Goal: Task Accomplishment & Management: Use online tool/utility

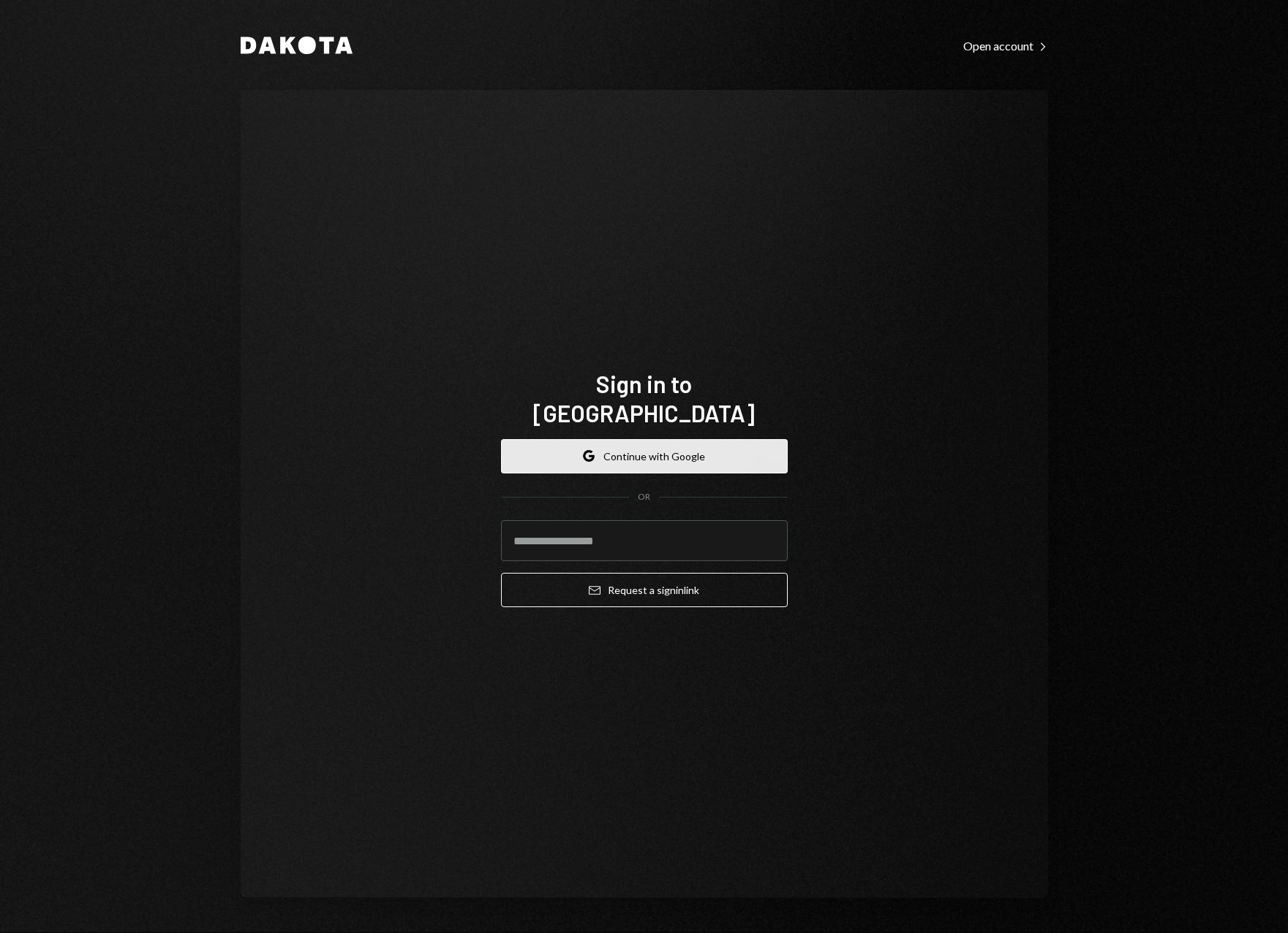
click at [633, 448] on button "Google Continue with Google" at bounding box center [644, 456] width 286 height 35
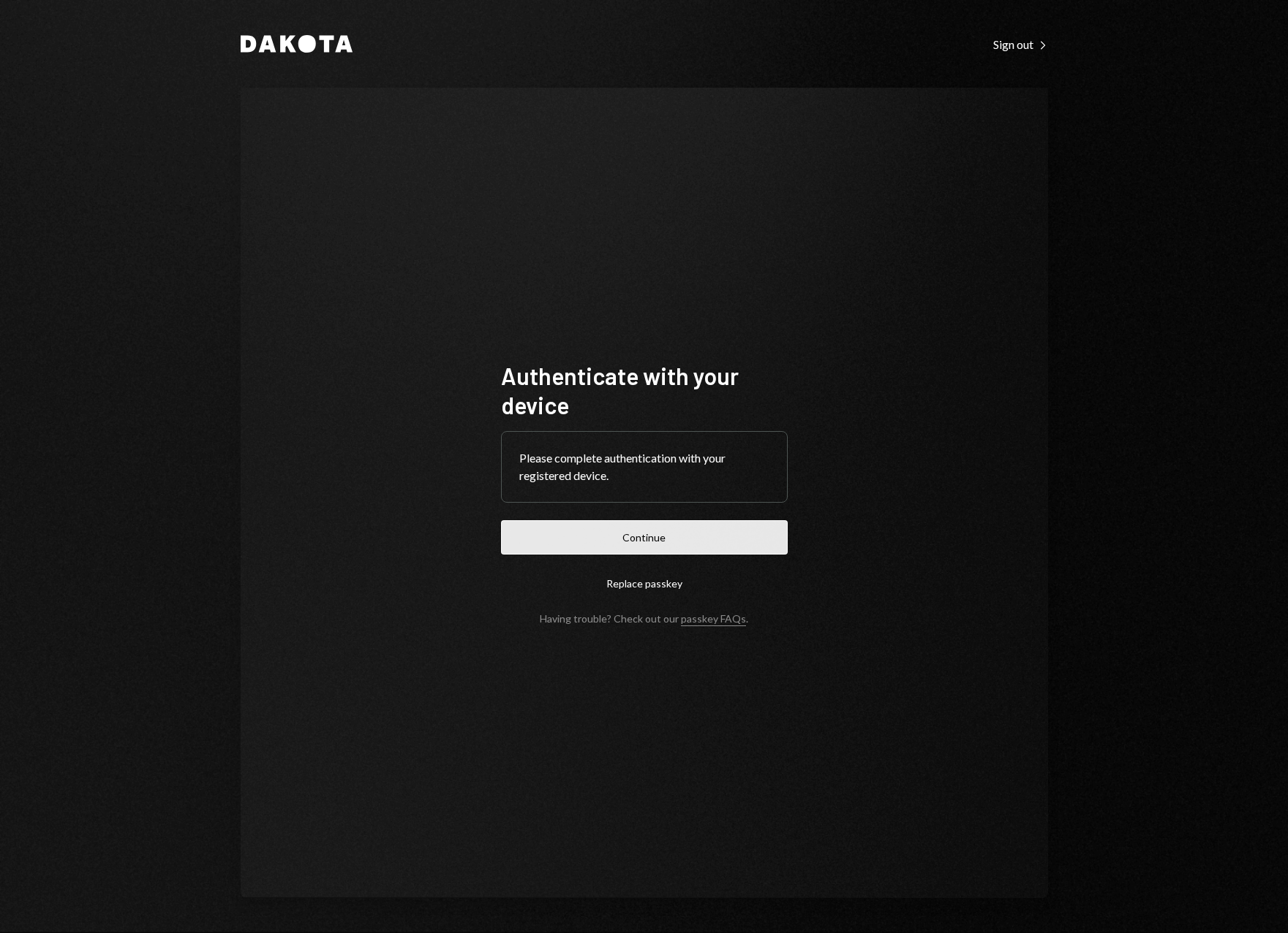
click at [631, 541] on button "Continue" at bounding box center [644, 538] width 286 height 35
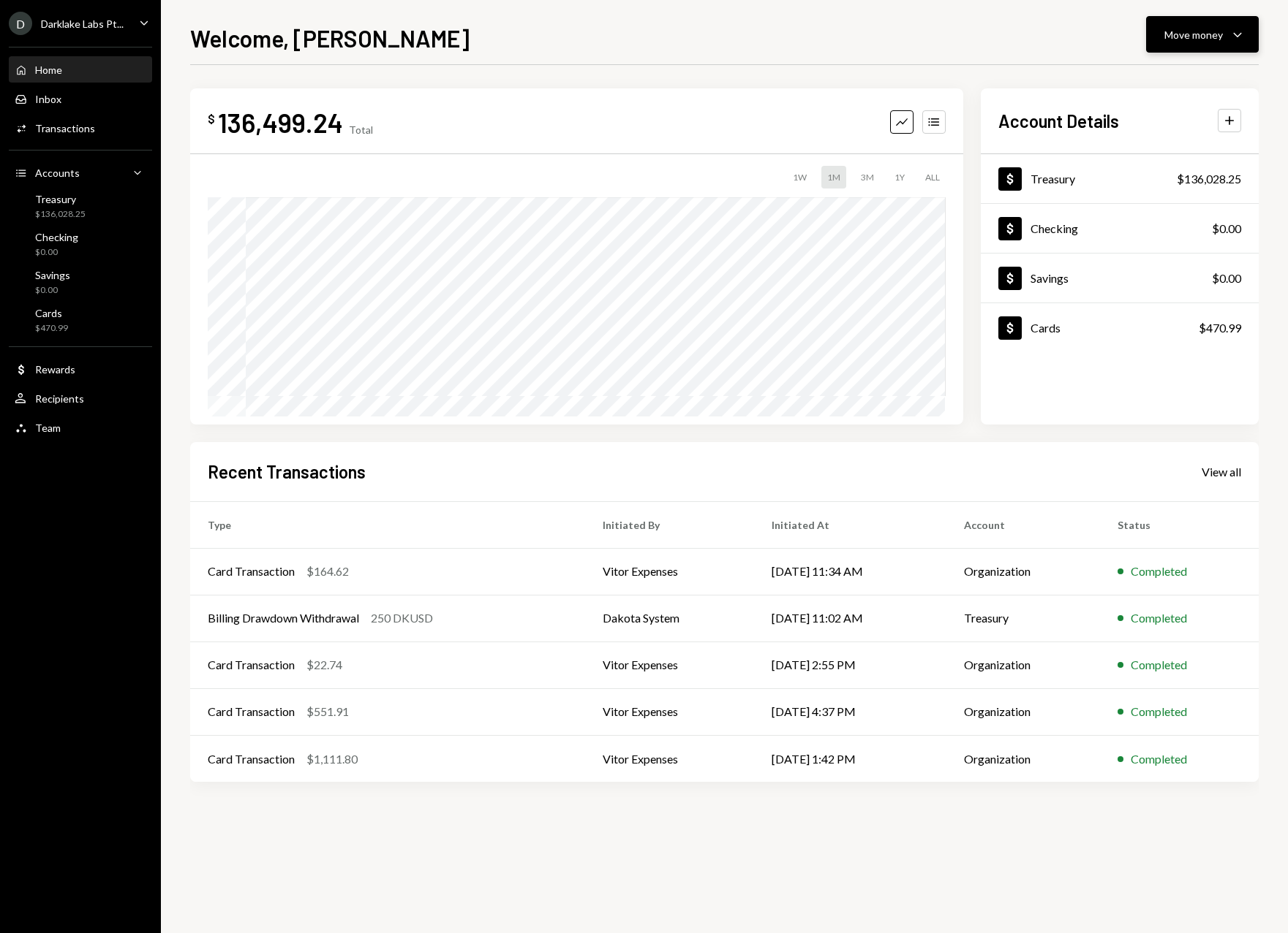
click at [1178, 33] on div "Move money" at bounding box center [1193, 35] width 59 height 15
click at [1175, 82] on div "Send" at bounding box center [1190, 79] width 107 height 15
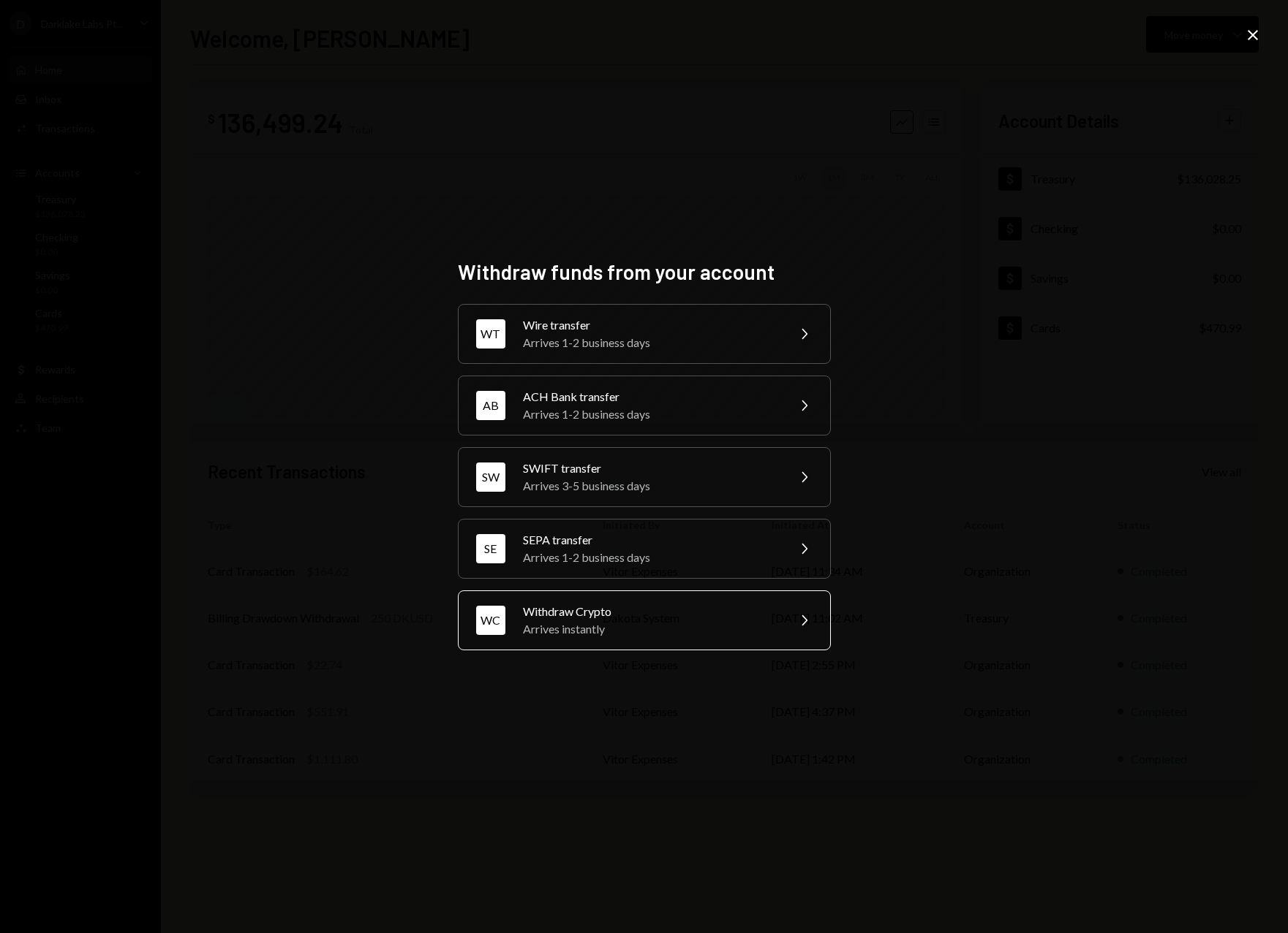
click at [647, 624] on div "Arrives instantly" at bounding box center [650, 629] width 255 height 17
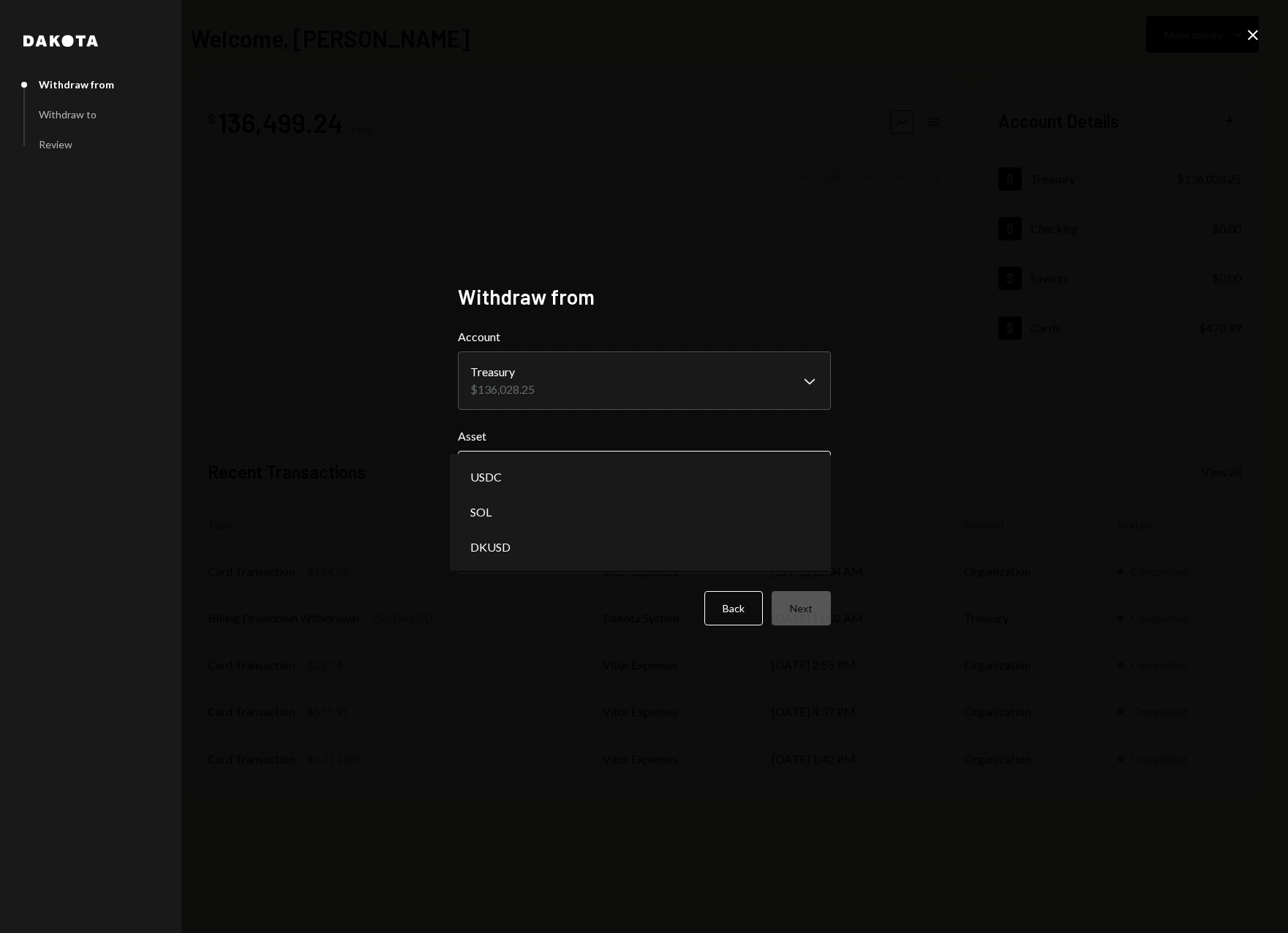
click at [534, 471] on body "D Darklake Labs Pt... Caret Down Home Home Inbox Inbox Activities Transactions …" at bounding box center [644, 466] width 1288 height 933
select select "****"
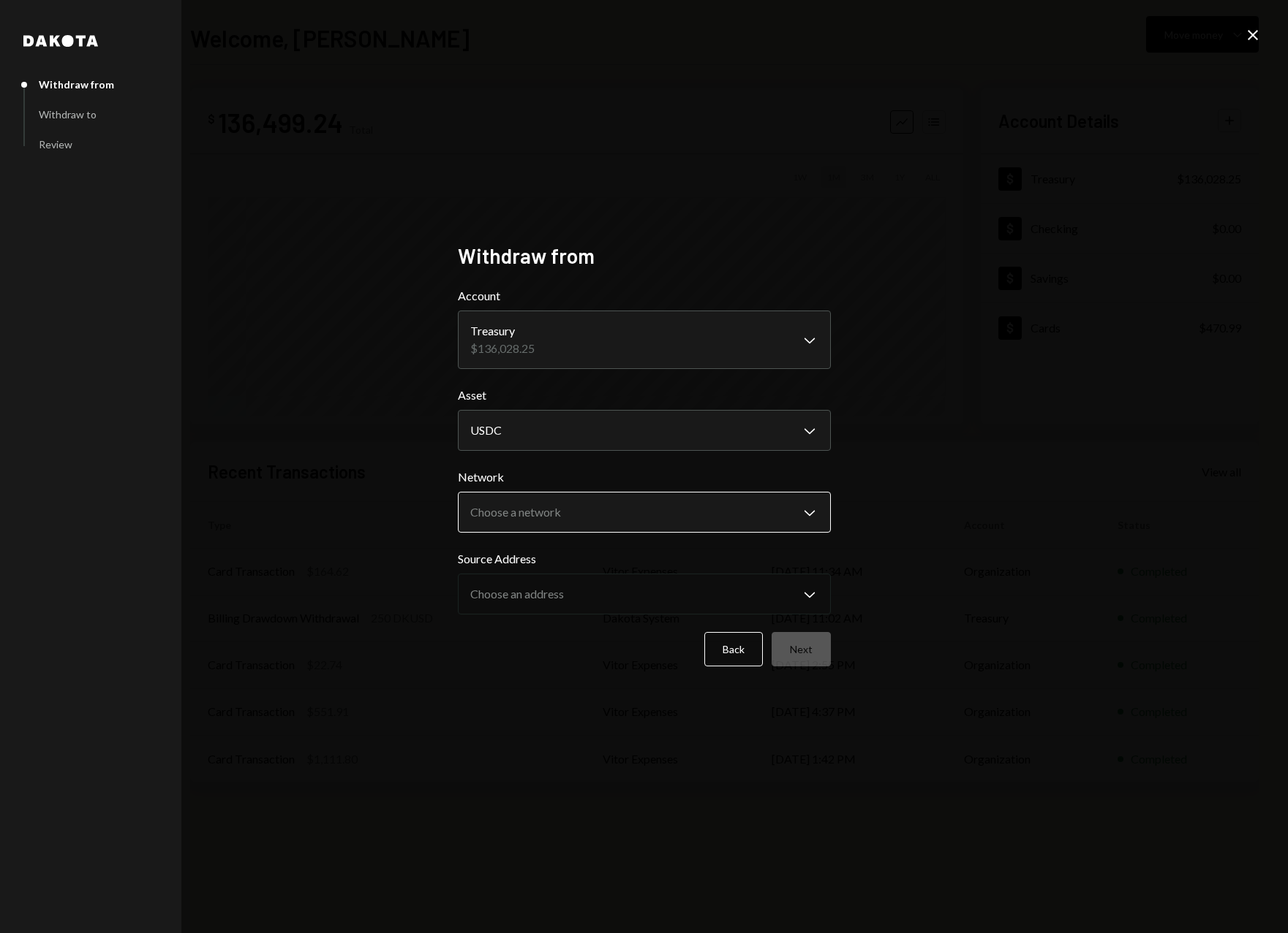
click at [517, 523] on body "D Darklake Labs Pt... Caret Down Home Home Inbox Inbox Activities Transactions …" at bounding box center [644, 466] width 1288 height 933
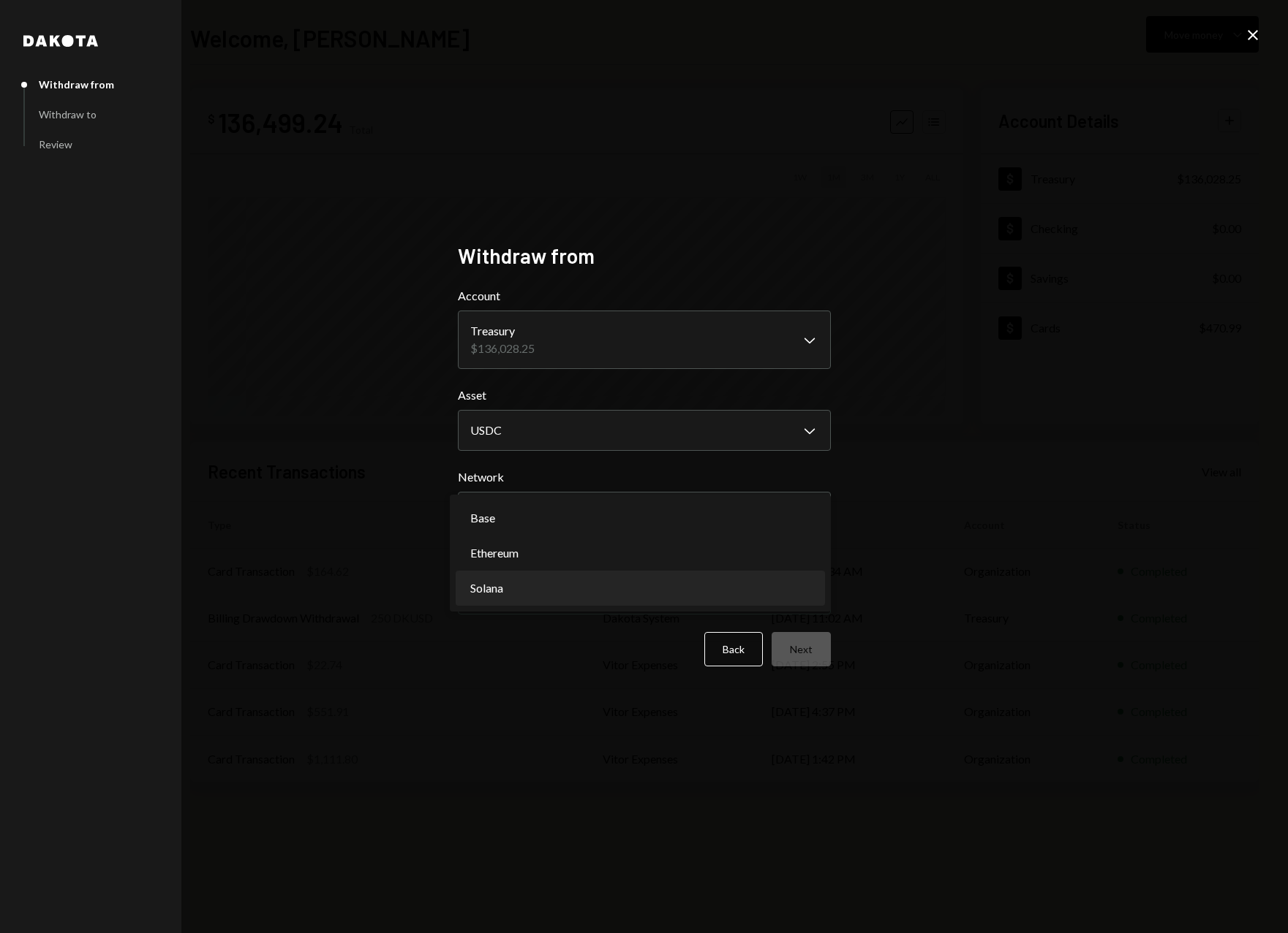
select select "**********"
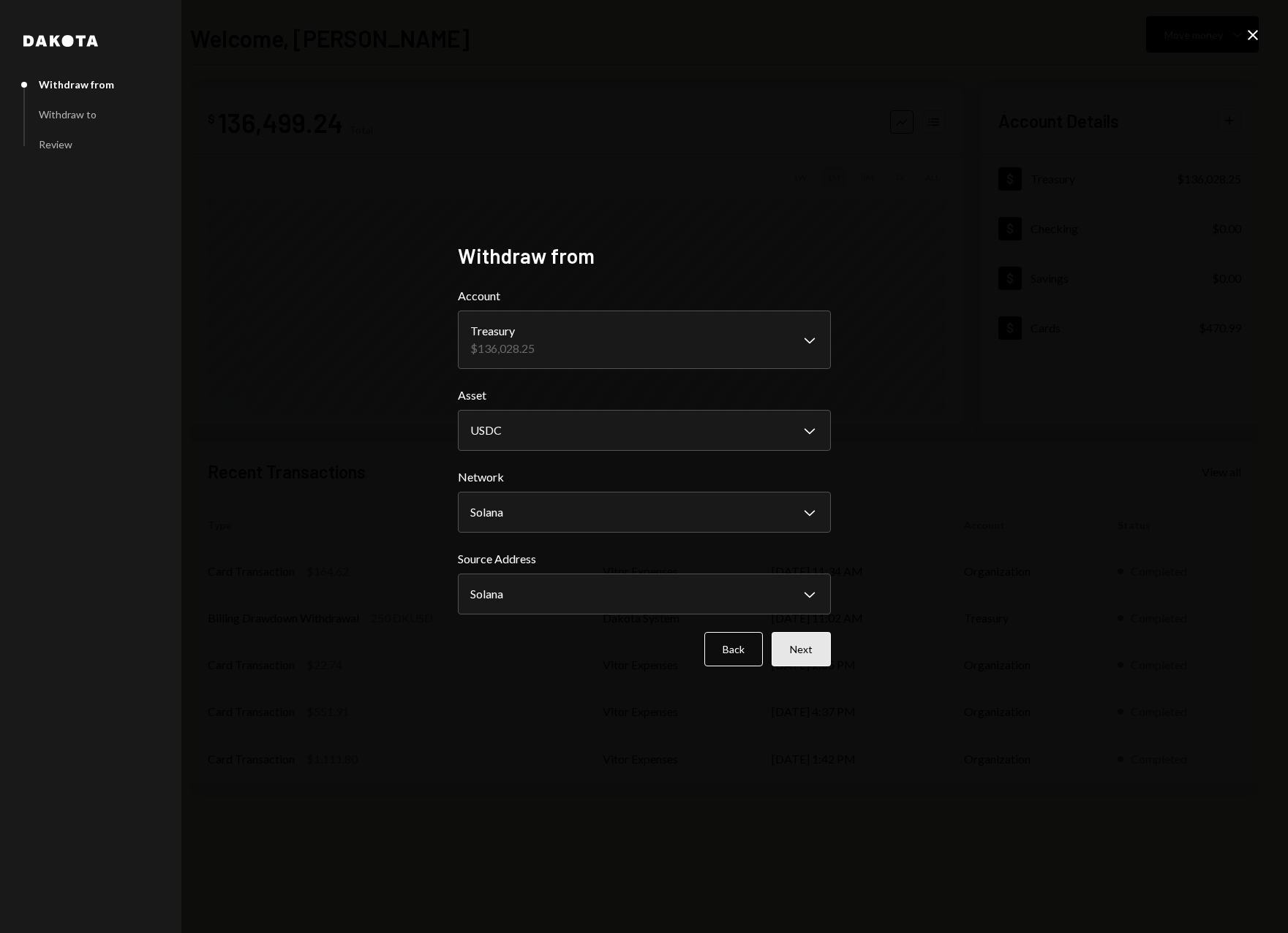
click at [810, 651] on button "Next" at bounding box center [802, 650] width 60 height 35
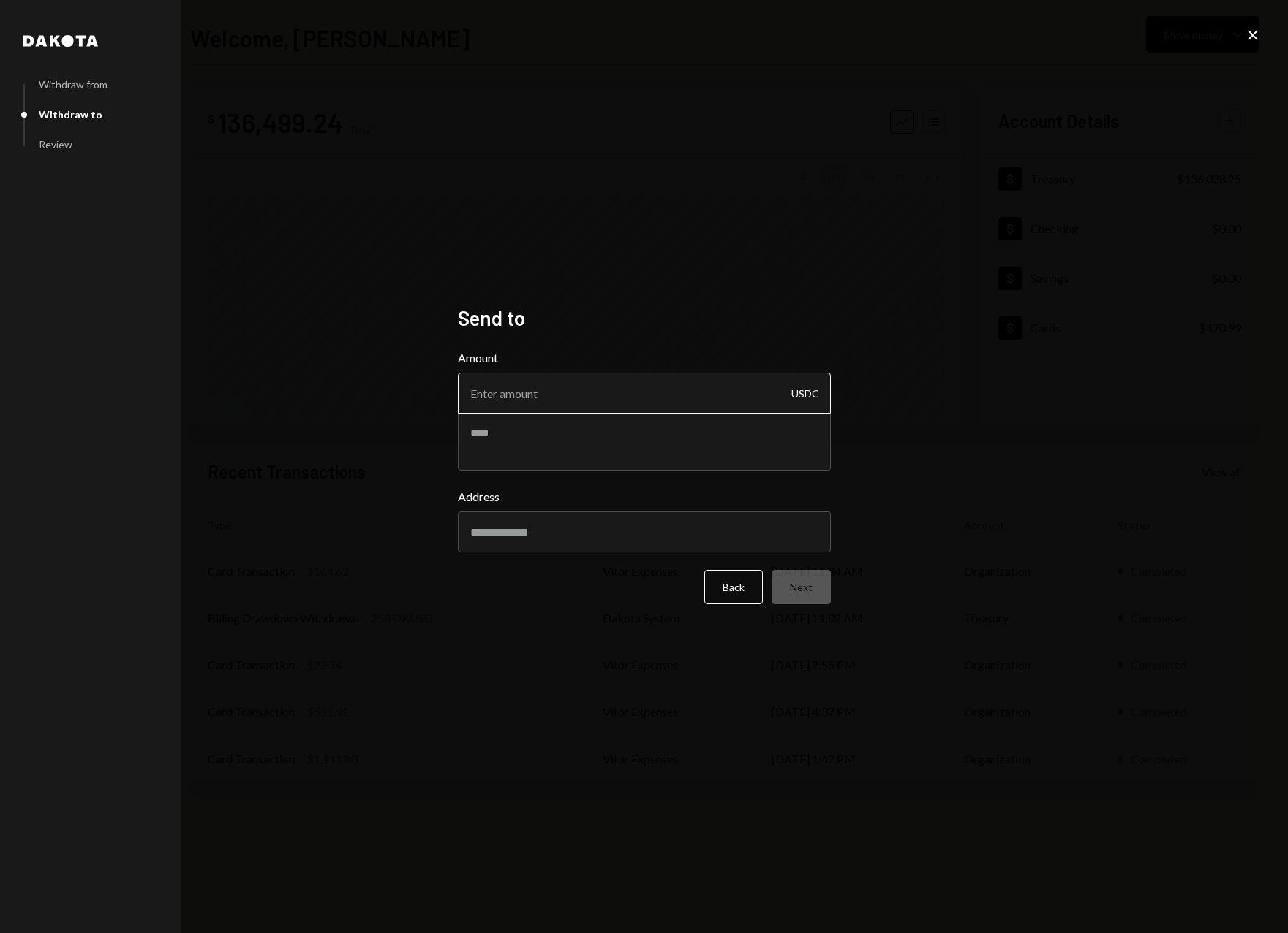
click at [565, 393] on input "Amount" at bounding box center [644, 393] width 373 height 41
click at [525, 530] on input "Address" at bounding box center [644, 532] width 373 height 41
paste input "**********"
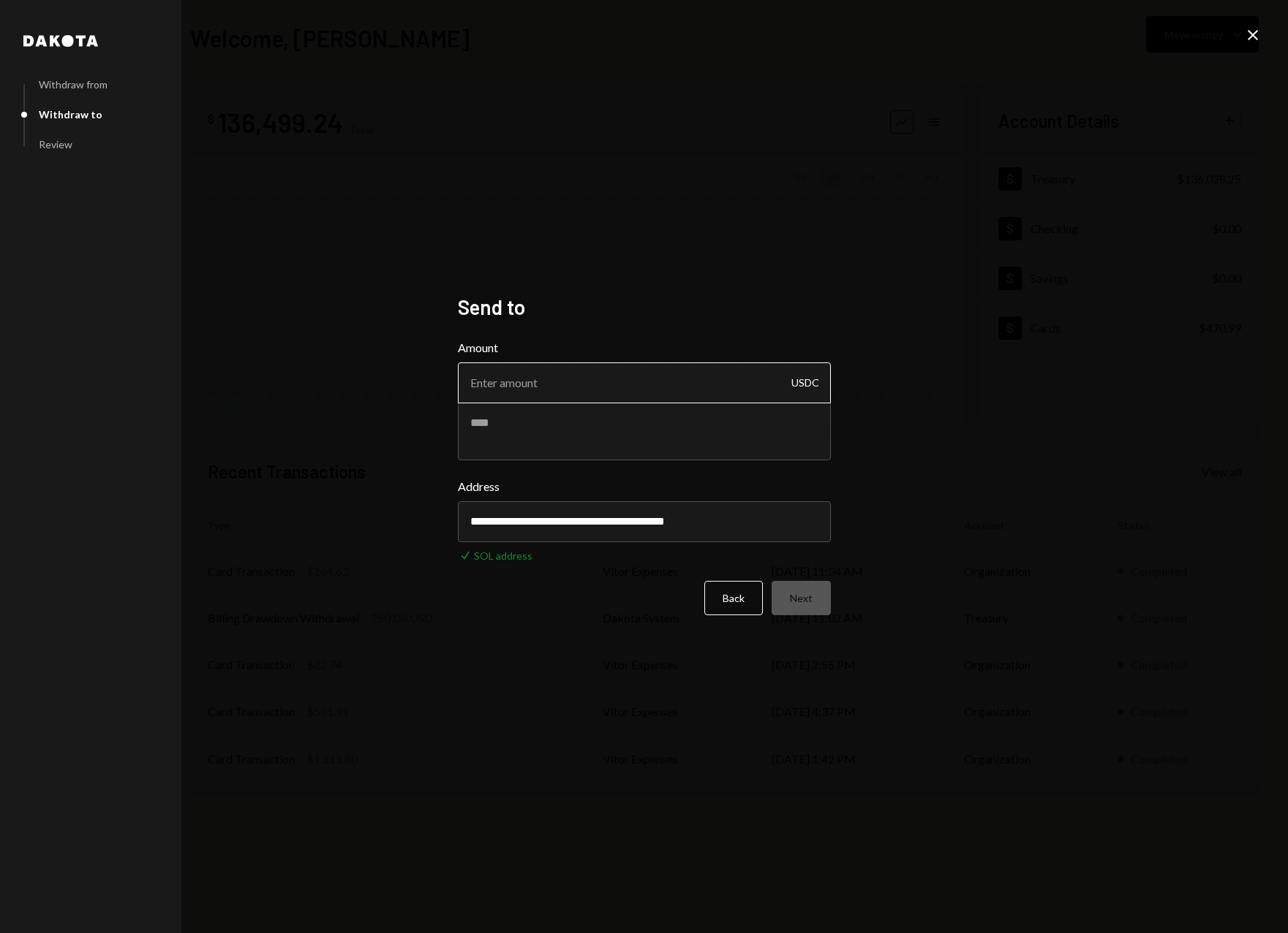
type input "**********"
click at [501, 385] on input "Amount" at bounding box center [644, 382] width 373 height 41
type input "3000"
click at [703, 450] on textarea at bounding box center [644, 430] width 373 height 59
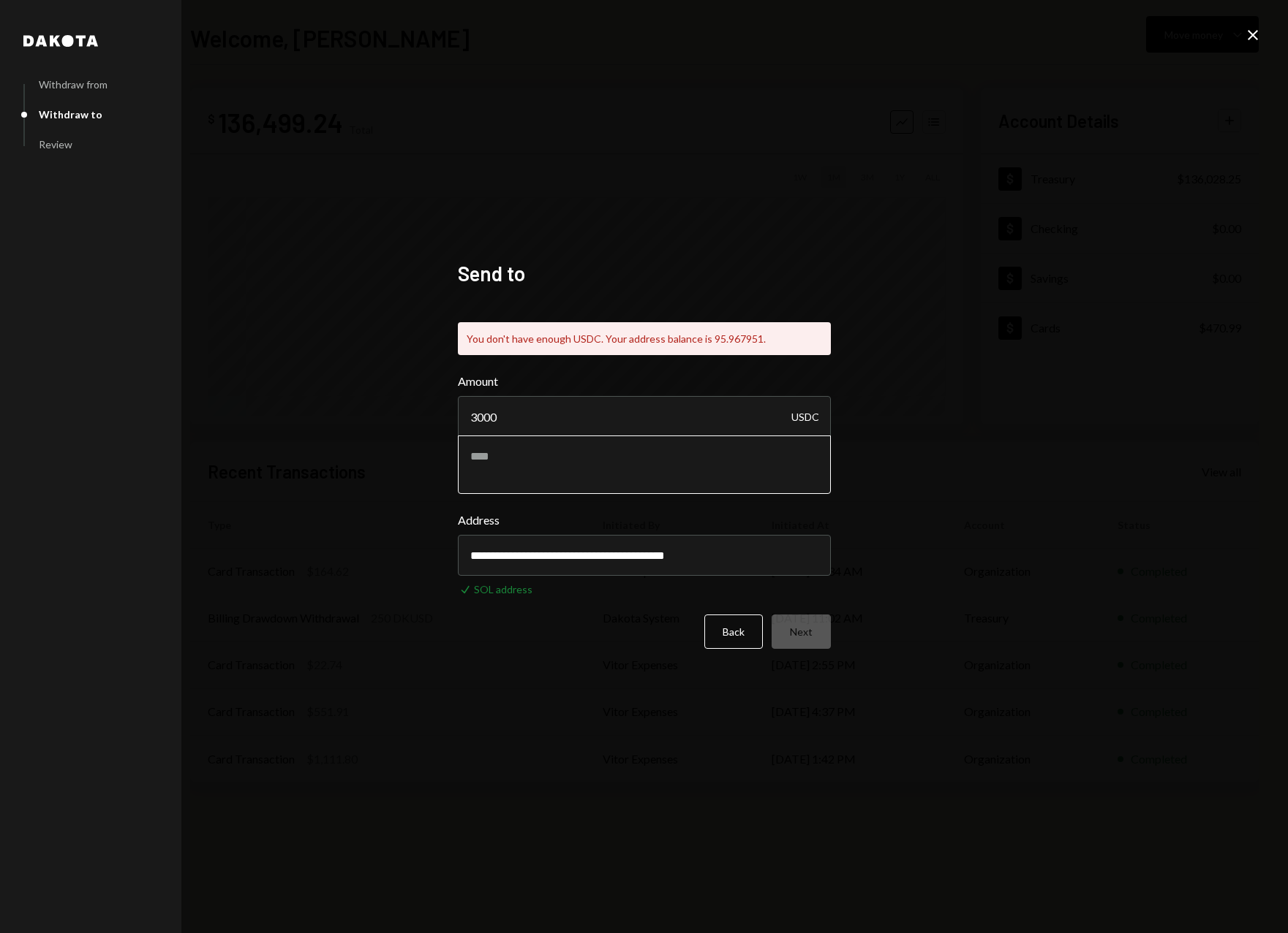
click at [640, 468] on textarea at bounding box center [644, 464] width 373 height 59
click at [636, 432] on input "3000" at bounding box center [644, 416] width 373 height 41
click at [732, 631] on button "Back" at bounding box center [733, 632] width 59 height 35
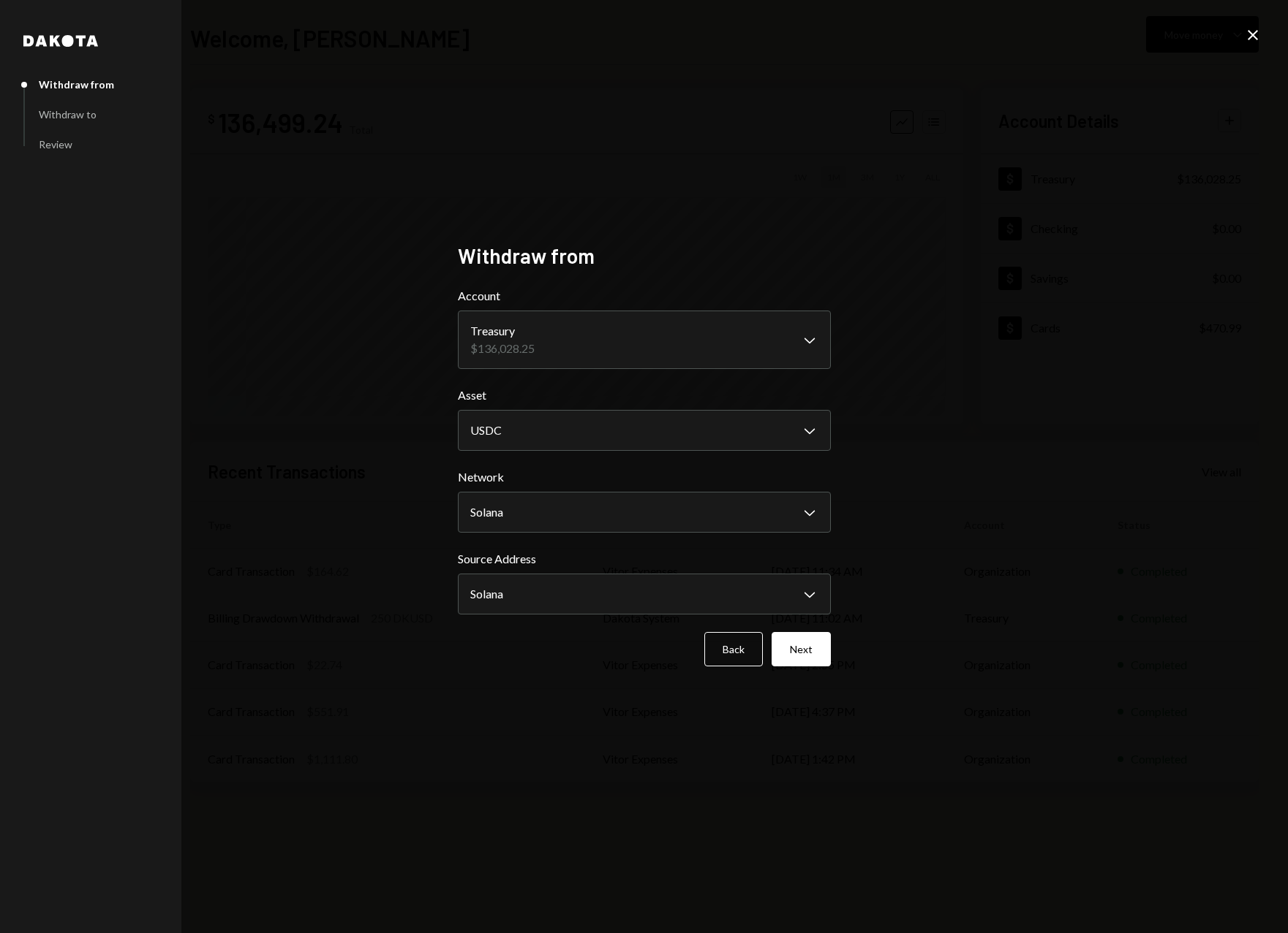
click at [1263, 37] on div "**********" at bounding box center [644, 466] width 1288 height 933
click at [1258, 36] on icon "Close" at bounding box center [1252, 35] width 17 height 17
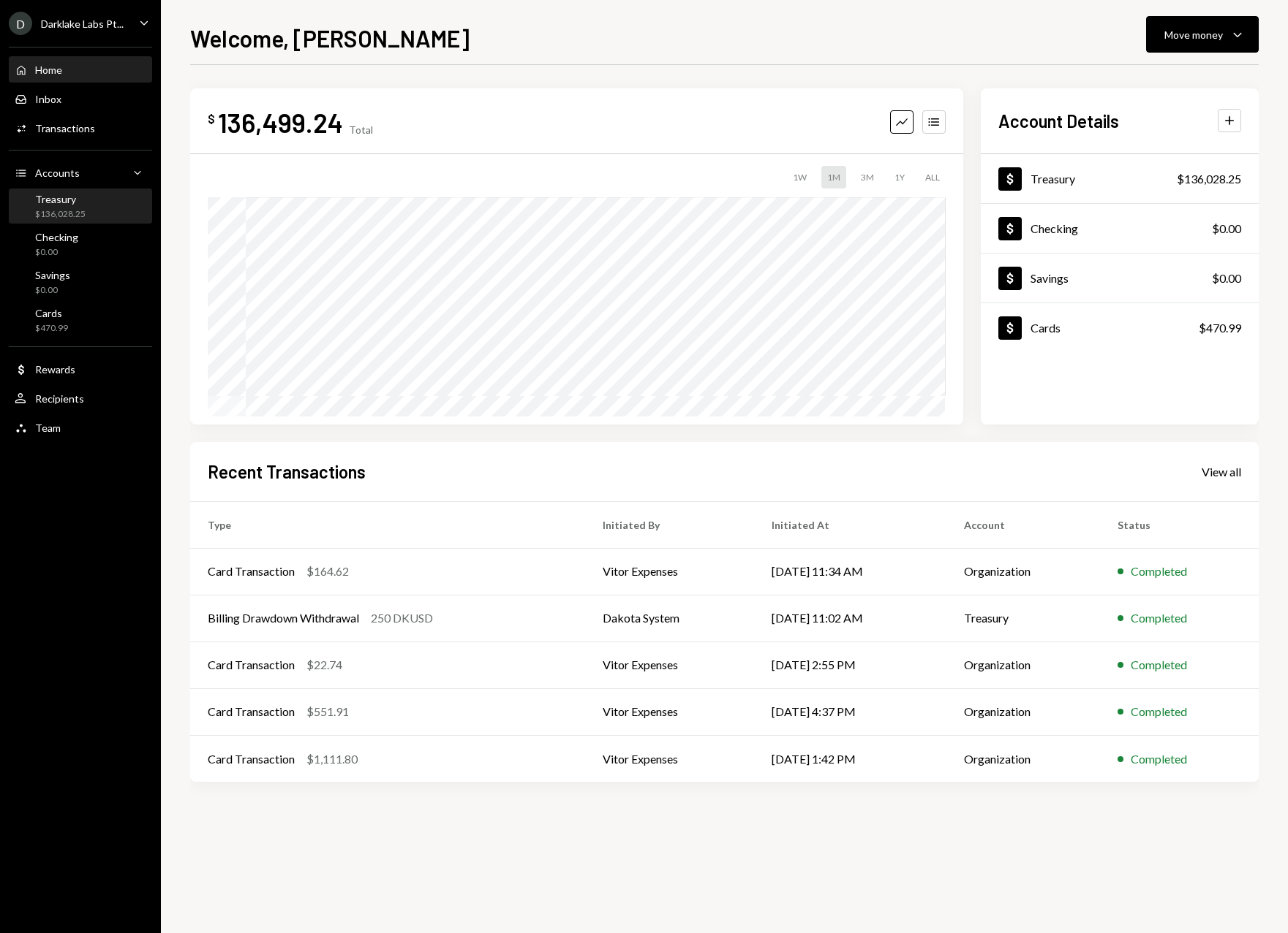
click at [66, 199] on div "Treasury" at bounding box center [61, 199] width 50 height 12
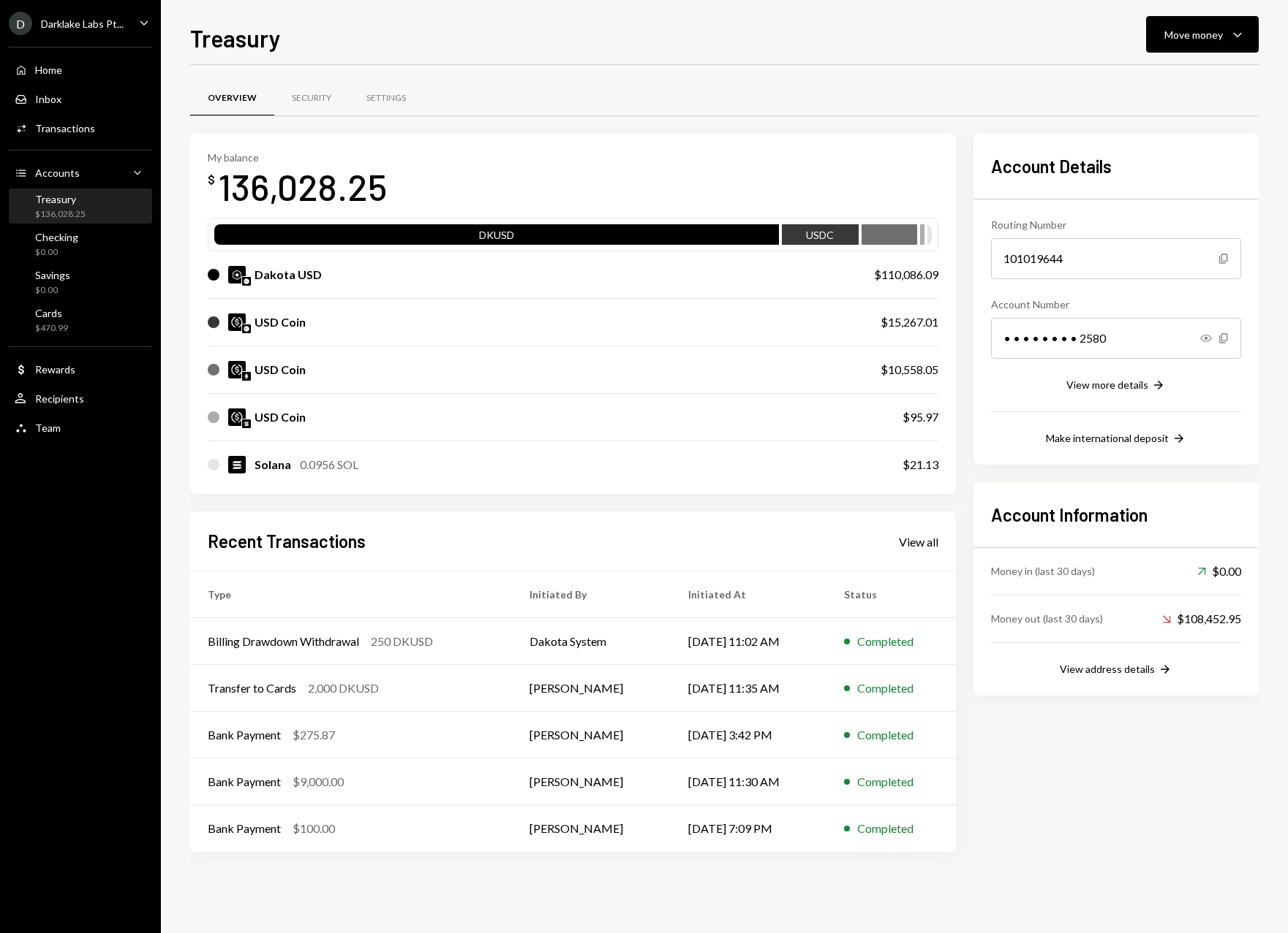
click at [417, 422] on div "USD Coin" at bounding box center [540, 417] width 665 height 17
click at [281, 412] on div "USD Coin" at bounding box center [280, 417] width 51 height 17
click at [923, 420] on div "$95.97" at bounding box center [920, 417] width 36 height 17
click at [912, 418] on div "$95.97" at bounding box center [920, 417] width 36 height 17
click at [265, 430] on div "USD Coin $95.97" at bounding box center [573, 417] width 731 height 47
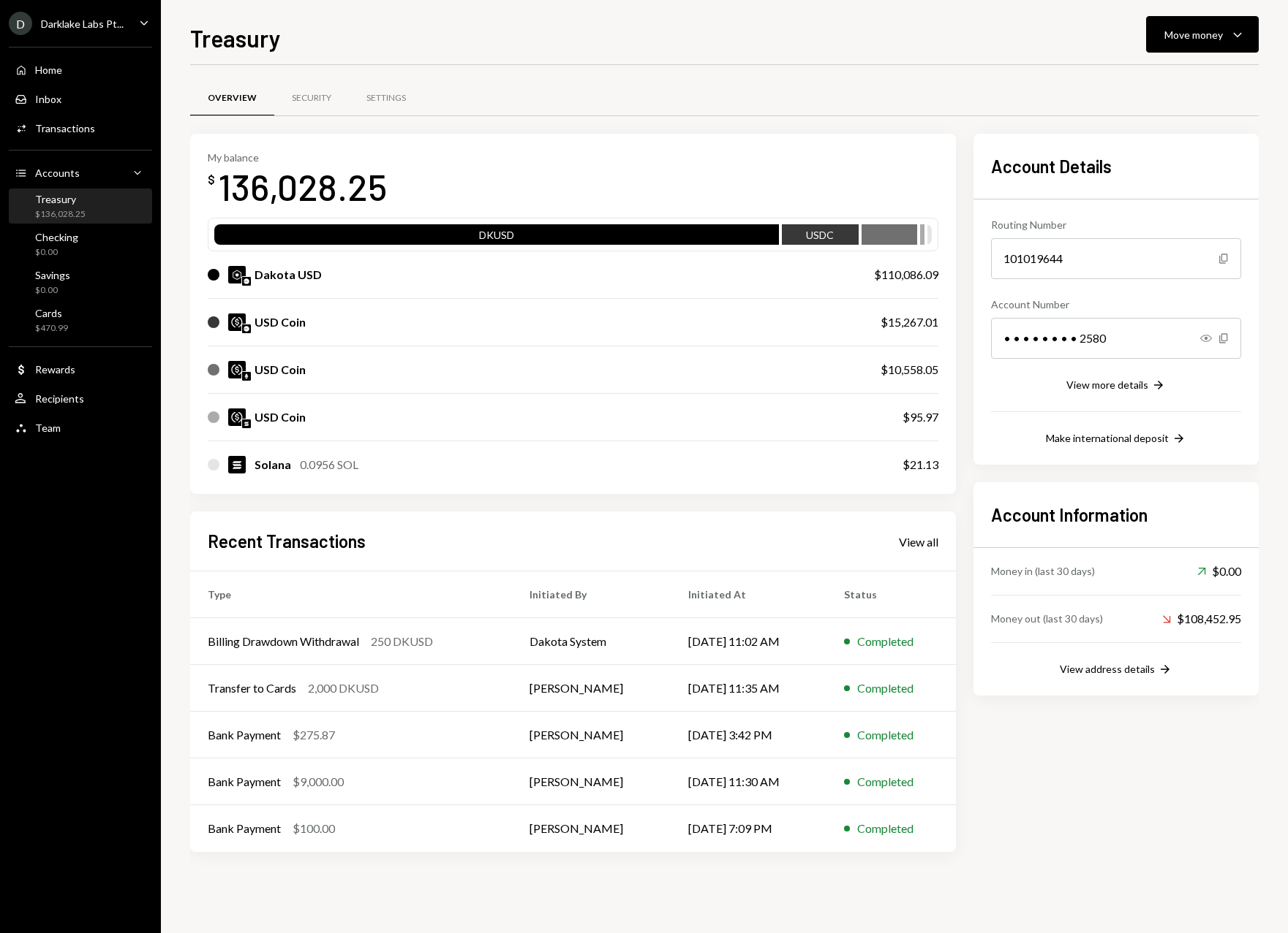
click at [266, 410] on div "USD Coin" at bounding box center [280, 417] width 51 height 17
click at [89, 130] on div "Transactions" at bounding box center [65, 128] width 60 height 12
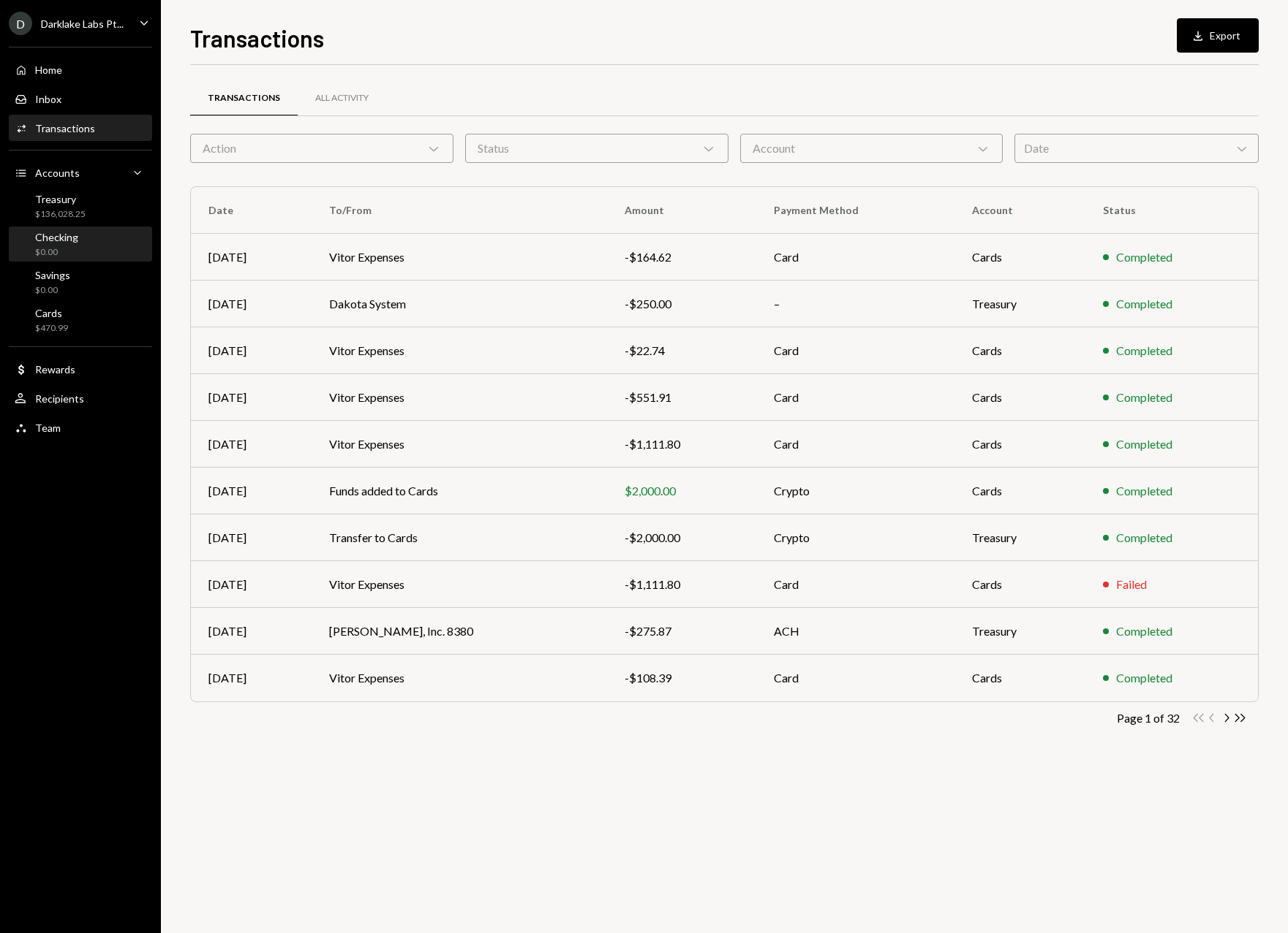
click at [62, 249] on div "$0.00" at bounding box center [57, 252] width 43 height 12
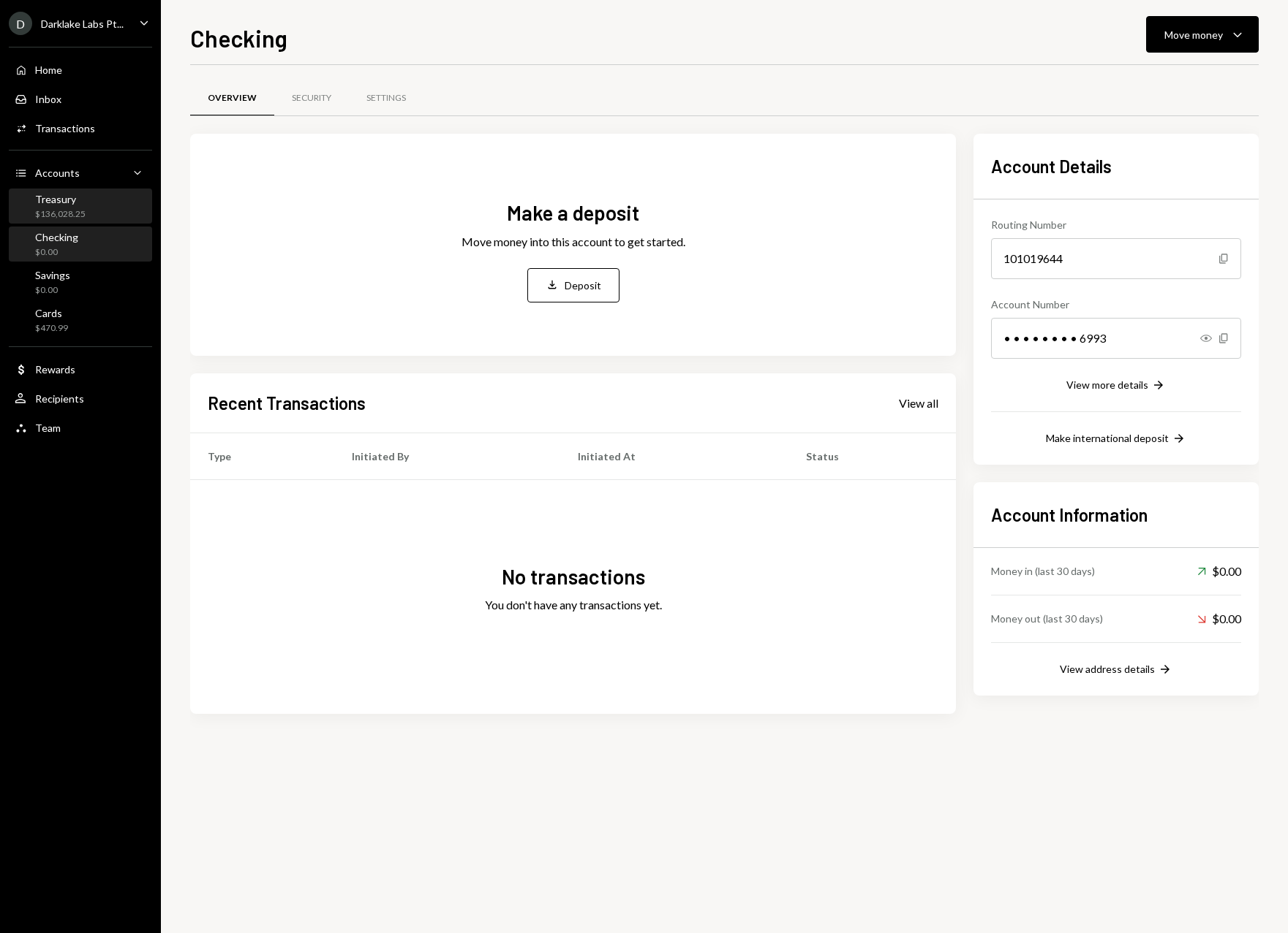
click at [71, 204] on div "Treasury" at bounding box center [61, 199] width 50 height 12
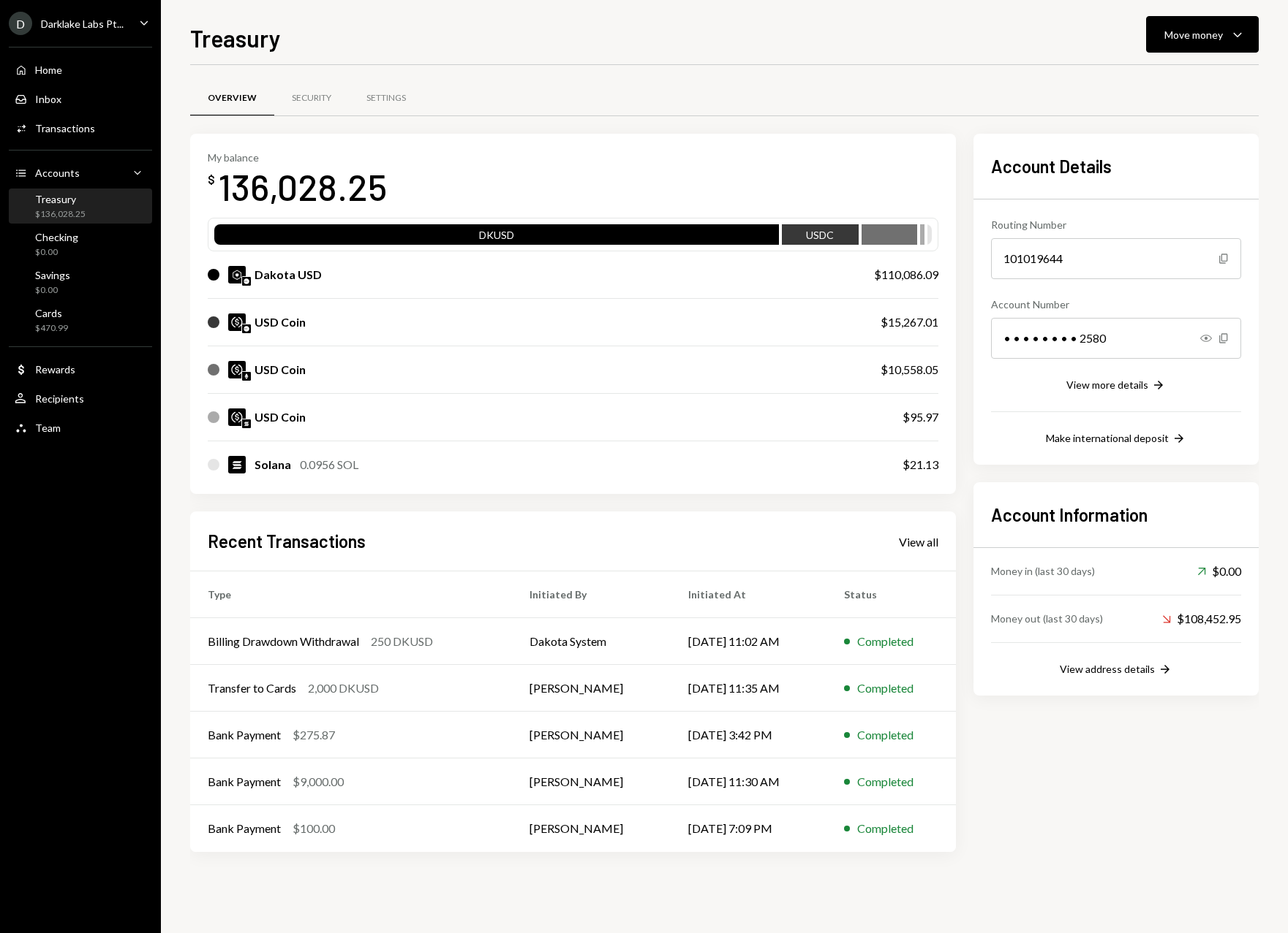
click at [330, 415] on div "USD Coin" at bounding box center [540, 417] width 665 height 17
click at [284, 416] on div "USD Coin" at bounding box center [280, 417] width 51 height 17
click at [905, 405] on div "USD Coin $95.97" at bounding box center [573, 417] width 731 height 47
drag, startPoint x: 879, startPoint y: 370, endPoint x: 942, endPoint y: 370, distance: 63.0
click at [942, 370] on div "My balance $ 136,028.25 DKUSD USDC Dakota USD $110,086.09 USD Coin $15,267.01 U…" at bounding box center [573, 314] width 765 height 361
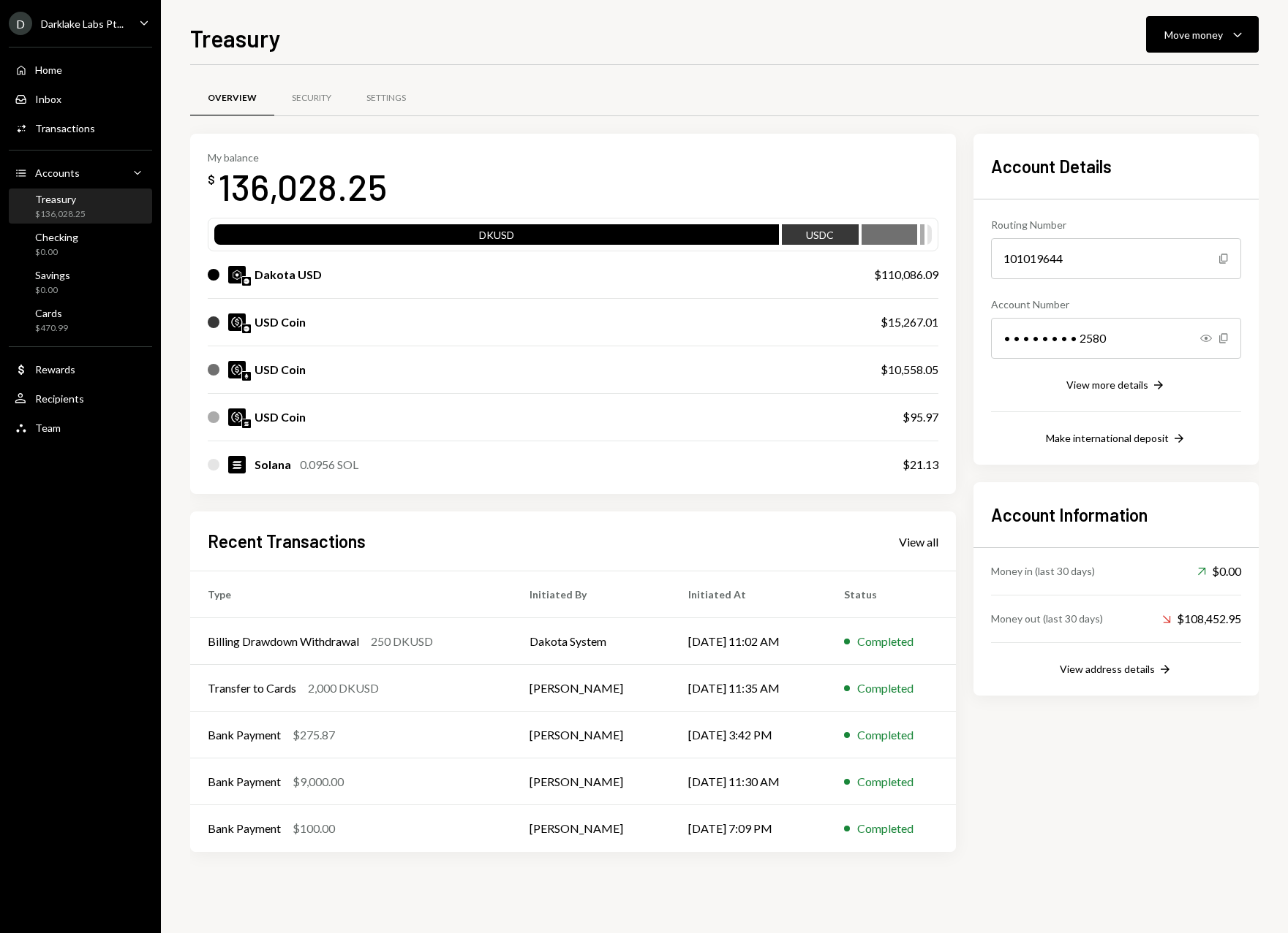
click at [904, 423] on div "$95.97" at bounding box center [920, 417] width 36 height 17
click at [916, 427] on div "USD Coin $95.97" at bounding box center [573, 417] width 731 height 47
click at [917, 423] on div "$95.97" at bounding box center [920, 417] width 36 height 17
click at [296, 419] on div "USD Coin" at bounding box center [280, 417] width 51 height 17
click at [57, 274] on div "Savings" at bounding box center [53, 275] width 36 height 12
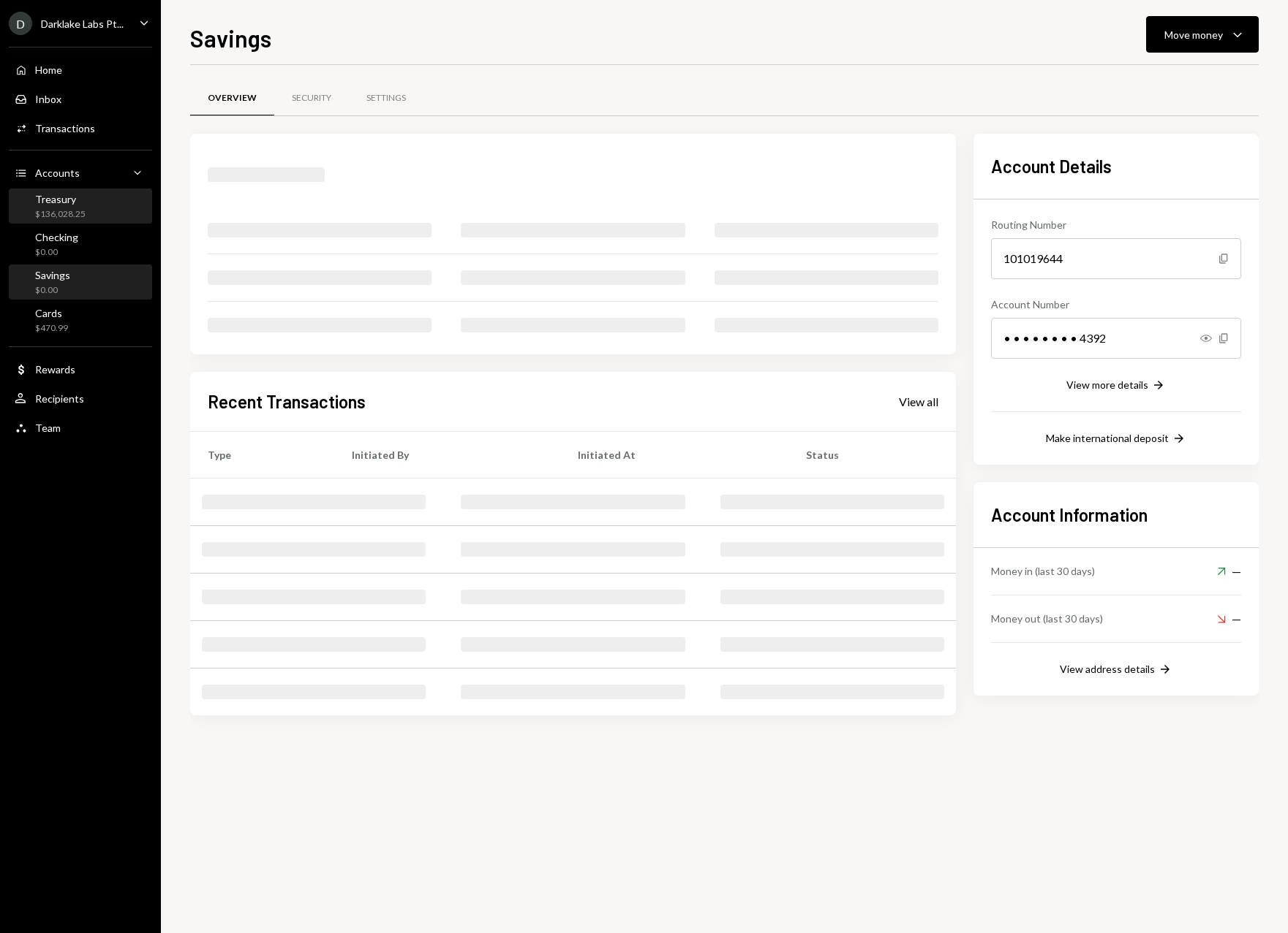
click at [76, 207] on div "Treasury $136,028.25" at bounding box center [61, 207] width 50 height 28
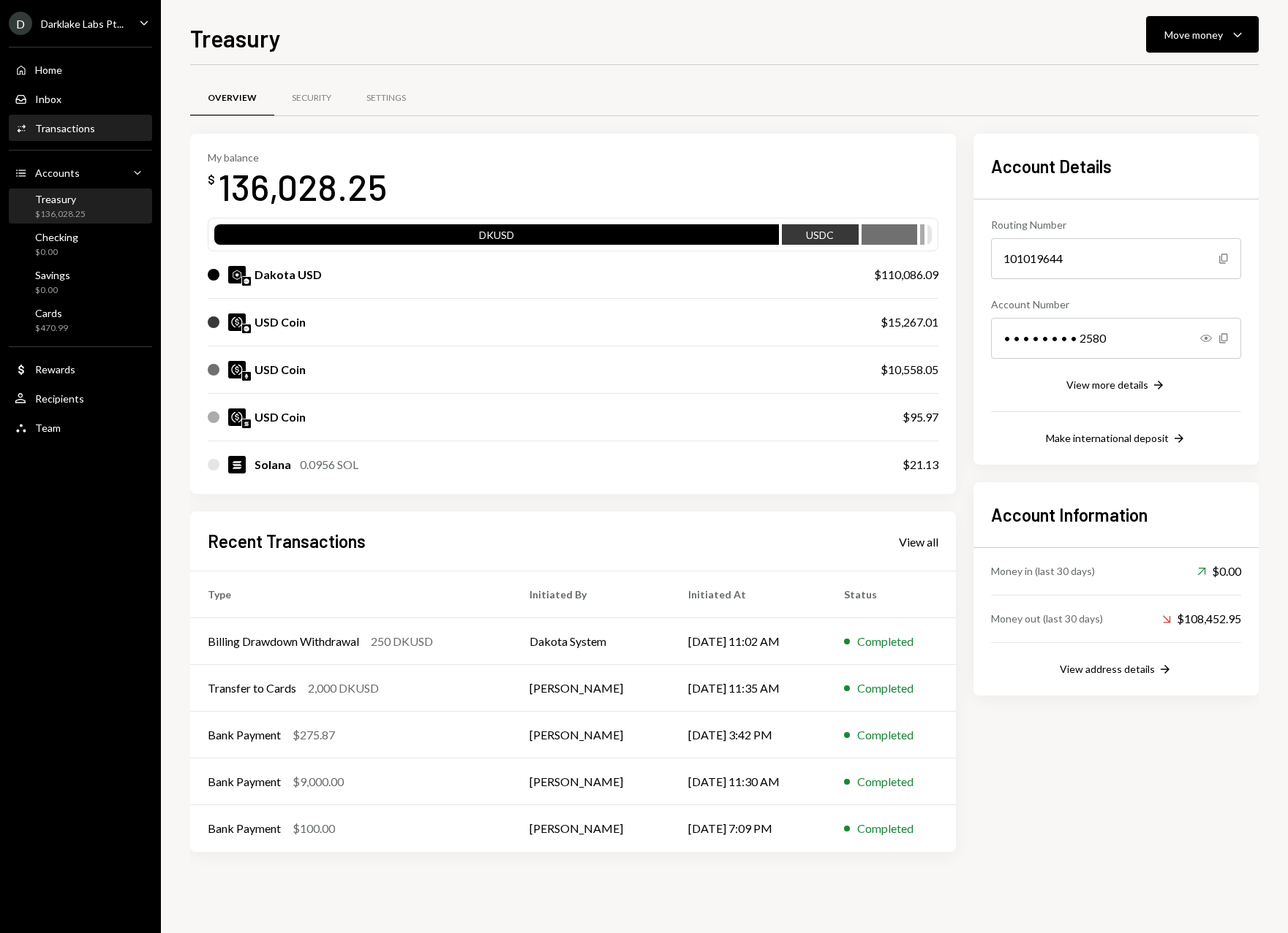
click at [87, 122] on div "Transactions" at bounding box center [65, 128] width 60 height 12
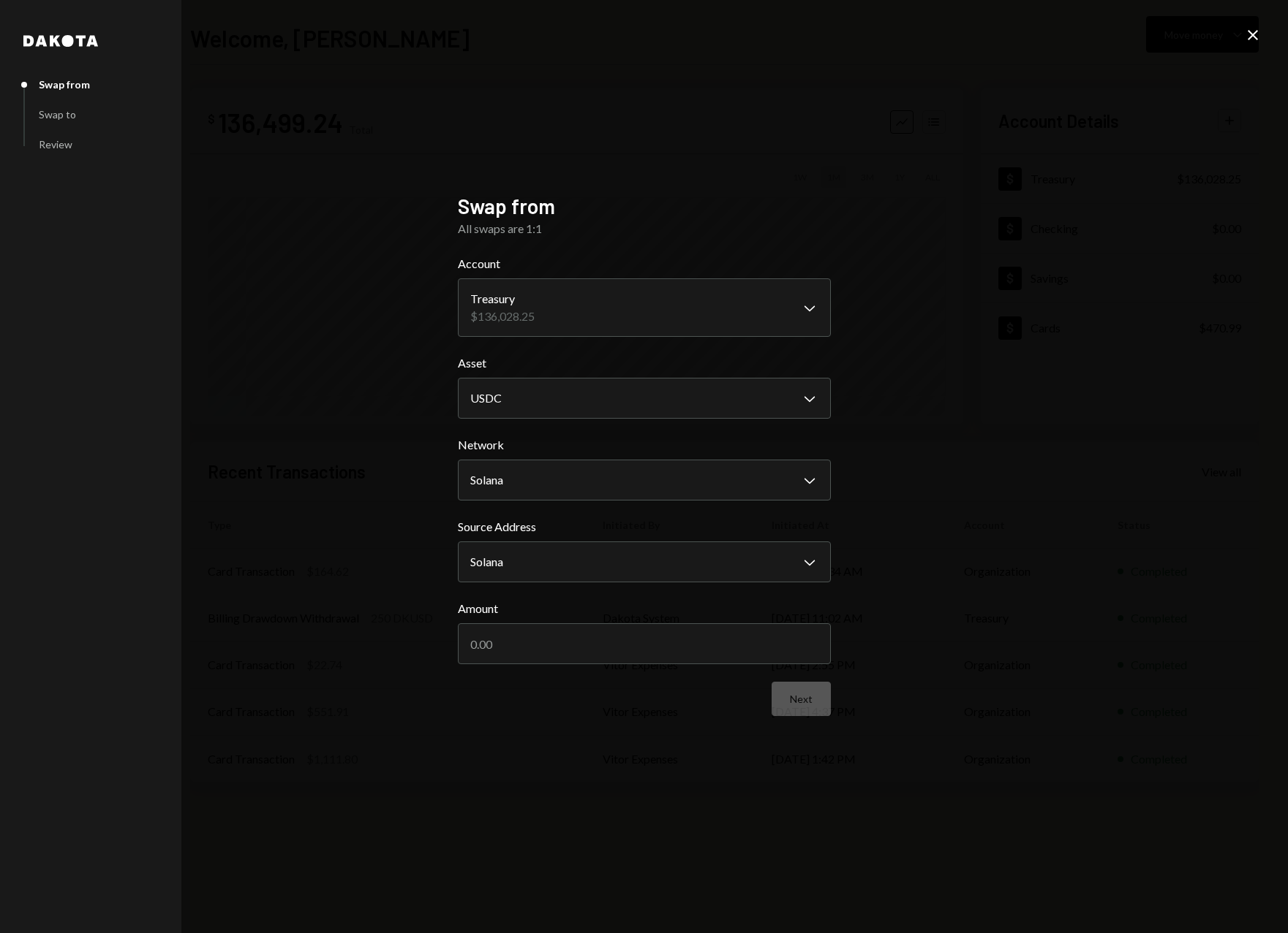
select select "**********"
type input "3000"
click at [787, 696] on button "Next" at bounding box center [802, 700] width 60 height 35
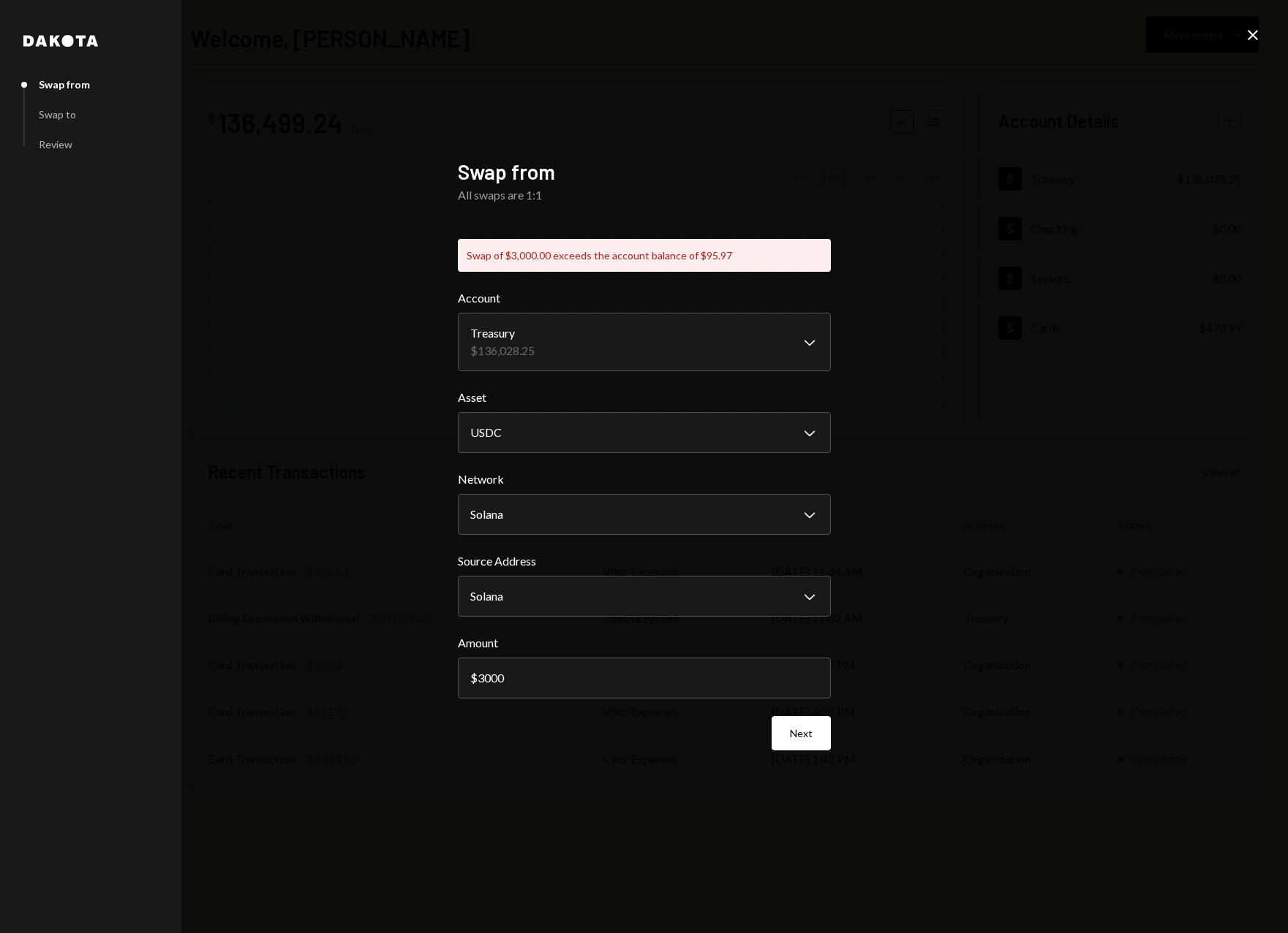
drag, startPoint x: 520, startPoint y: 683, endPoint x: 386, endPoint y: 682, distance: 134.0
click at [386, 682] on div "**********" at bounding box center [644, 466] width 1288 height 933
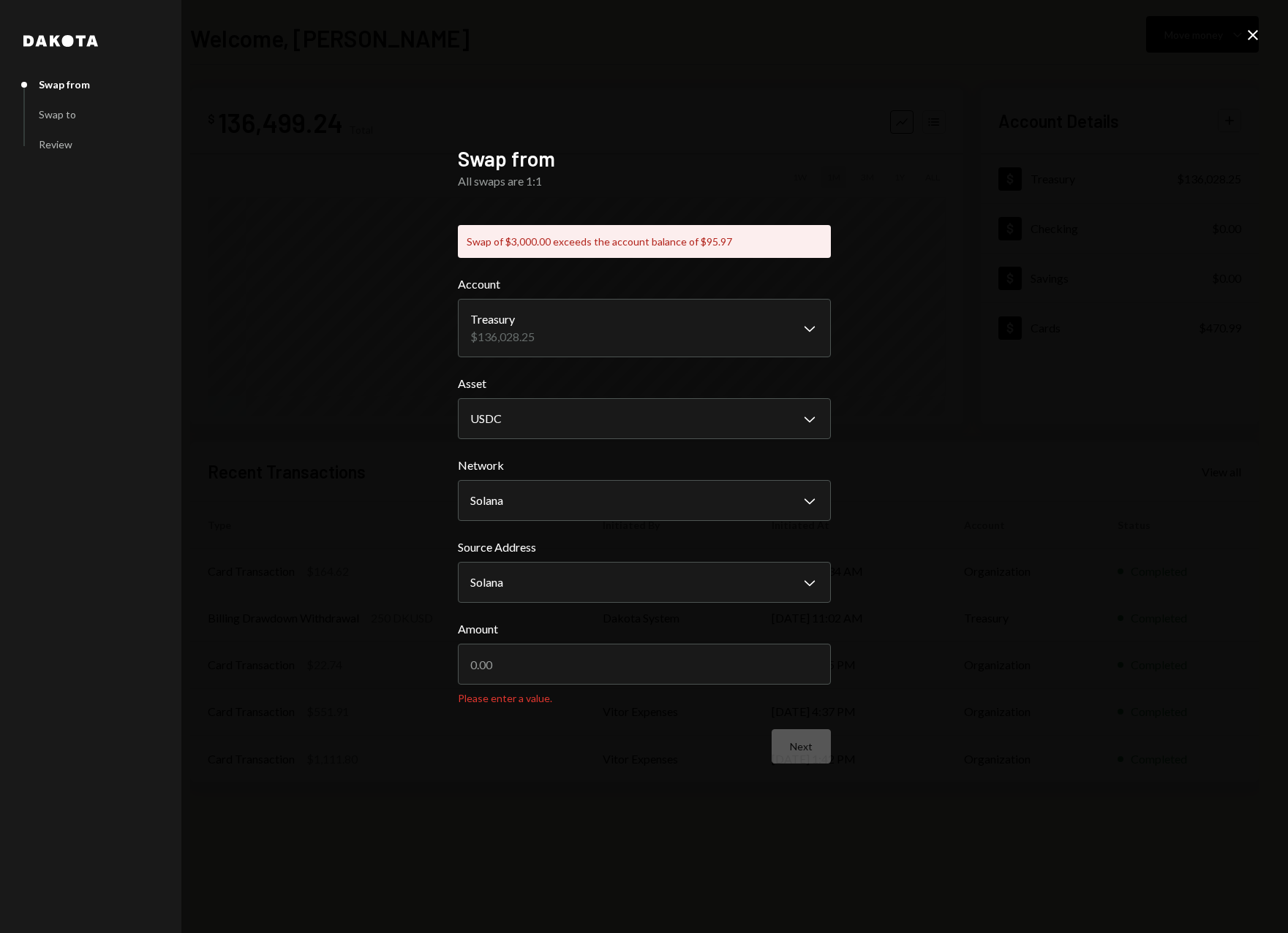
click at [1247, 34] on icon "Close" at bounding box center [1252, 35] width 17 height 17
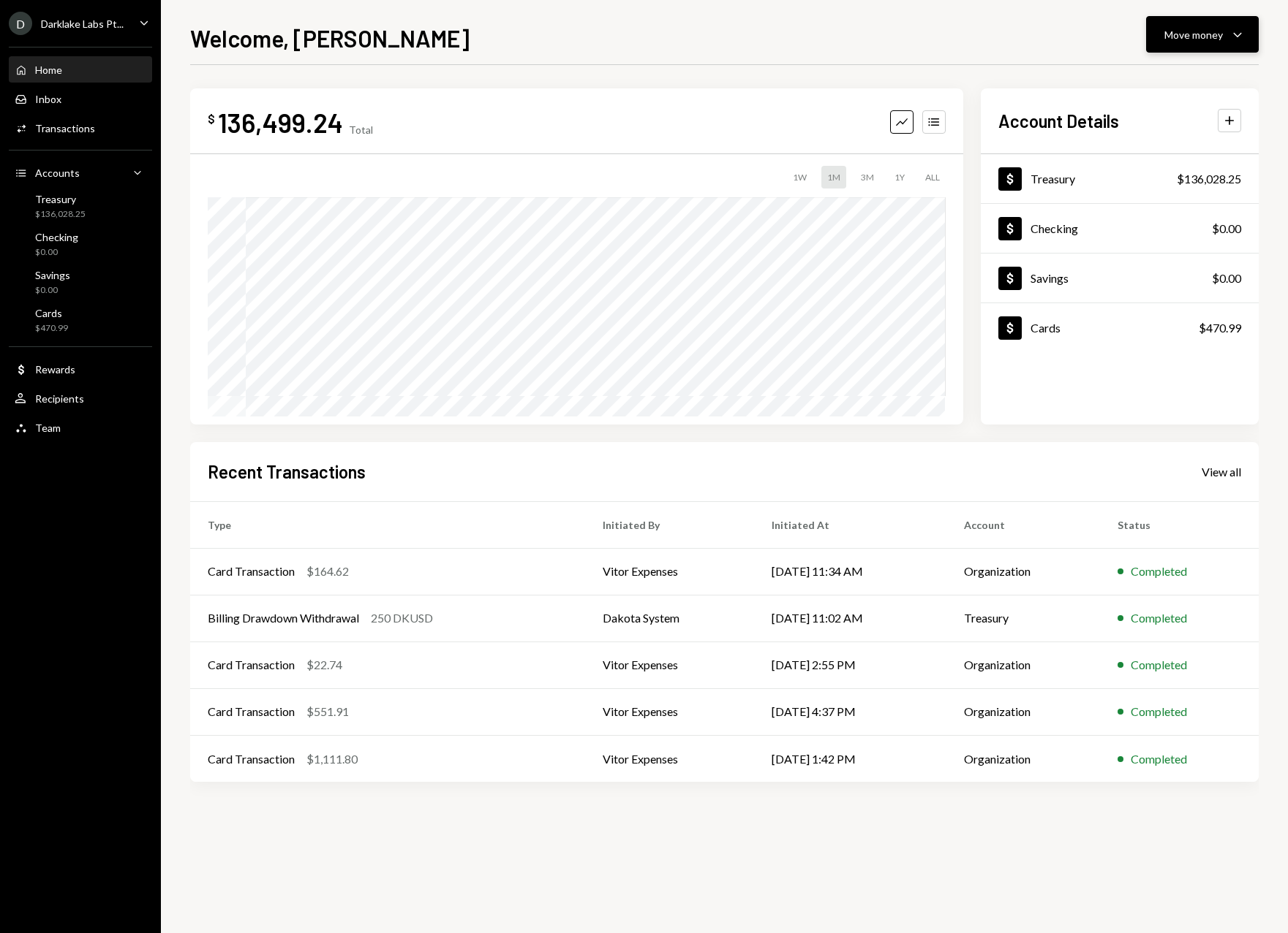
click at [1200, 41] on div "Move money" at bounding box center [1193, 35] width 59 height 15
click at [1156, 122] on div "Convert Transfer" at bounding box center [1179, 111] width 146 height 33
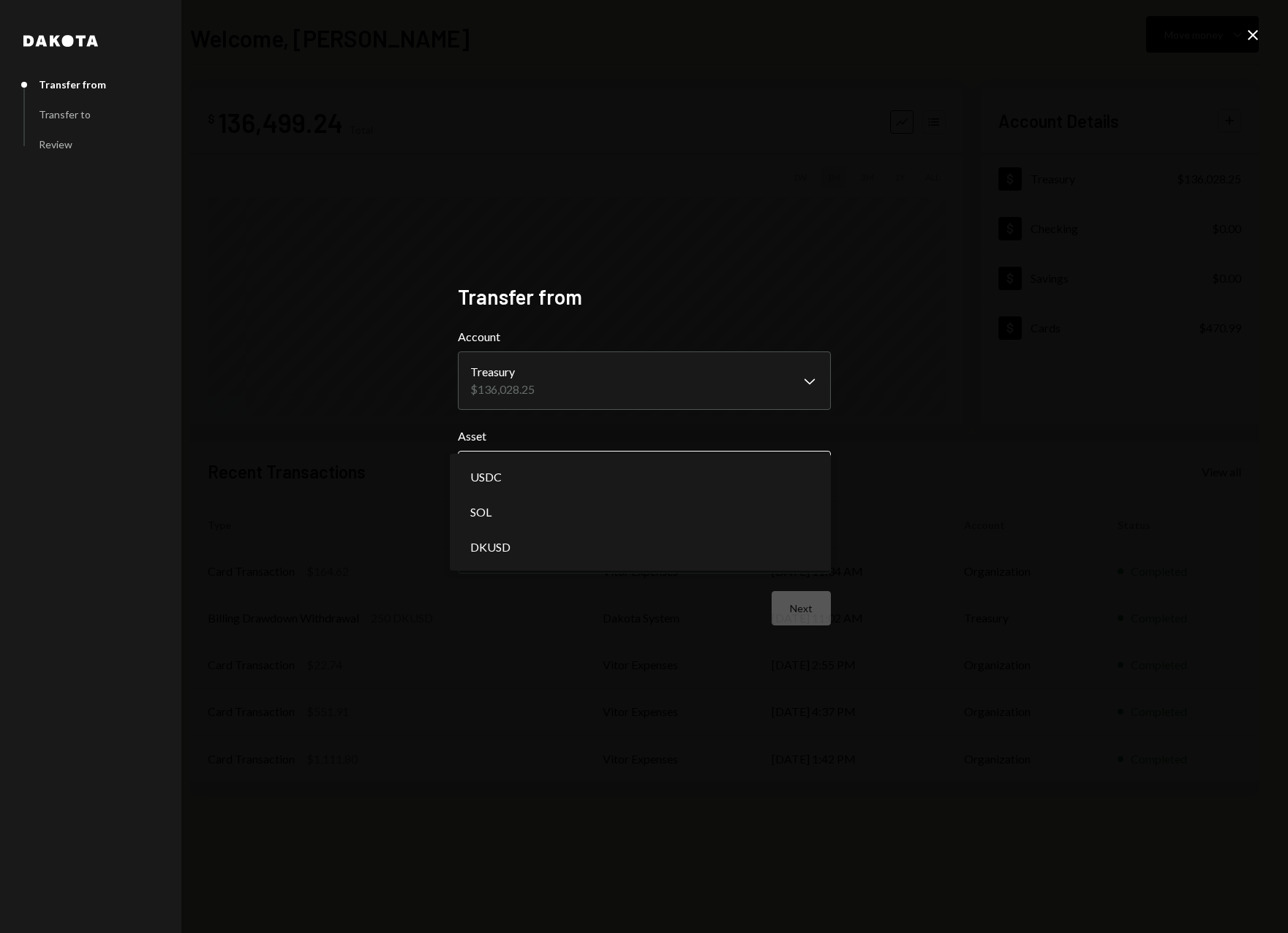
click at [559, 469] on body "D Darklake Labs Pt... Caret Down Home Home Inbox Inbox Activities Transactions …" at bounding box center [644, 466] width 1288 height 933
select select "****"
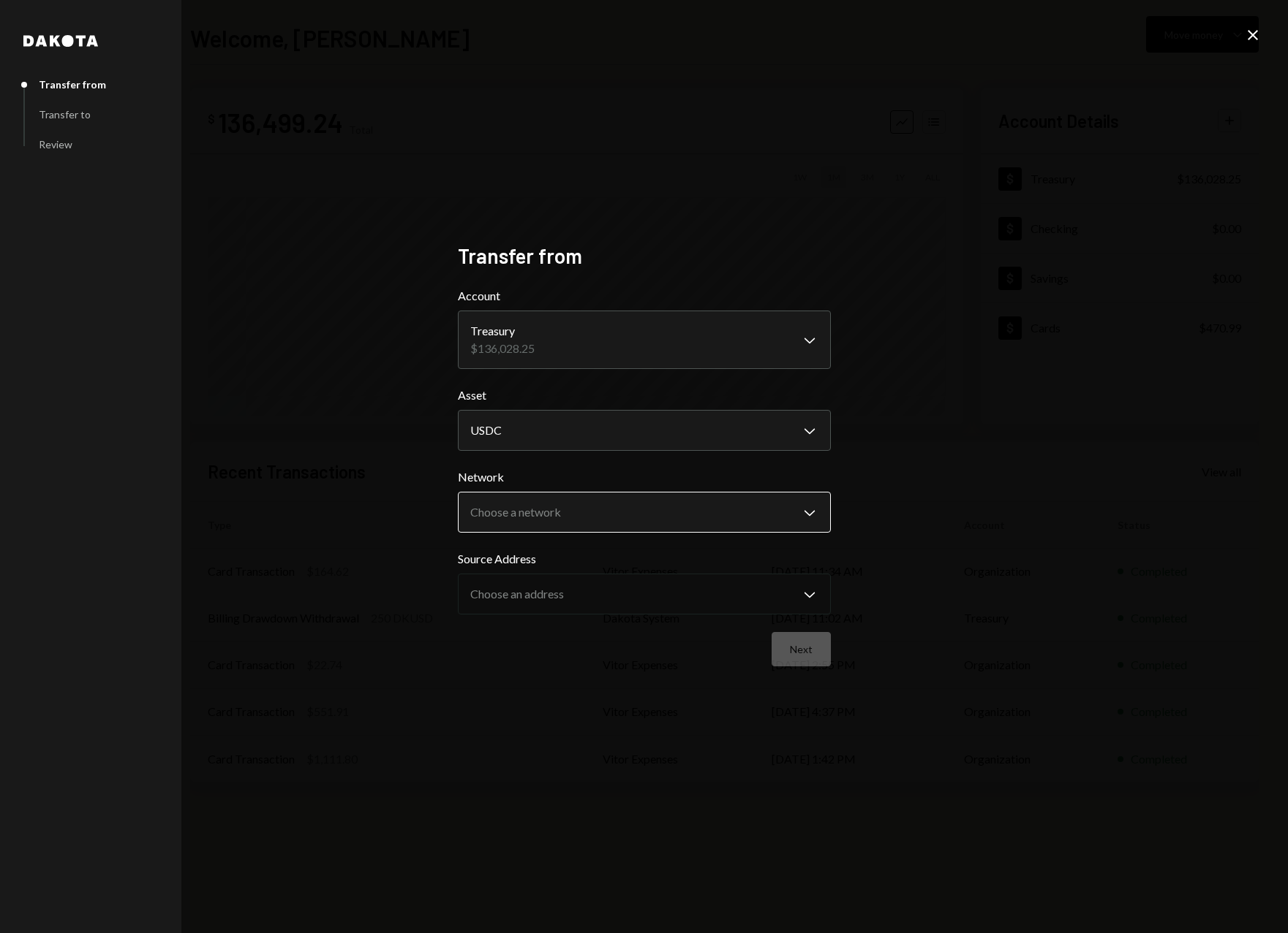
click at [534, 505] on body "D Darklake Labs Pt... Caret Down Home Home Inbox Inbox Activities Transactions …" at bounding box center [644, 466] width 1288 height 933
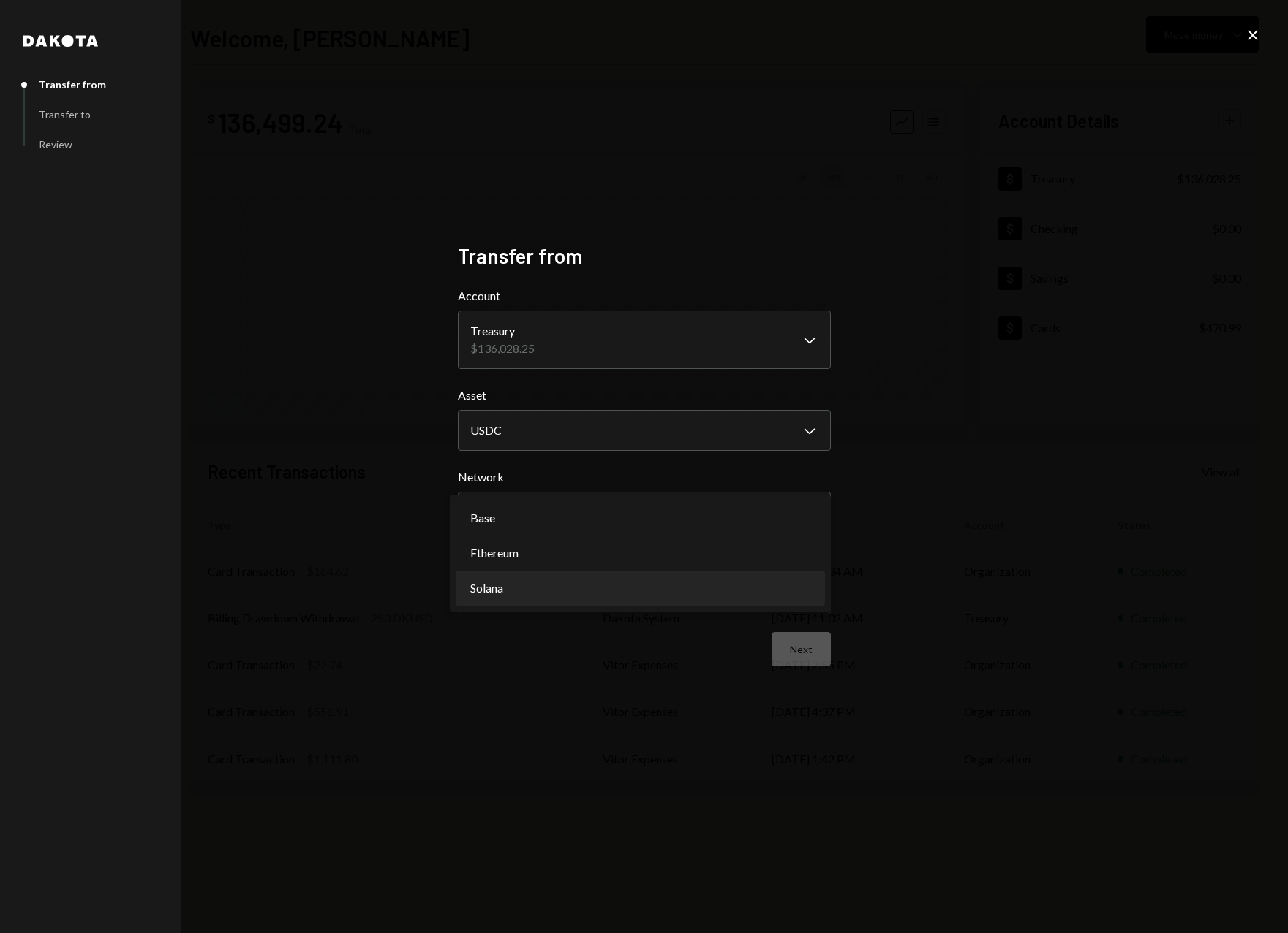
select select "**********"
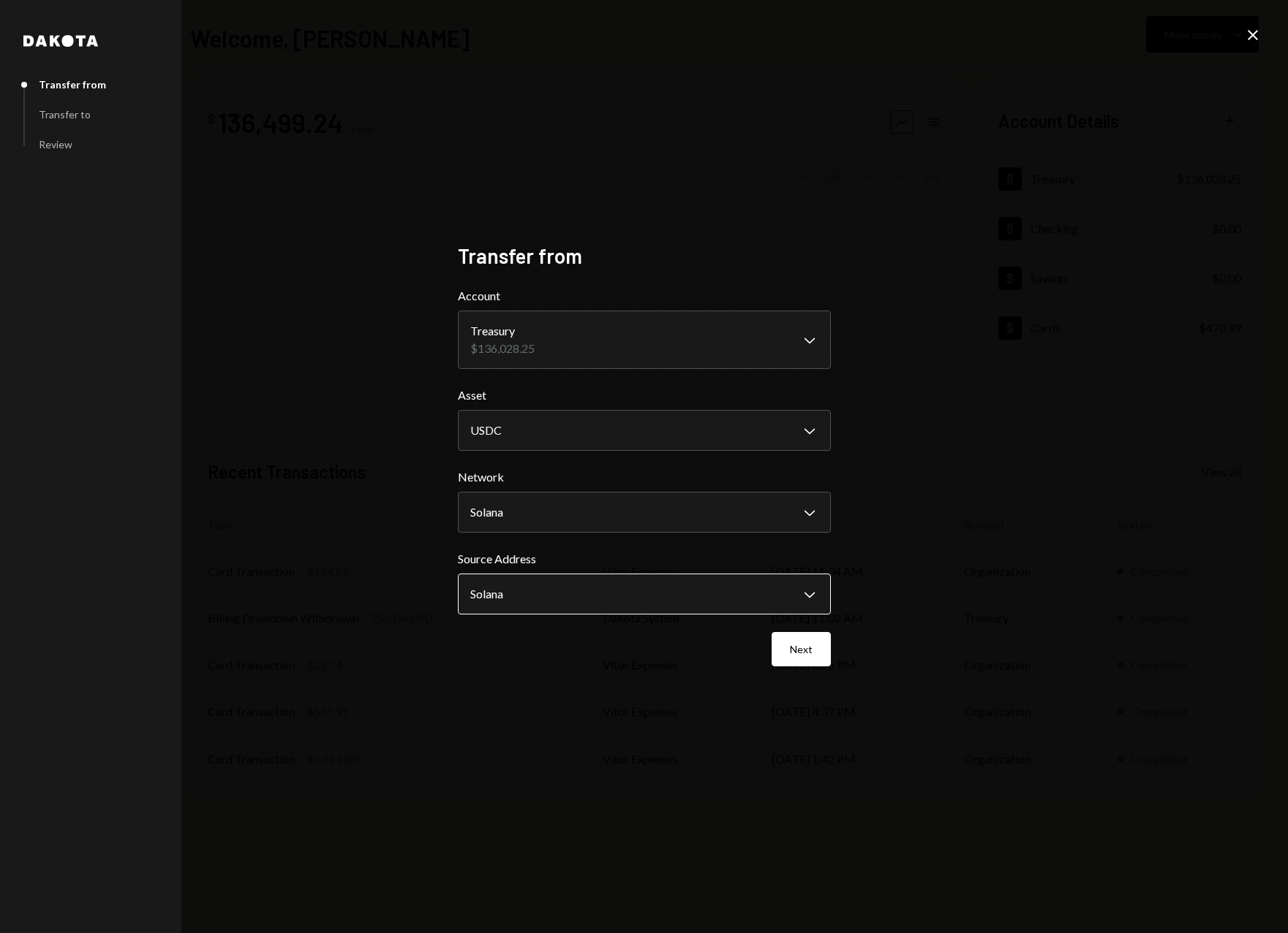
click at [526, 608] on body "D Darklake Labs Pt... Caret Down Home Home Inbox Inbox Activities Transactions …" at bounding box center [644, 466] width 1288 height 933
click at [569, 347] on body "D Darklake Labs Pt... Caret Down Home Home Inbox Inbox Activities Transactions …" at bounding box center [644, 466] width 1288 height 933
click at [640, 343] on body "D Darklake Labs Pt... Caret Down Home Home Inbox Inbox Activities Transactions …" at bounding box center [644, 466] width 1288 height 933
click at [815, 331] on body "D Darklake Labs Pt... Caret Down Home Home Inbox Inbox Activities Transactions …" at bounding box center [644, 466] width 1288 height 933
click at [800, 650] on button "Next" at bounding box center [802, 650] width 60 height 35
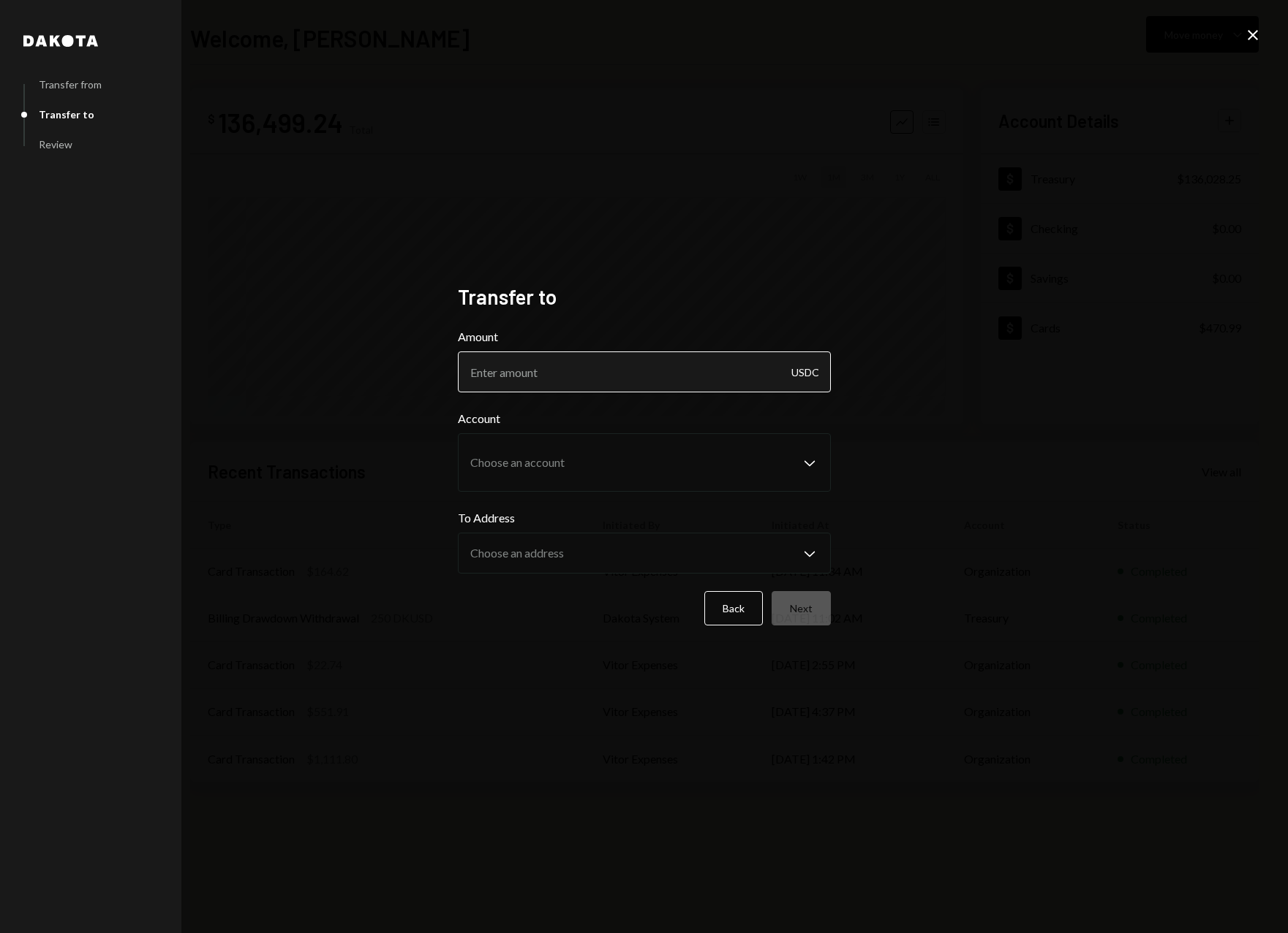
click at [566, 373] on input "Amount" at bounding box center [644, 372] width 373 height 41
type input "3000"
click at [693, 146] on div "Dakota Transfer from Transfer to Review Transfer to Amount 3000 USDC Account Ch…" at bounding box center [644, 466] width 1288 height 933
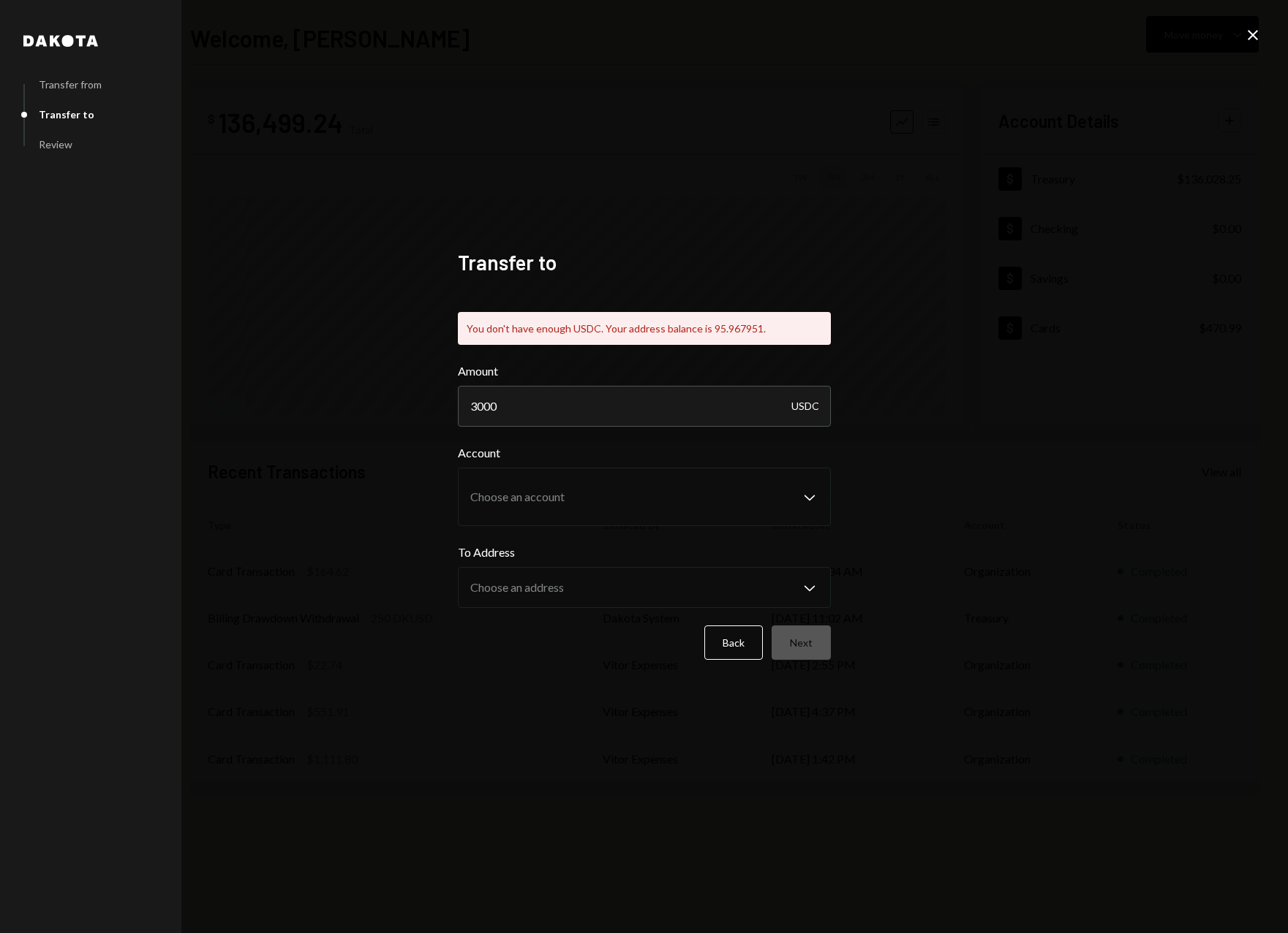
drag, startPoint x: 512, startPoint y: 407, endPoint x: 450, endPoint y: 406, distance: 62.0
click at [450, 406] on div "Dakota Transfer from Transfer to Review Transfer to You don't have enough USDC.…" at bounding box center [644, 467] width 408 height 469
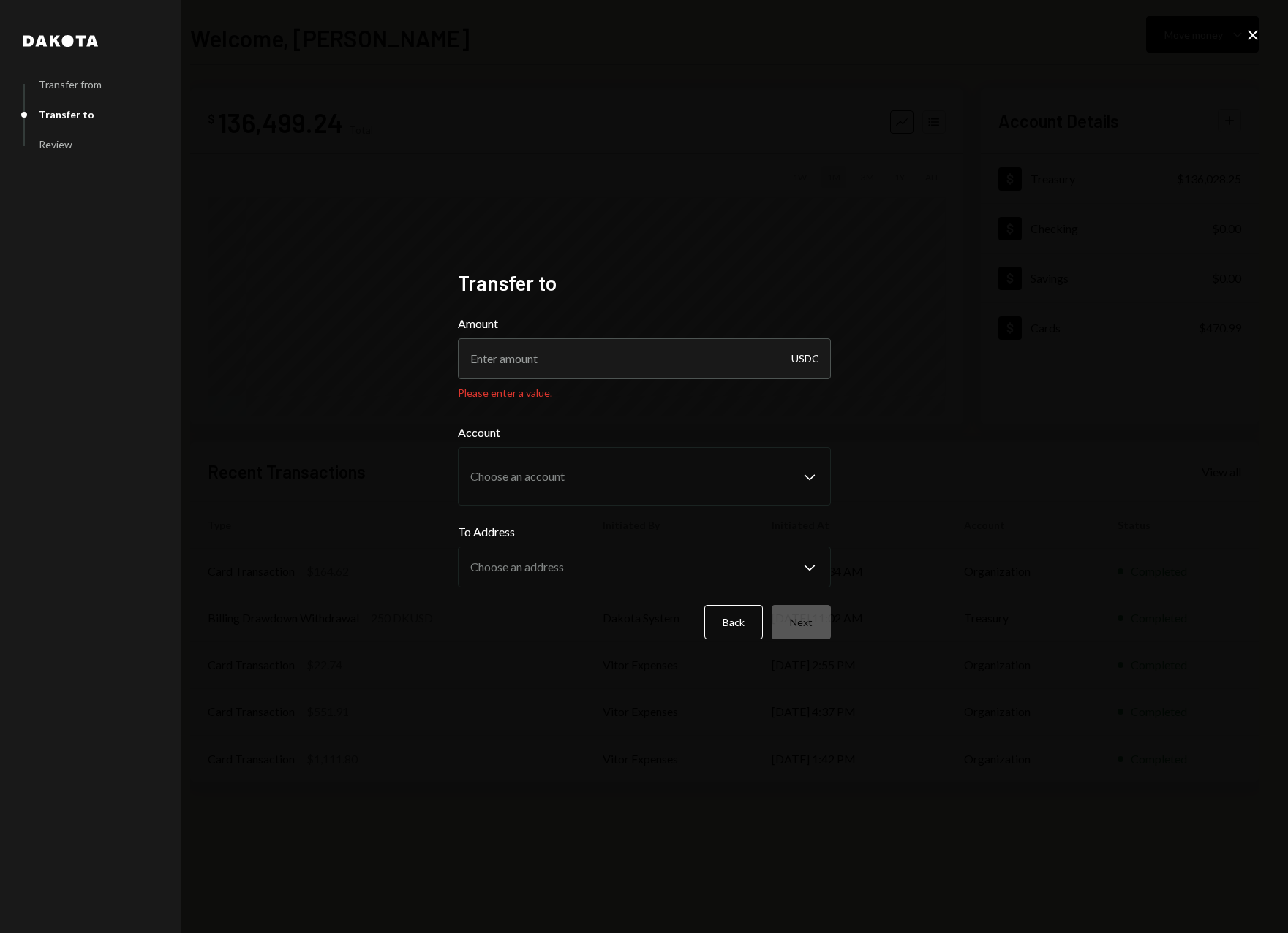
click at [1251, 41] on icon "Close" at bounding box center [1252, 35] width 17 height 17
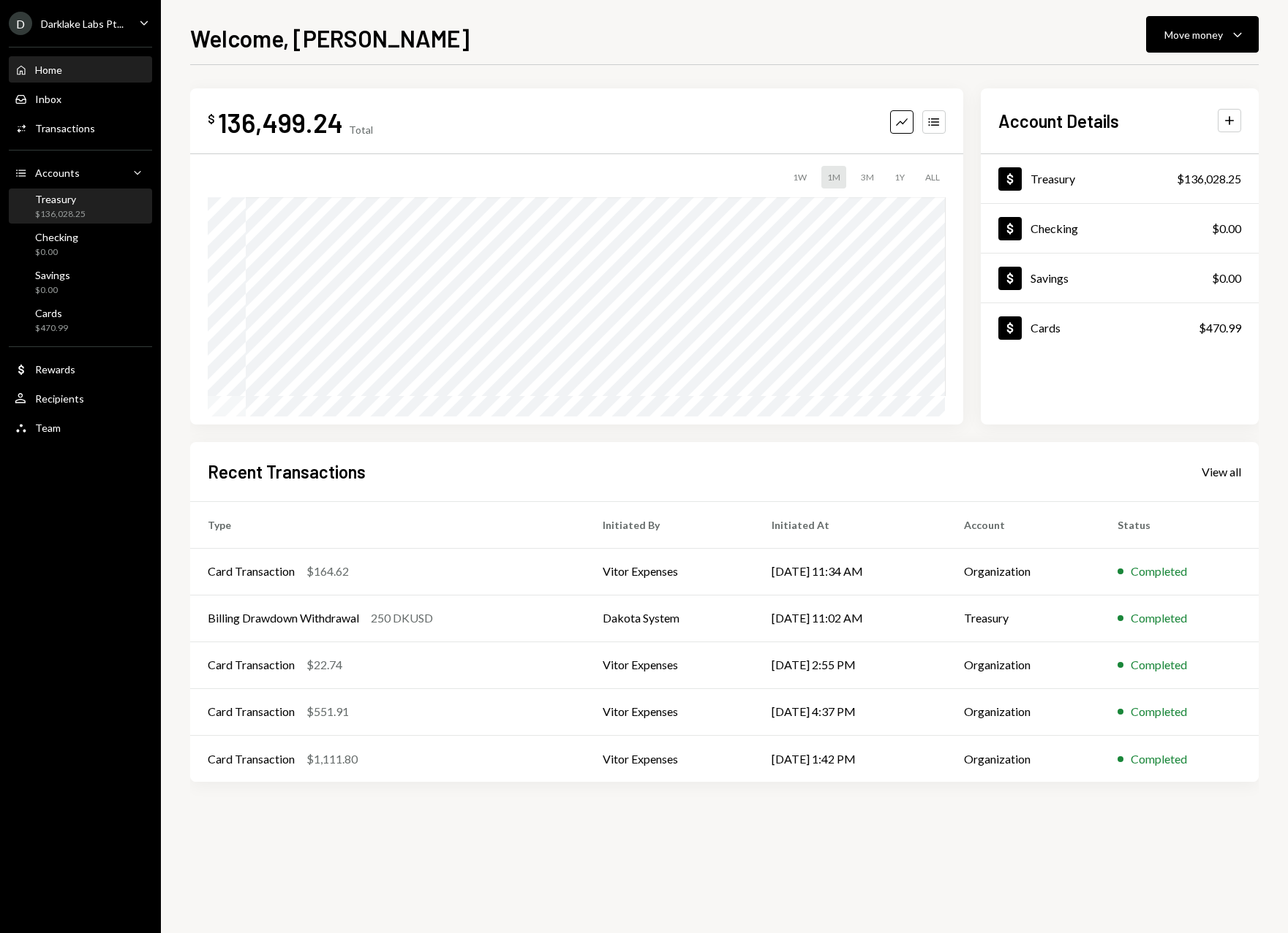
click at [82, 207] on div "Treasury $136,028.25" at bounding box center [61, 207] width 50 height 28
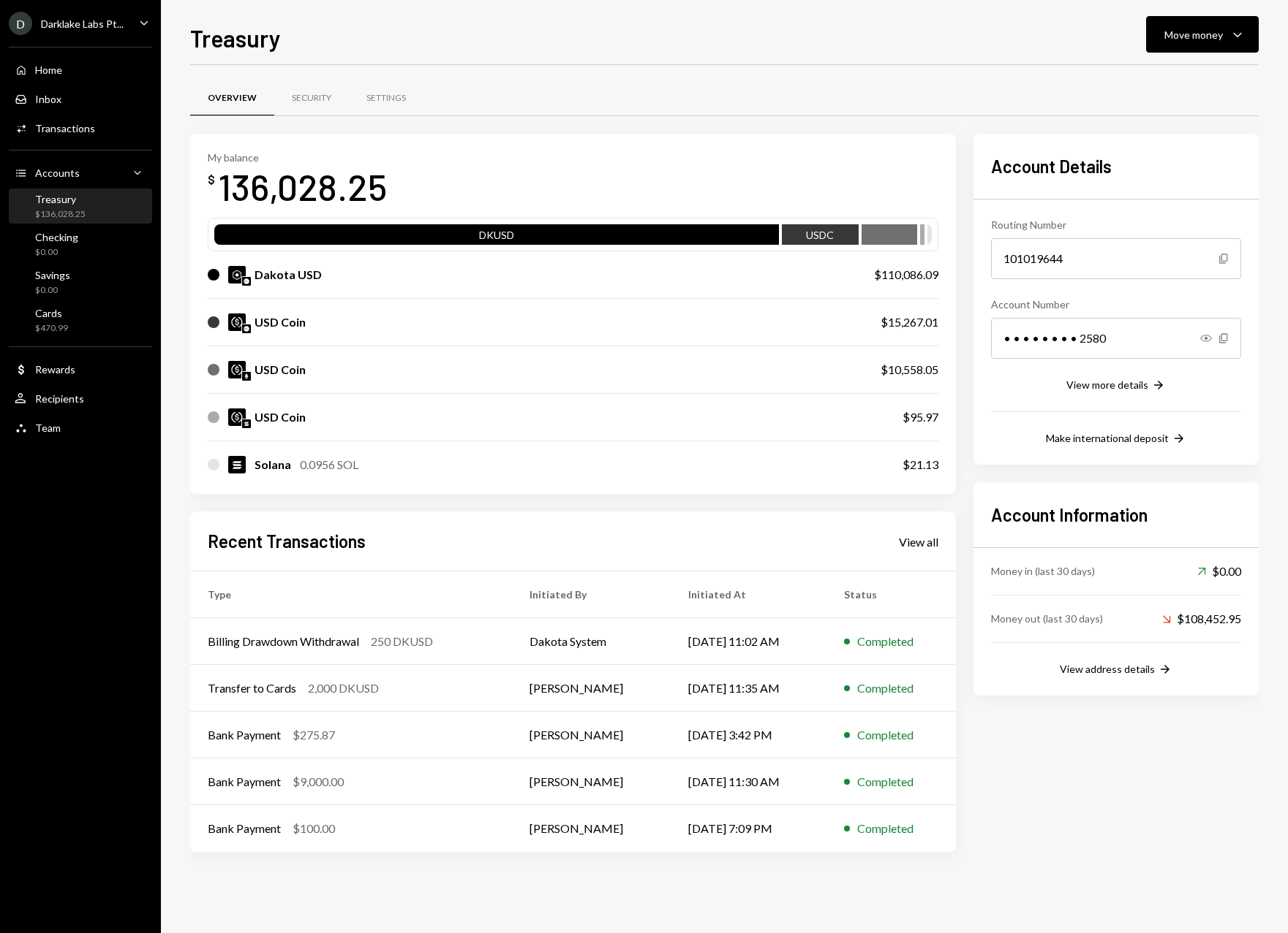
click at [415, 416] on div "USD Coin" at bounding box center [540, 417] width 665 height 17
click at [414, 427] on div "USD Coin $95.97" at bounding box center [573, 417] width 731 height 47
click at [882, 408] on div "USD Coin $95.97" at bounding box center [573, 417] width 731 height 47
click at [1198, 42] on div "Move money Caret Down" at bounding box center [1201, 35] width 76 height 17
click at [1172, 193] on div "Swap stablecoins" at bounding box center [1190, 189] width 107 height 15
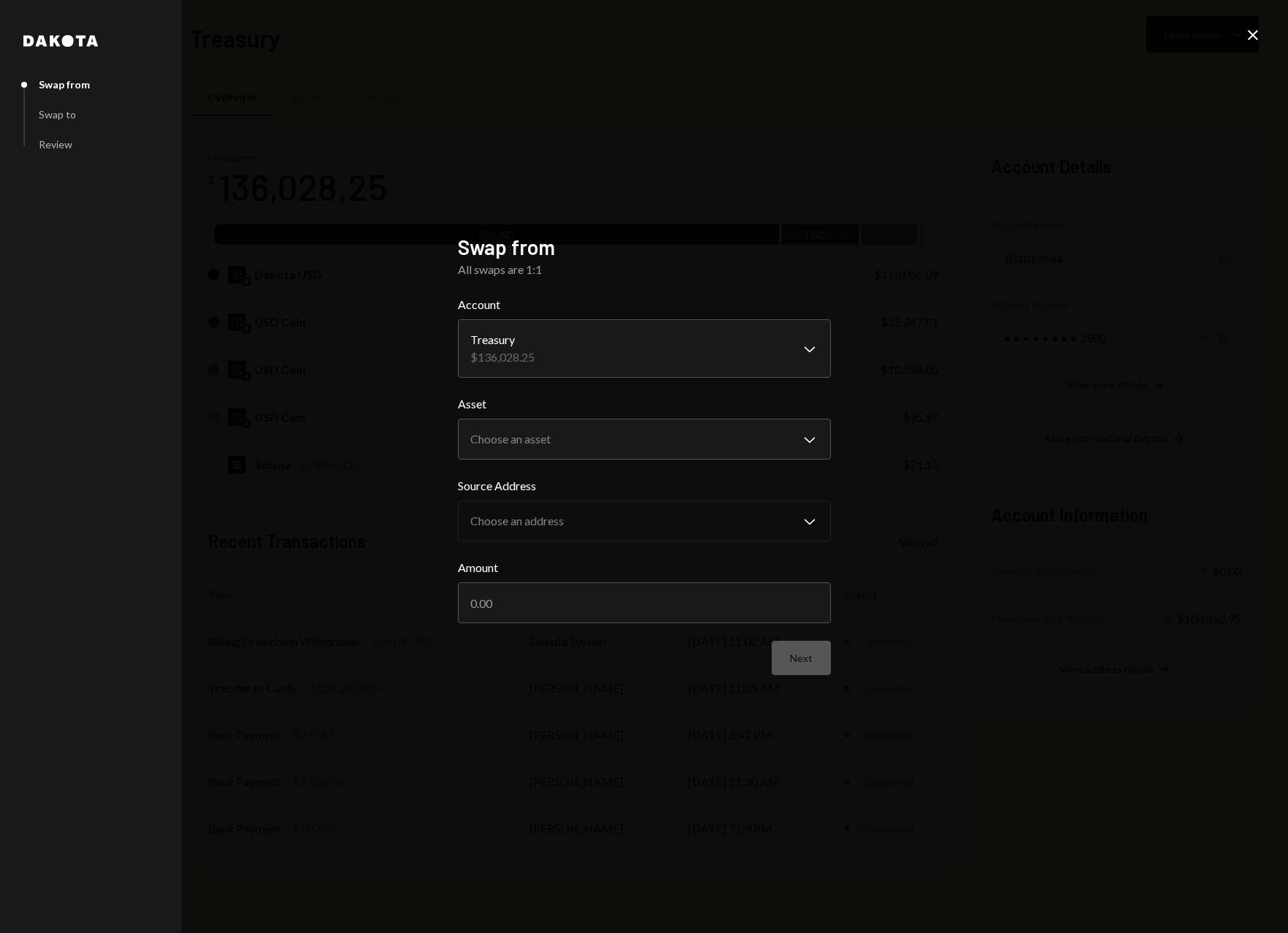
click at [512, 379] on form "**********" at bounding box center [644, 485] width 373 height 380
click at [553, 326] on body "D Darklake Labs Pt... Caret Down Home Home Inbox Inbox Activities Transactions …" at bounding box center [644, 466] width 1288 height 933
click at [533, 441] on body "D Darklake Labs Pt... Caret Down Home Home Inbox Inbox Activities Transactions …" at bounding box center [644, 466] width 1288 height 933
select select "*****"
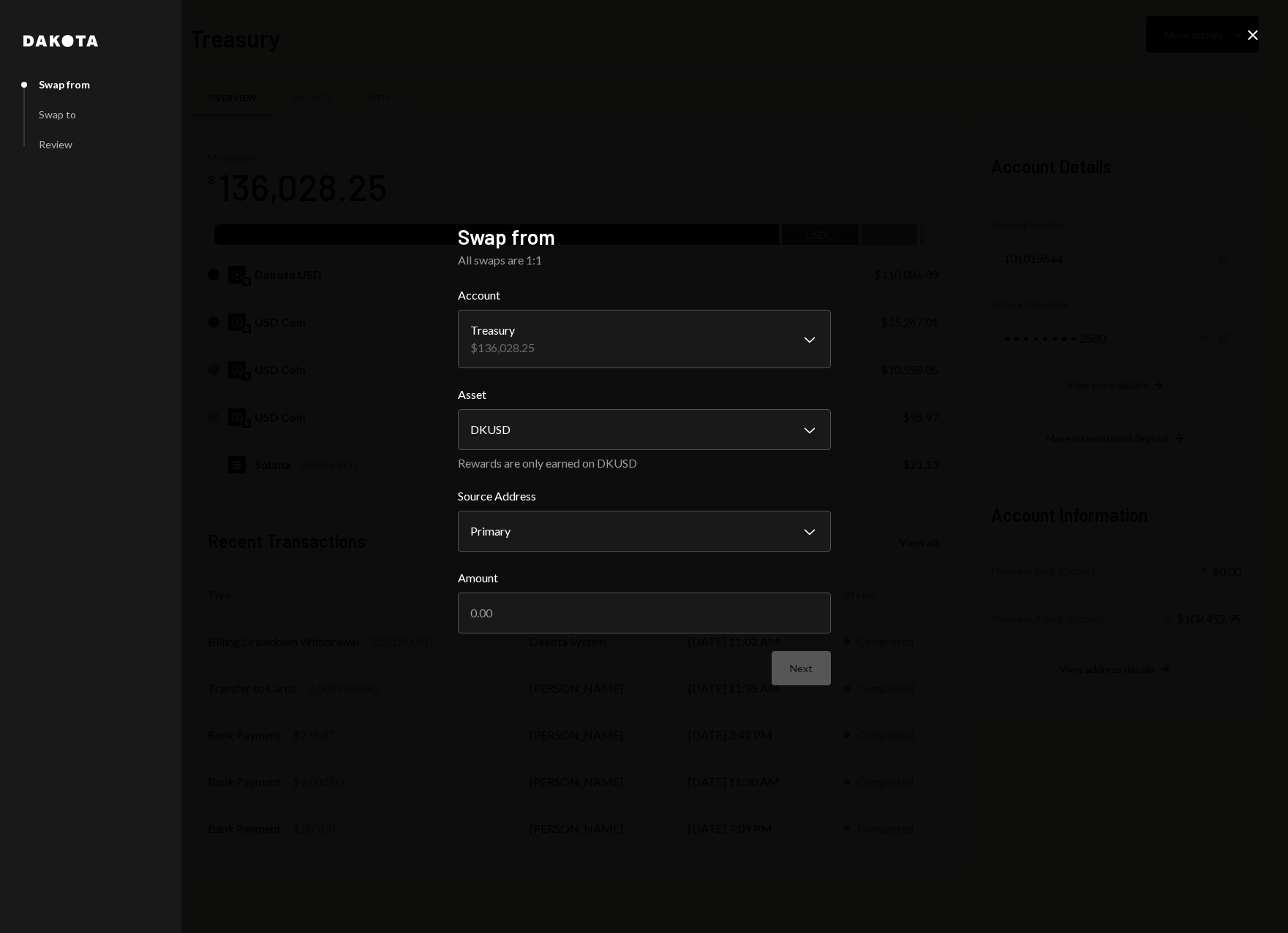
click at [1254, 41] on icon "Close" at bounding box center [1252, 35] width 17 height 17
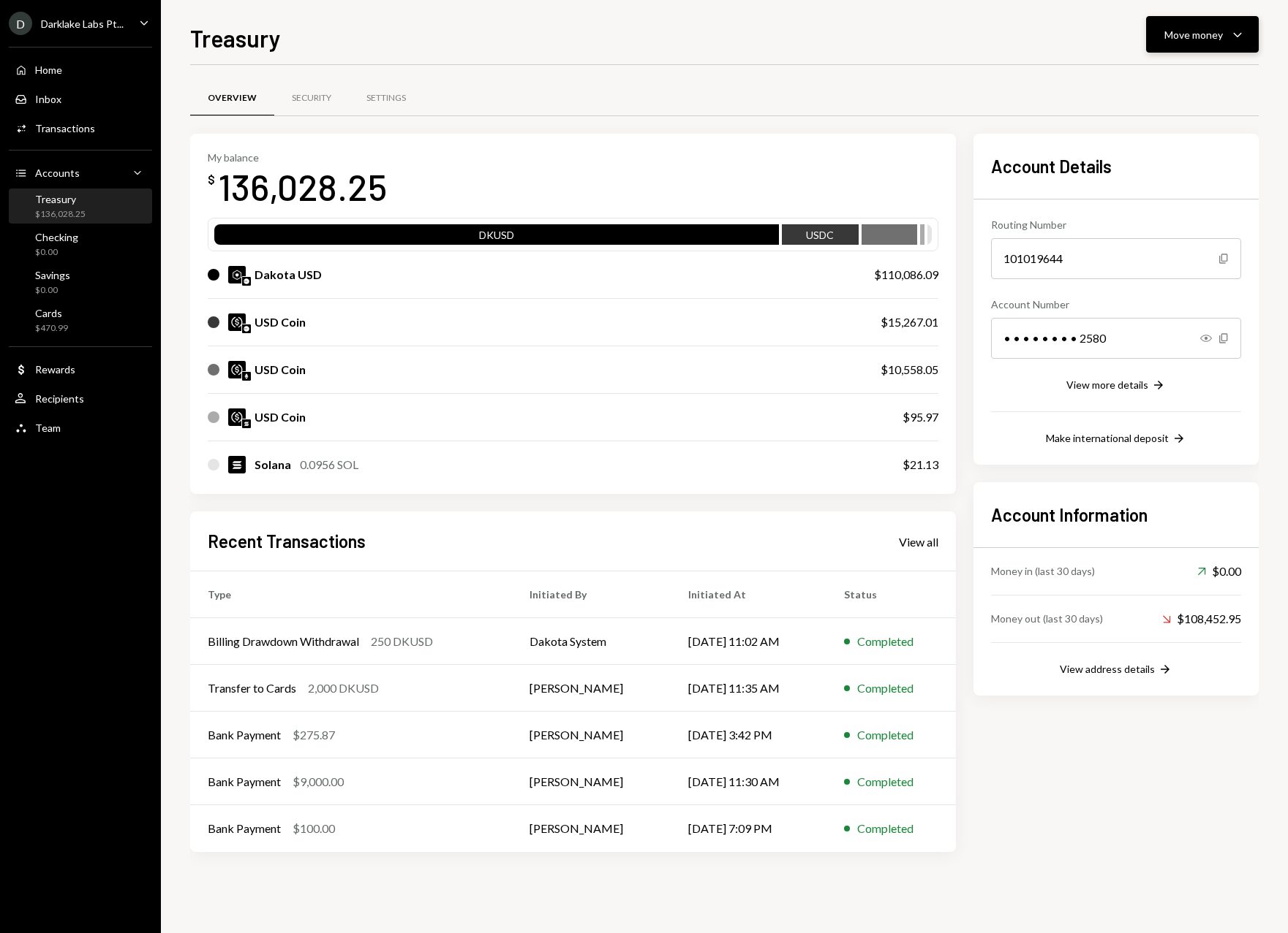
click at [1202, 29] on div "Move money" at bounding box center [1193, 35] width 59 height 15
click at [1157, 184] on div "Swap stablecoins" at bounding box center [1190, 189] width 107 height 15
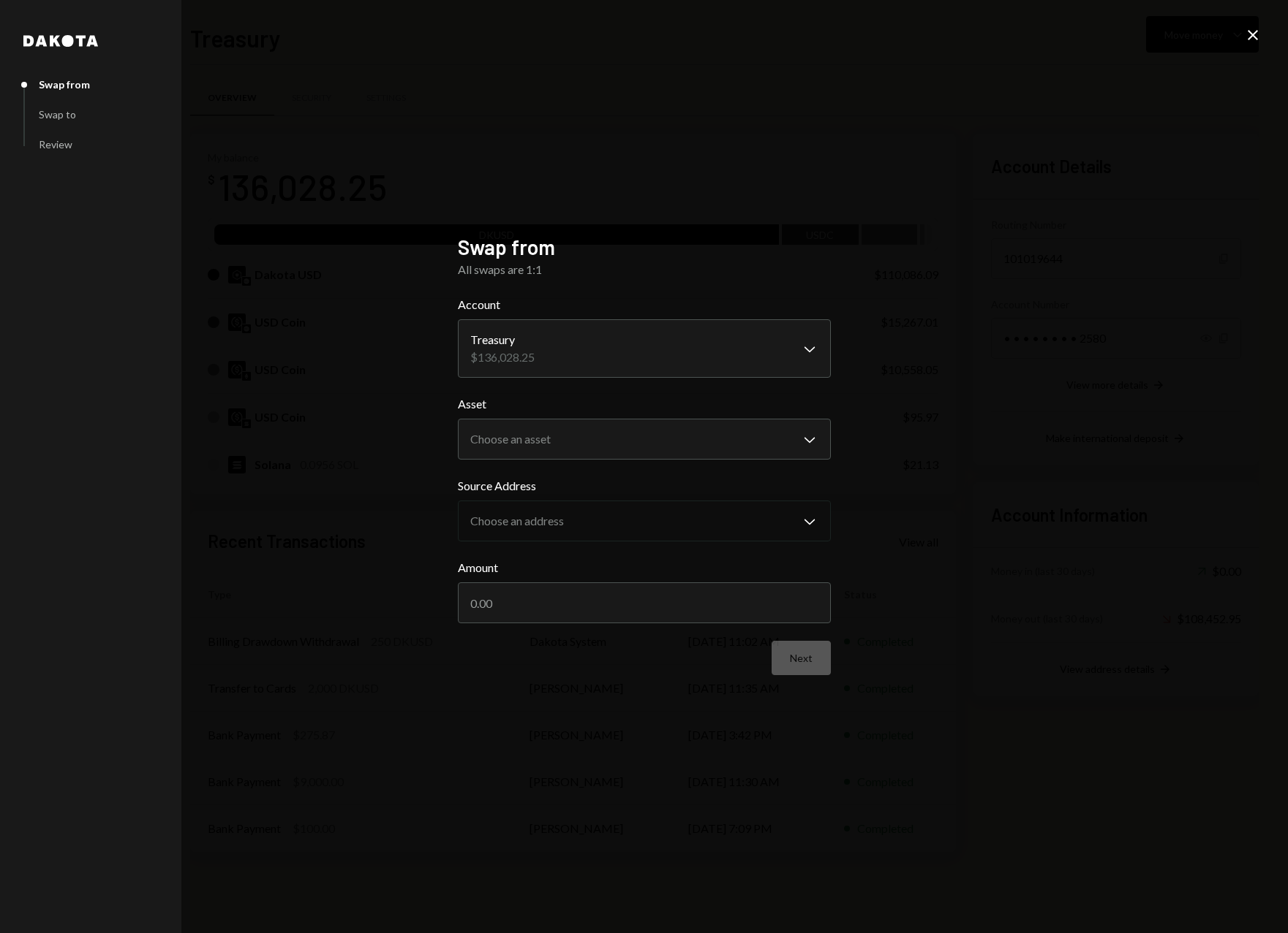
click at [1246, 37] on icon "Close" at bounding box center [1252, 35] width 17 height 17
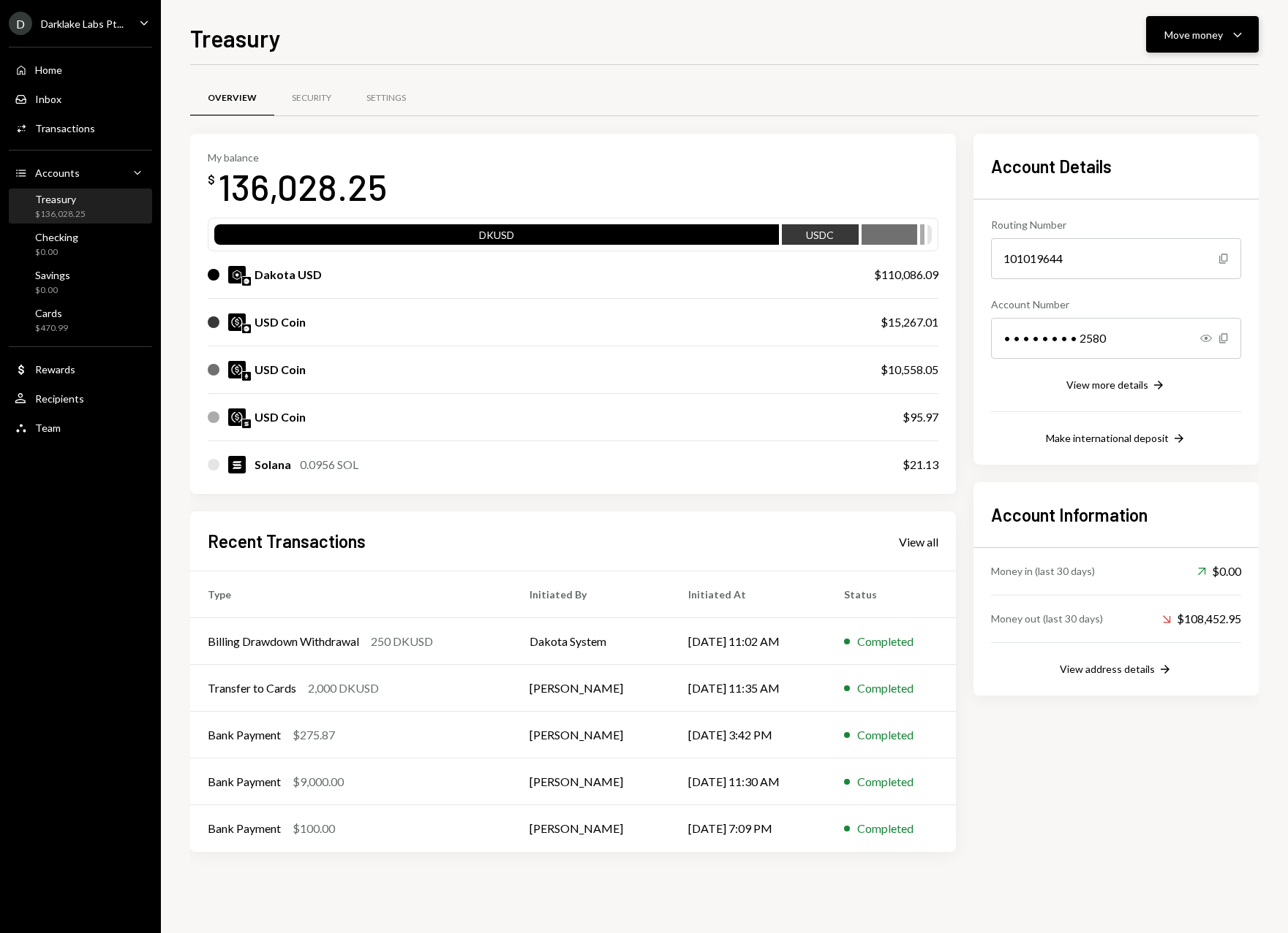
click at [1194, 27] on div "Move money" at bounding box center [1193, 35] width 59 height 15
click at [1184, 112] on div "Transfer" at bounding box center [1190, 111] width 107 height 15
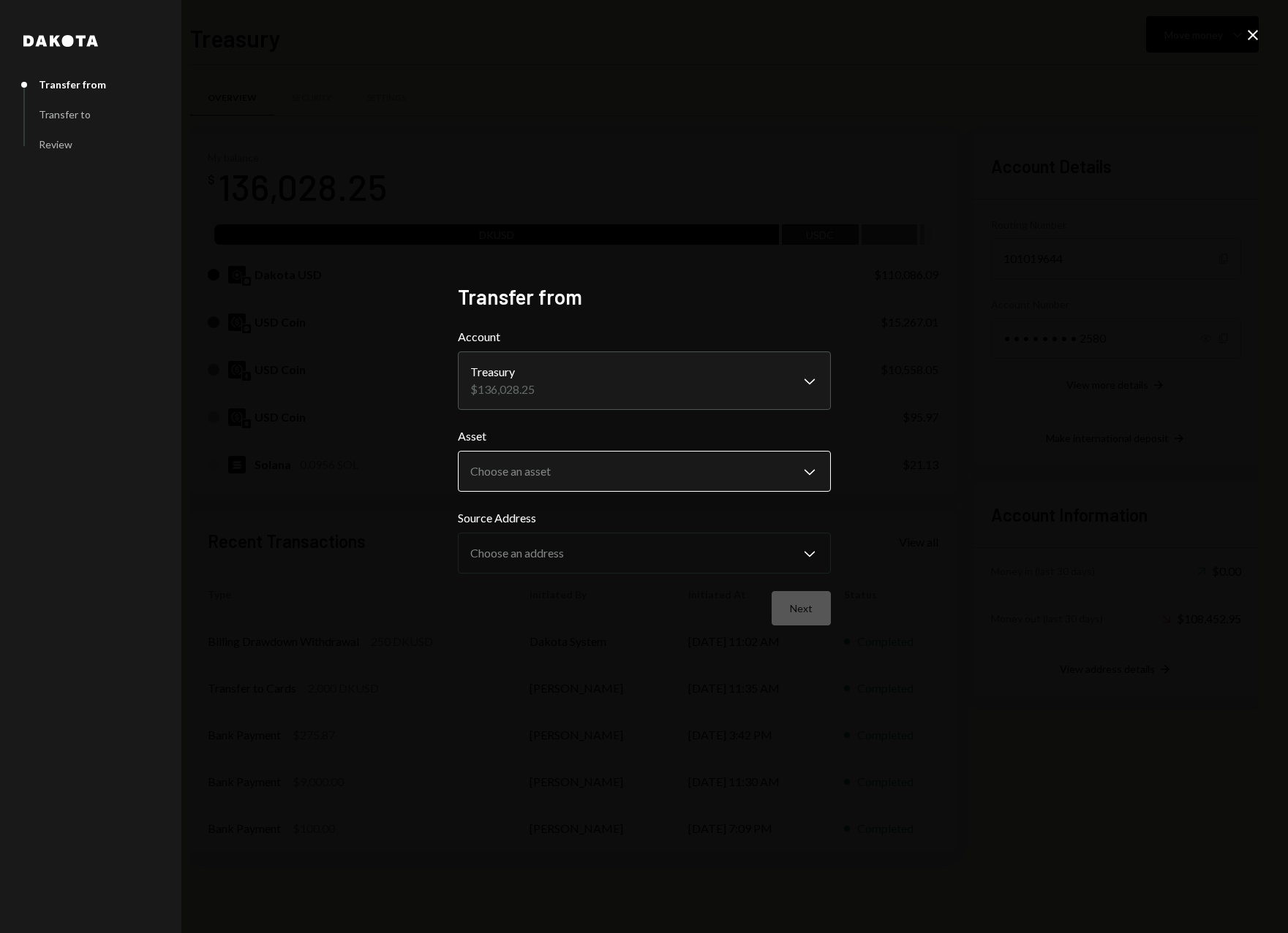
click at [527, 474] on body "D Darklake Labs Pt... Caret Down Home Home Inbox Inbox Activities Transactions …" at bounding box center [644, 466] width 1288 height 933
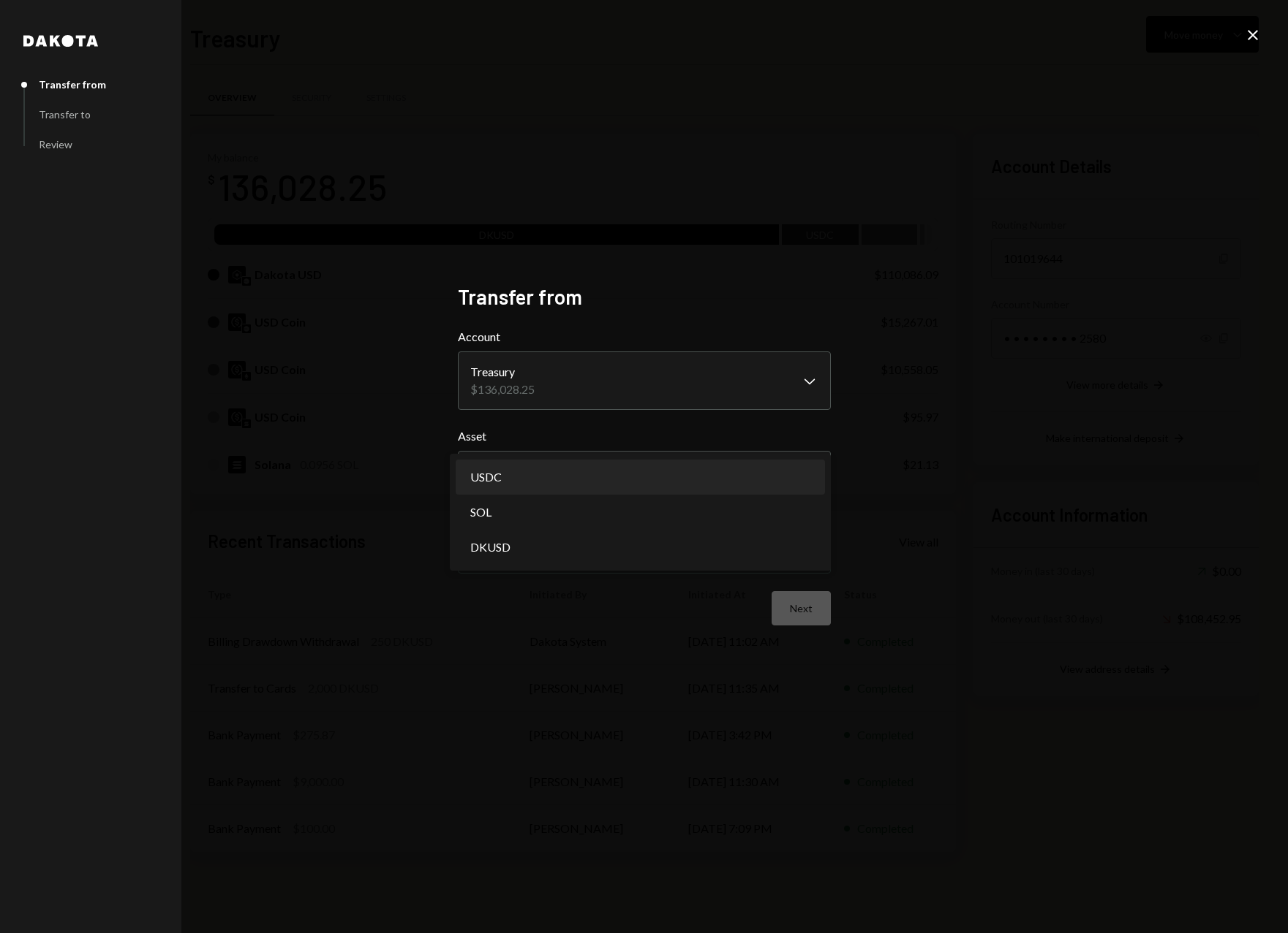
select select "****"
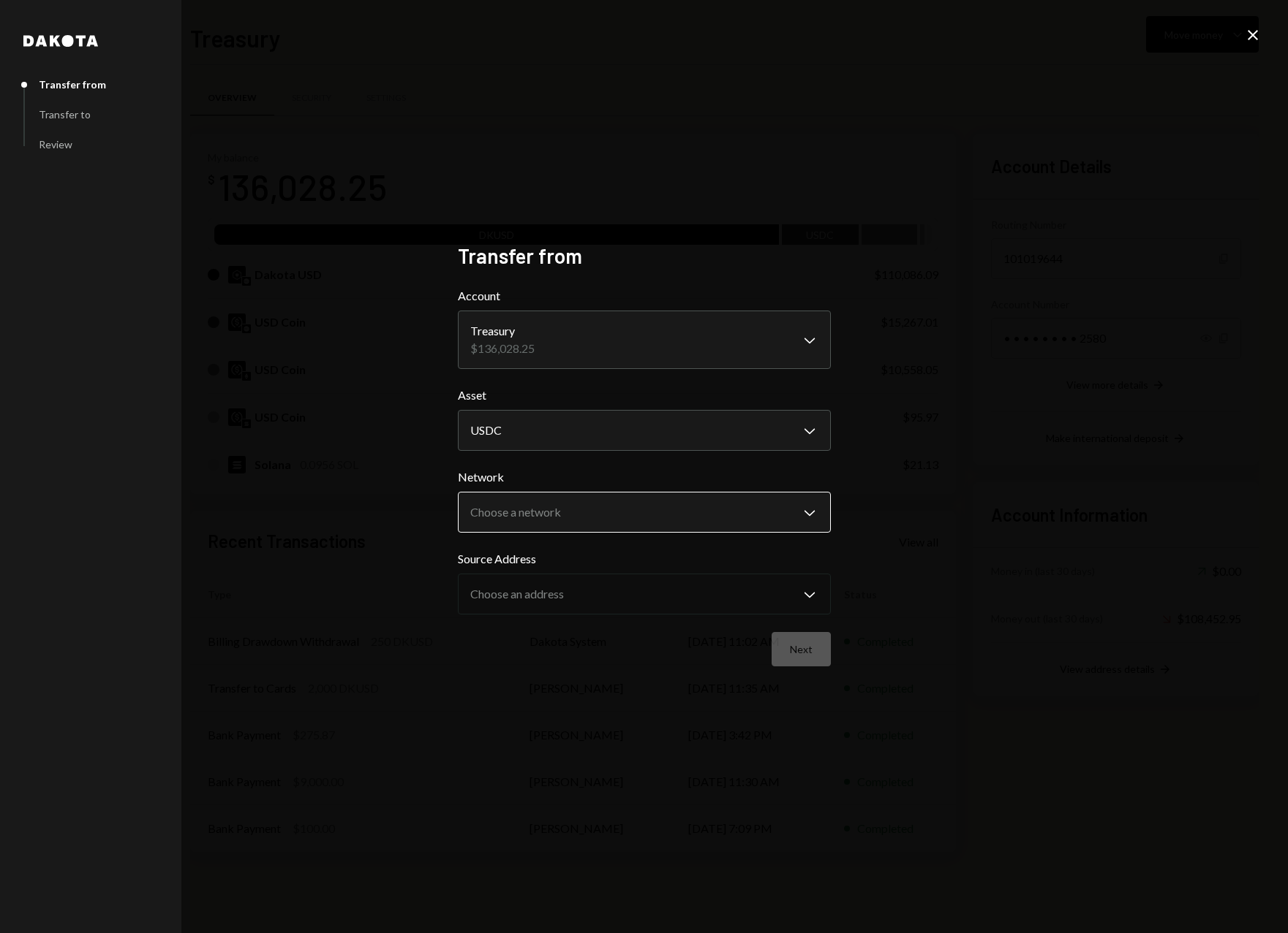
click at [511, 513] on body "D Darklake Labs Pt... Caret Down Home Home Inbox Inbox Activities Transactions …" at bounding box center [644, 466] width 1288 height 933
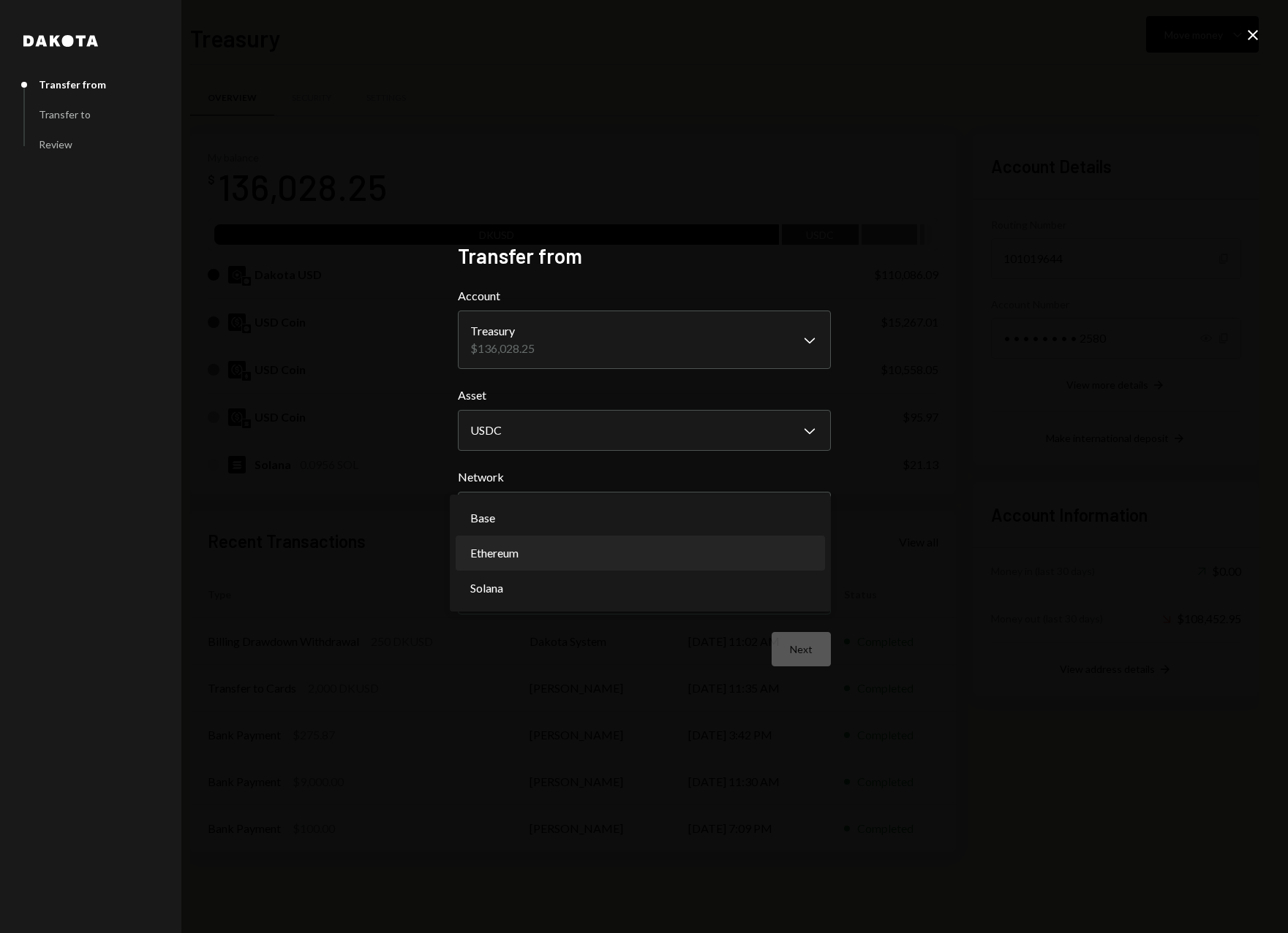
select select "**********"
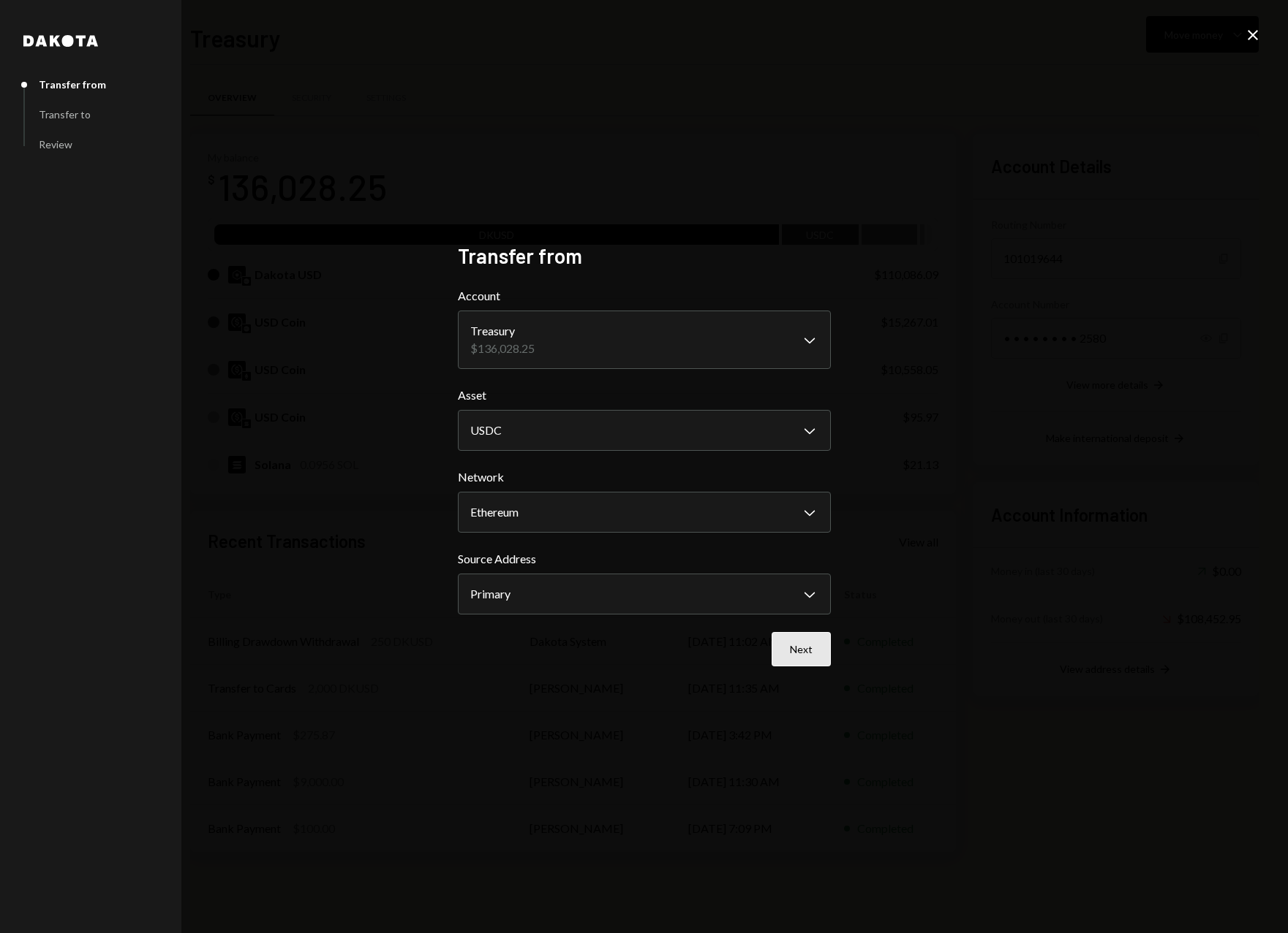
click at [808, 648] on button "Next" at bounding box center [802, 650] width 60 height 35
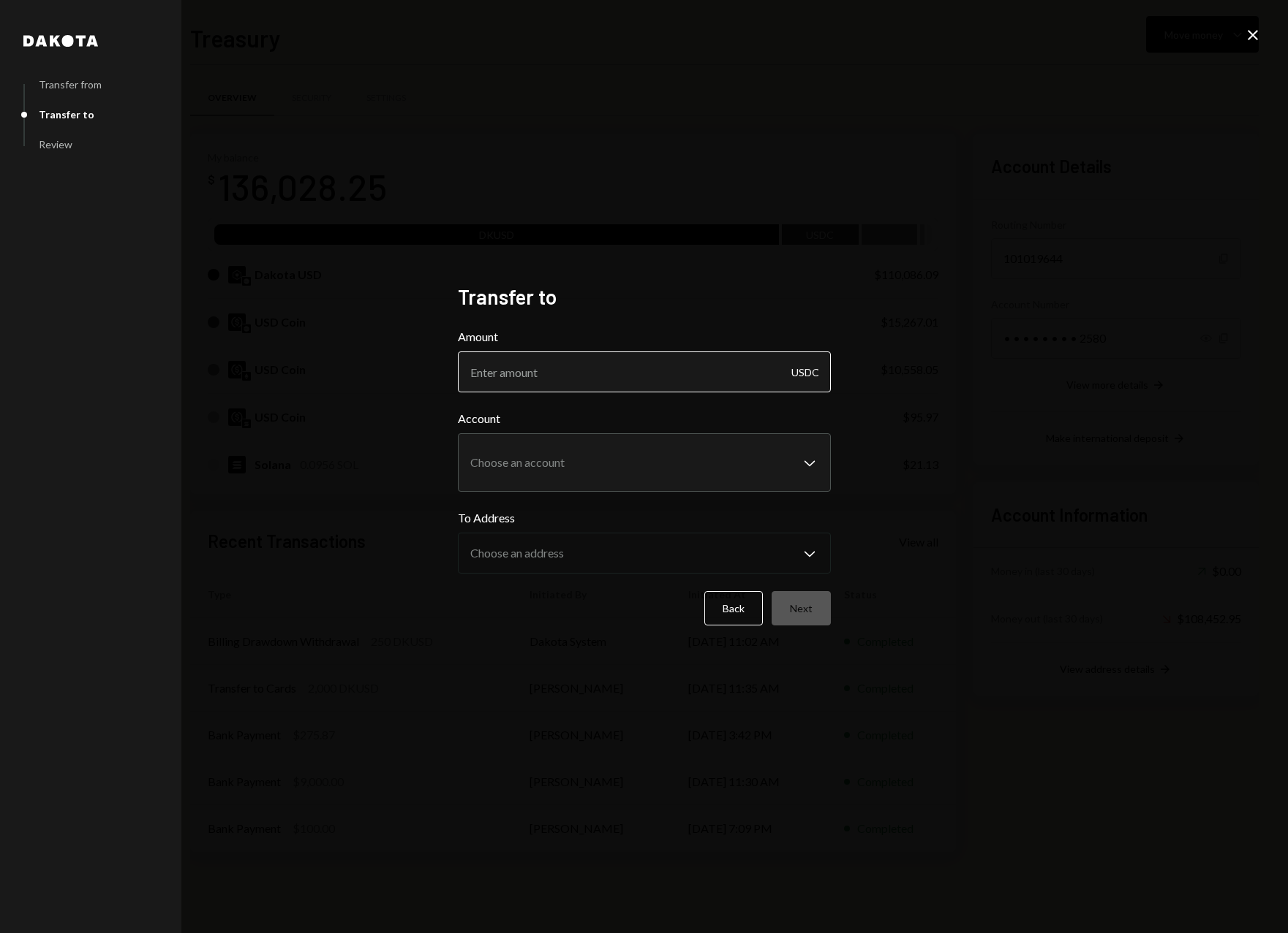
click at [557, 359] on input "Amount" at bounding box center [644, 372] width 373 height 41
click at [560, 379] on input "Amount" at bounding box center [644, 372] width 373 height 41
type input "3000"
click at [533, 467] on body "D Darklake Labs Pt... Caret Down Home Home Inbox Inbox Activities Transactions …" at bounding box center [644, 466] width 1288 height 933
click at [897, 56] on div "**********" at bounding box center [644, 466] width 1288 height 933
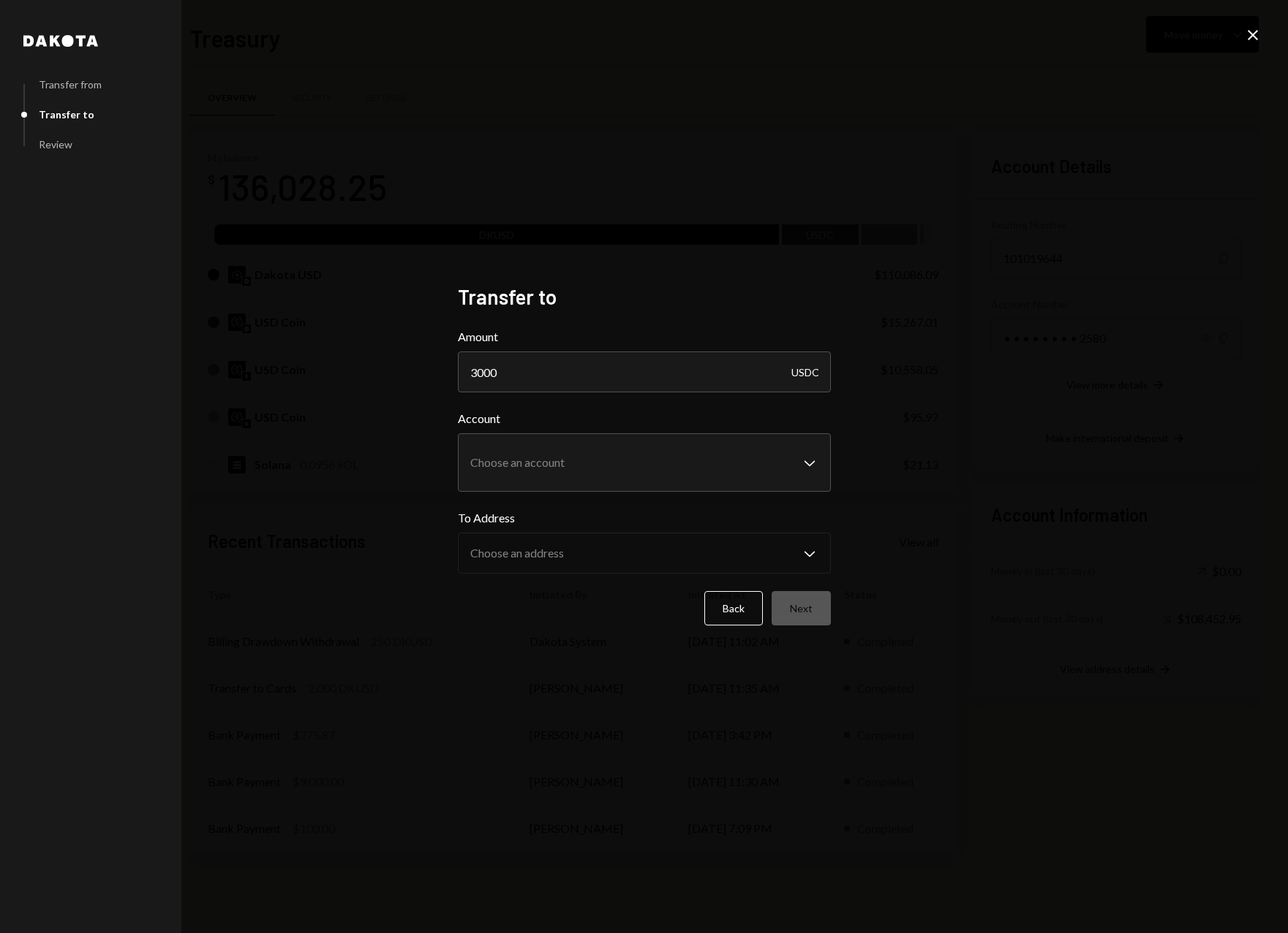
click at [1251, 32] on icon "Close" at bounding box center [1252, 35] width 17 height 17
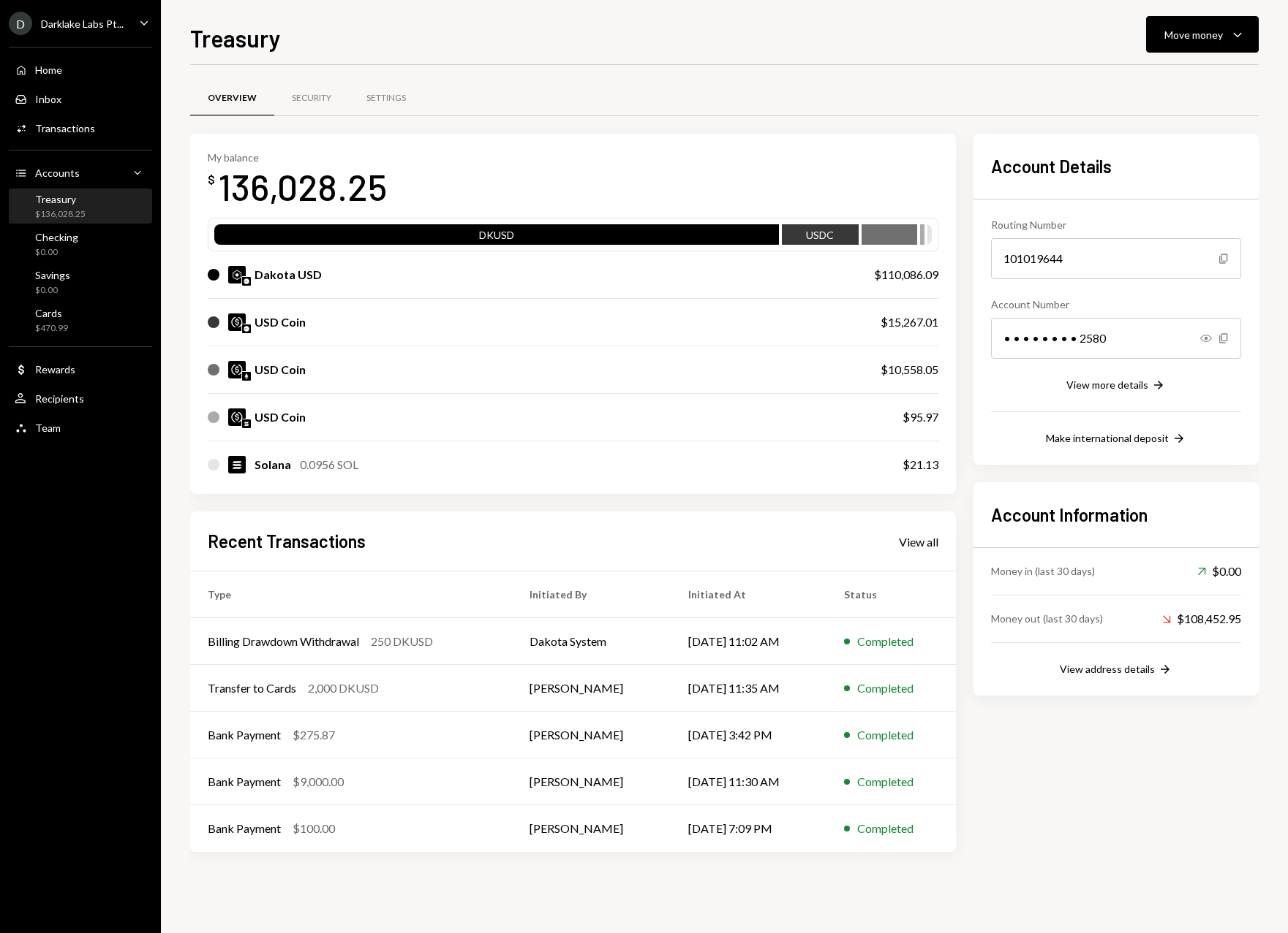
click at [295, 374] on div "USD Coin" at bounding box center [280, 370] width 51 height 17
click at [293, 373] on div "USD Coin" at bounding box center [280, 370] width 51 height 17
click at [272, 365] on div "USD Coin" at bounding box center [280, 370] width 51 height 17
click at [217, 374] on div at bounding box center [213, 370] width 12 height 12
click at [360, 363] on div "USD Coin" at bounding box center [529, 370] width 643 height 17
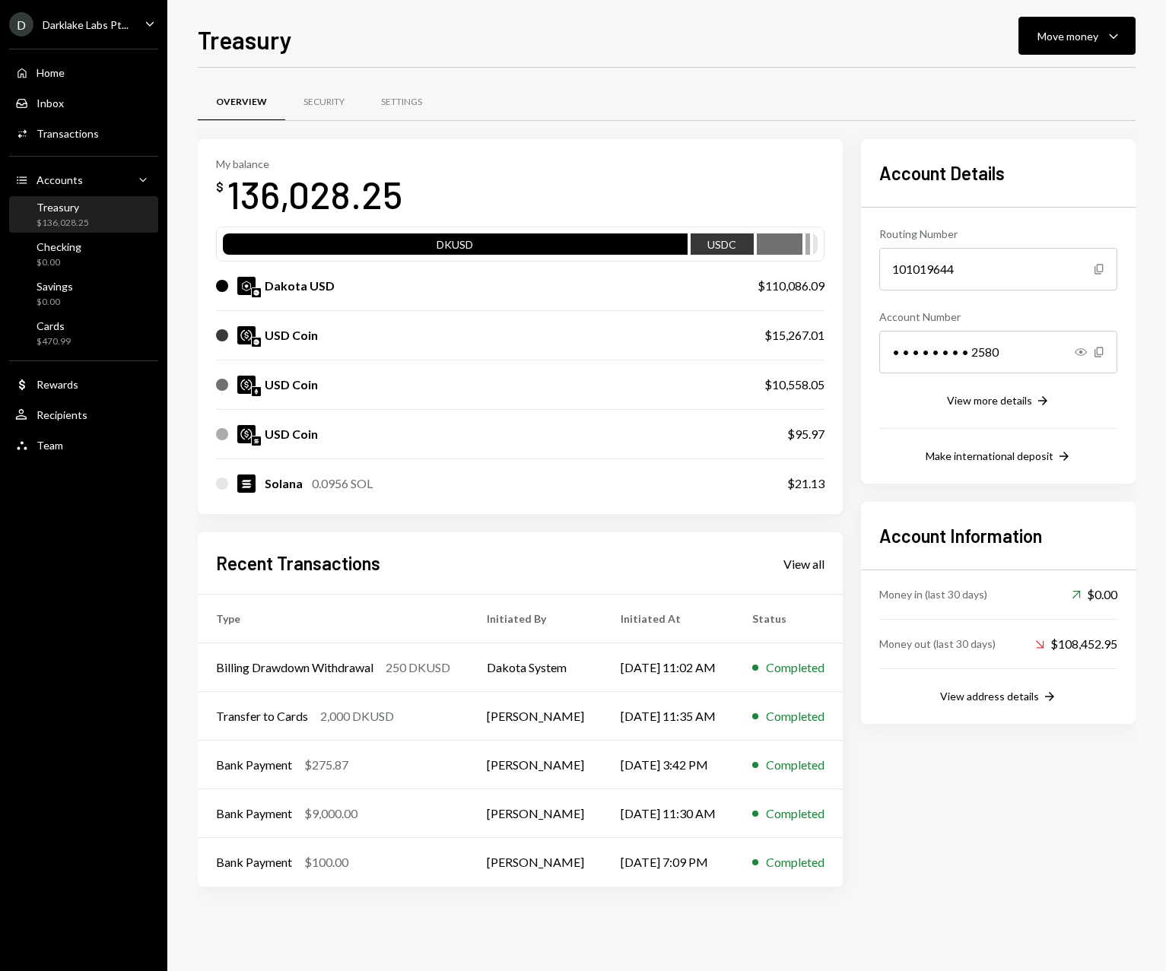
click at [402, 342] on div "USD Coin" at bounding box center [475, 335] width 518 height 18
click at [287, 342] on div "USD Coin" at bounding box center [291, 335] width 53 height 18
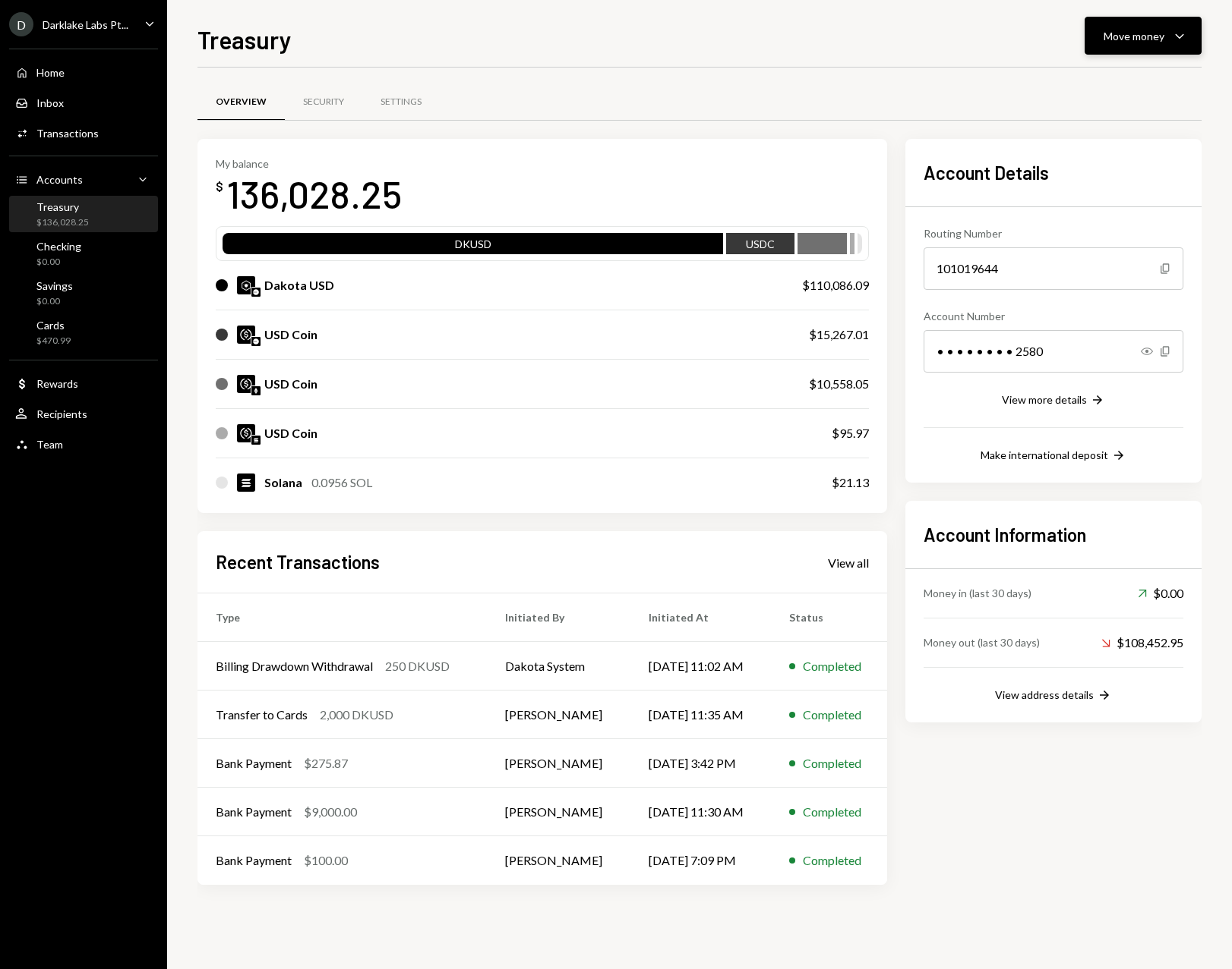
click at [1129, 40] on div "Move money" at bounding box center [1133, 36] width 61 height 16
click at [1106, 119] on div "Transfer" at bounding box center [1130, 116] width 111 height 16
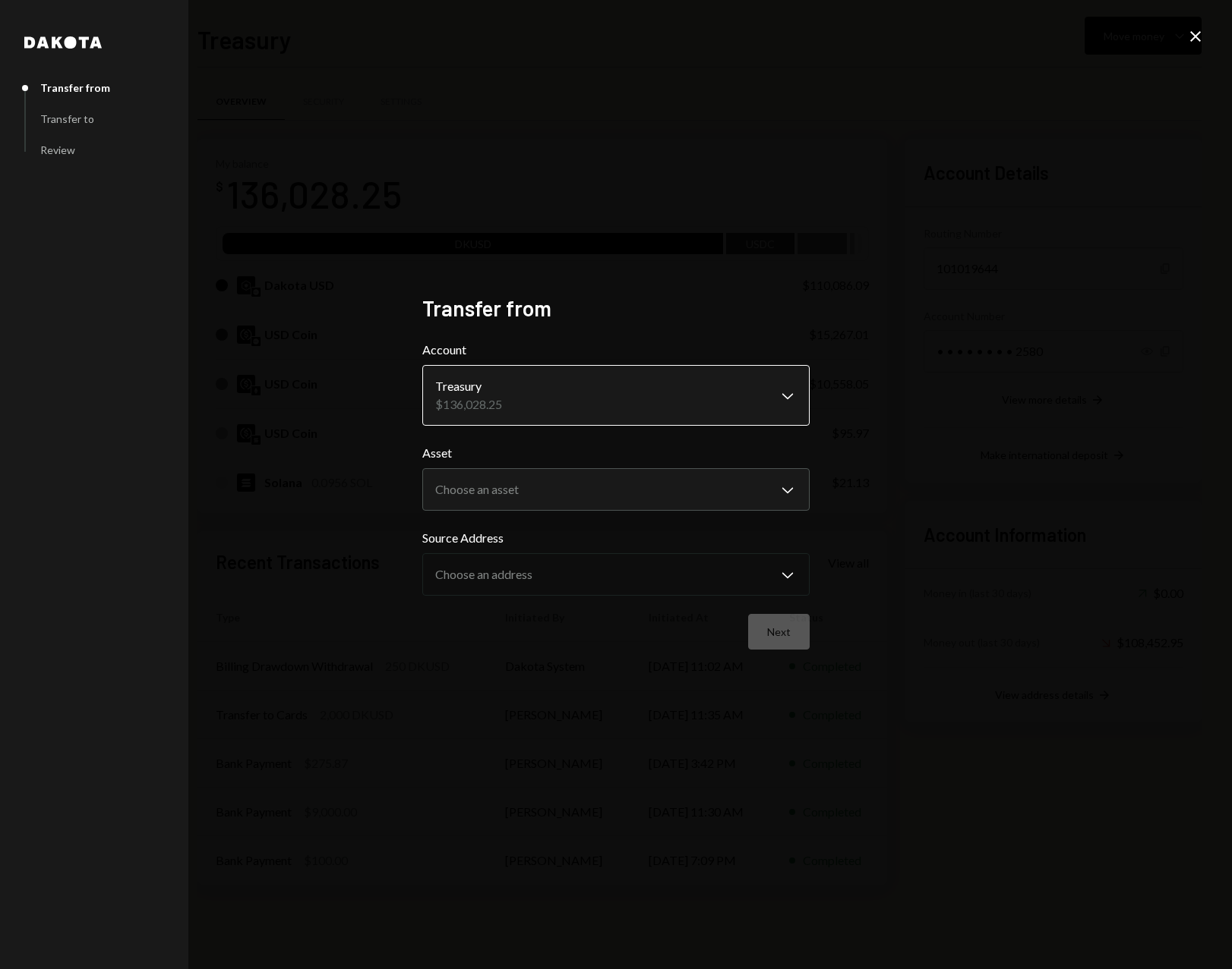
click at [579, 407] on body "D Darklake Labs Pt... Caret Down Home Home Inbox Inbox Activities Transactions …" at bounding box center [616, 484] width 1232 height 969
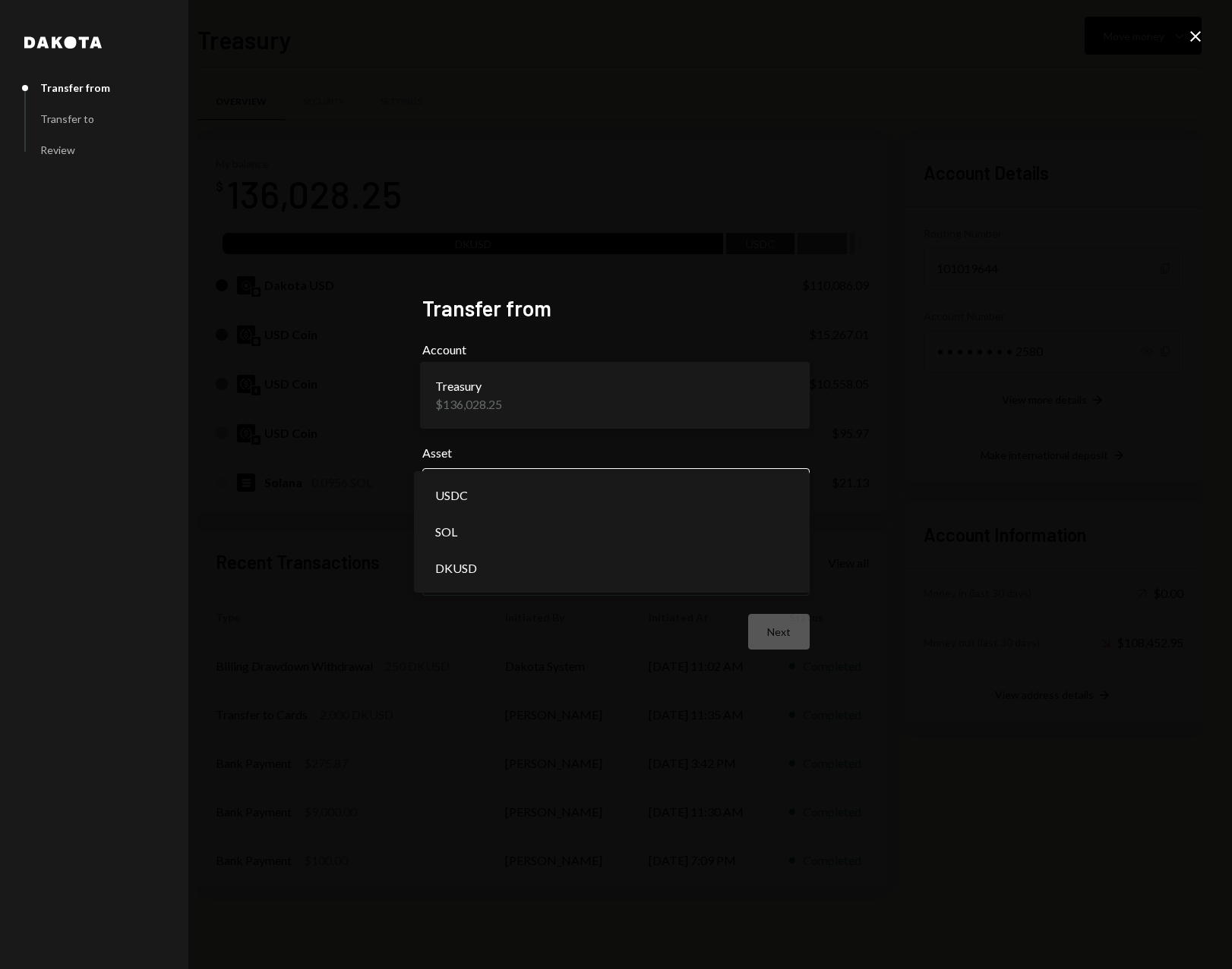
click at [532, 489] on body "D Darklake Labs Pt... Caret Down Home Home Inbox Inbox Activities Transactions …" at bounding box center [616, 484] width 1232 height 969
select select "****"
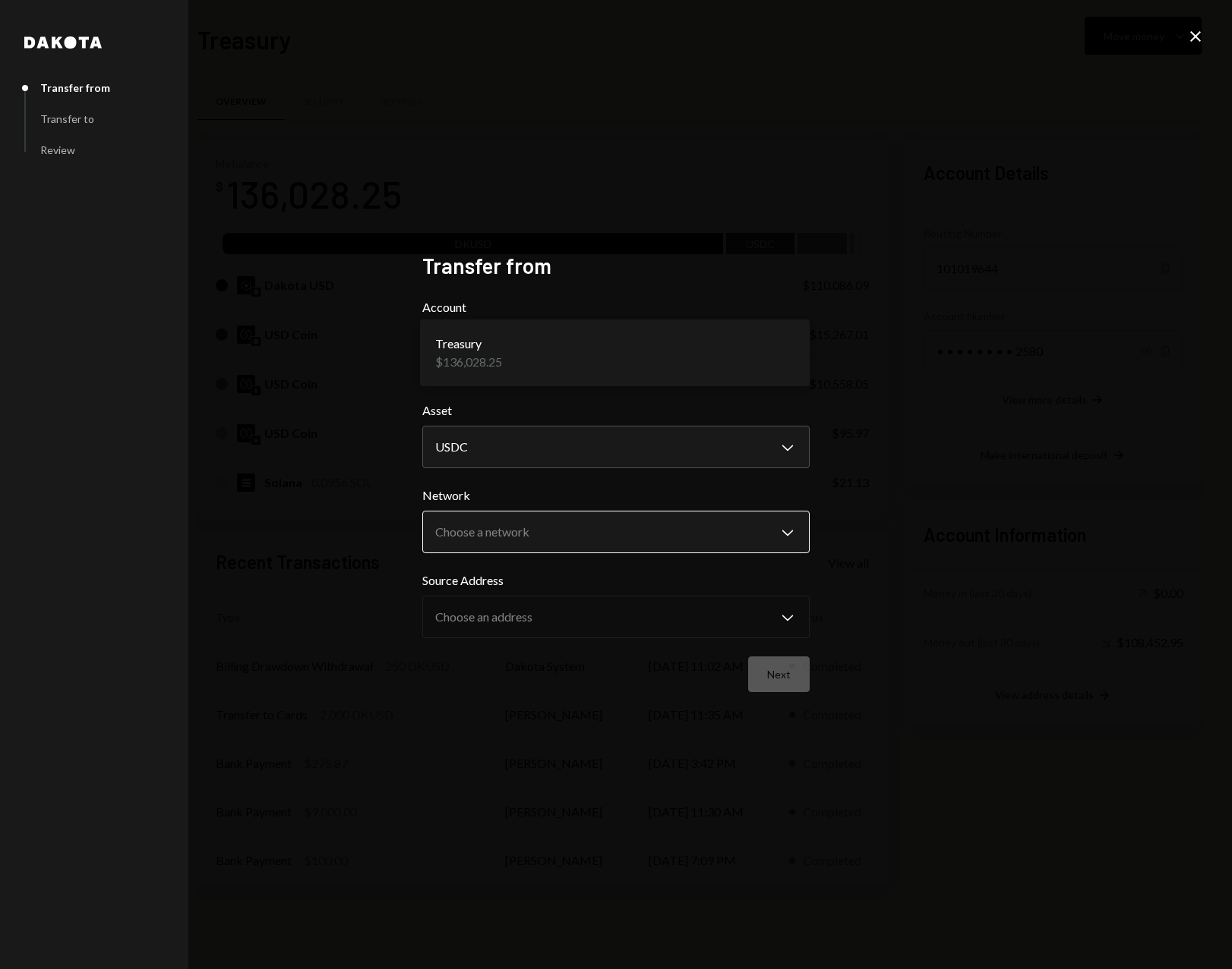
click at [487, 534] on body "D Darklake Labs Pt... Caret Down Home Home Inbox Inbox Activities Transactions …" at bounding box center [616, 484] width 1232 height 969
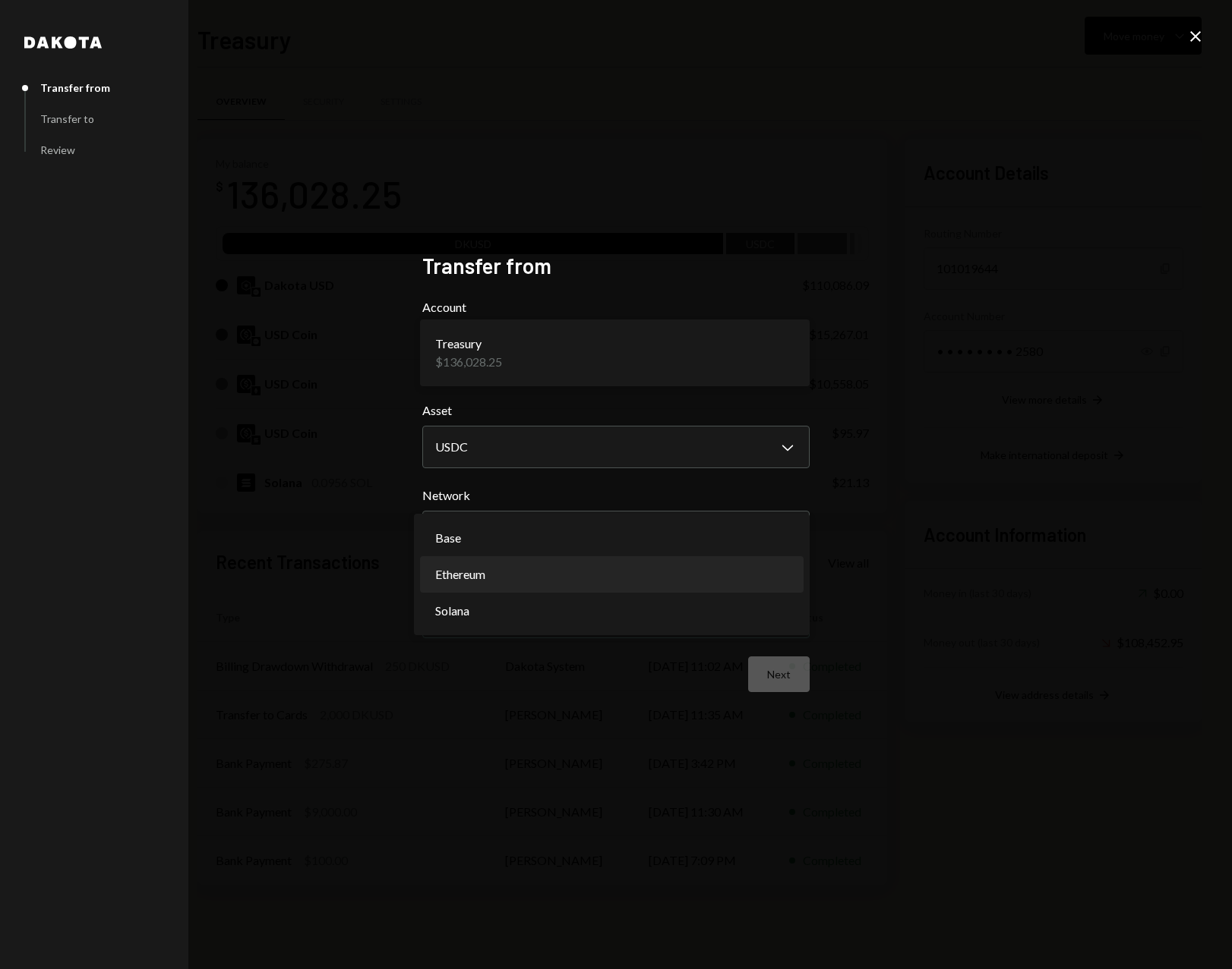
select select "**********"
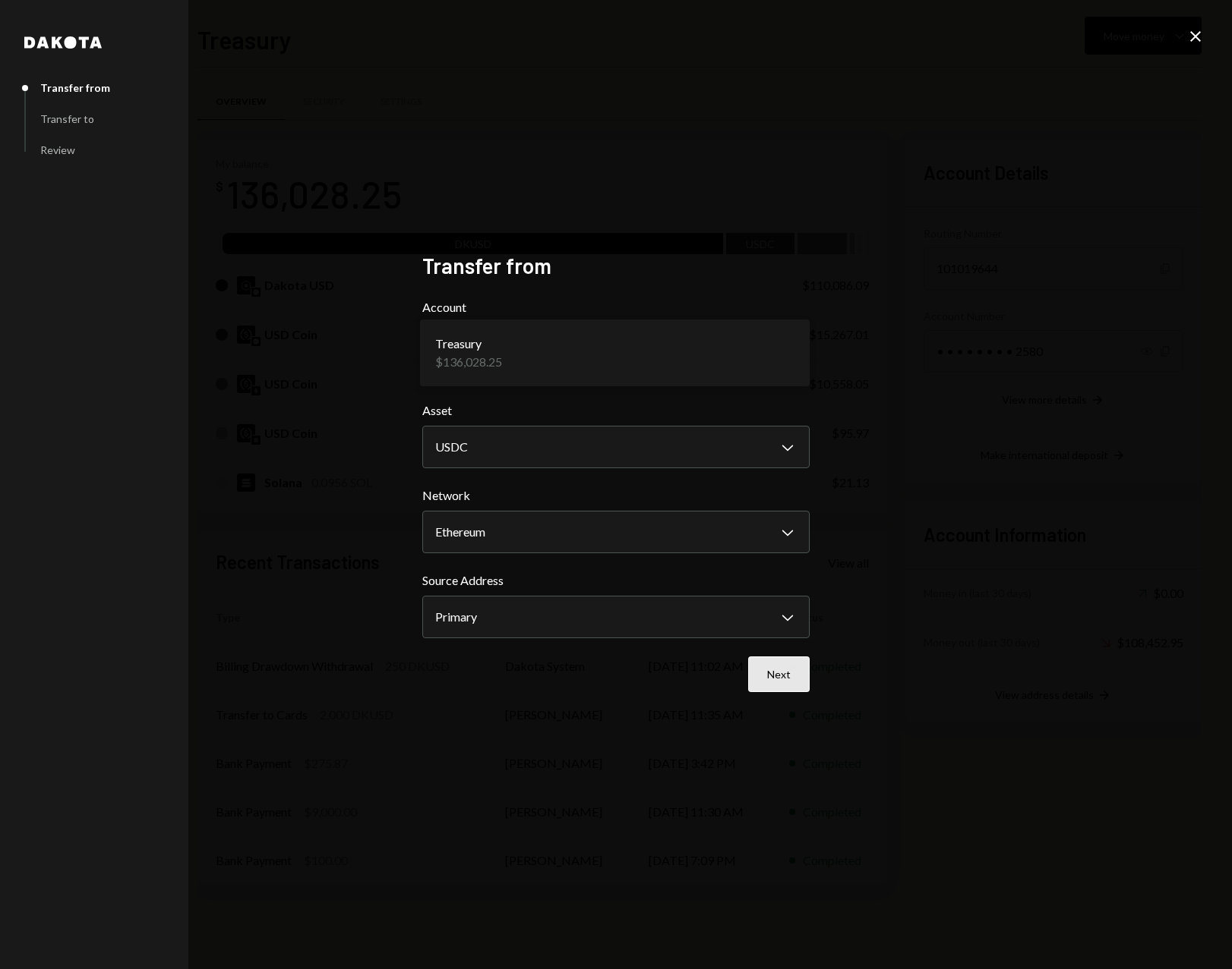
click at [783, 683] on button "Next" at bounding box center [779, 675] width 62 height 36
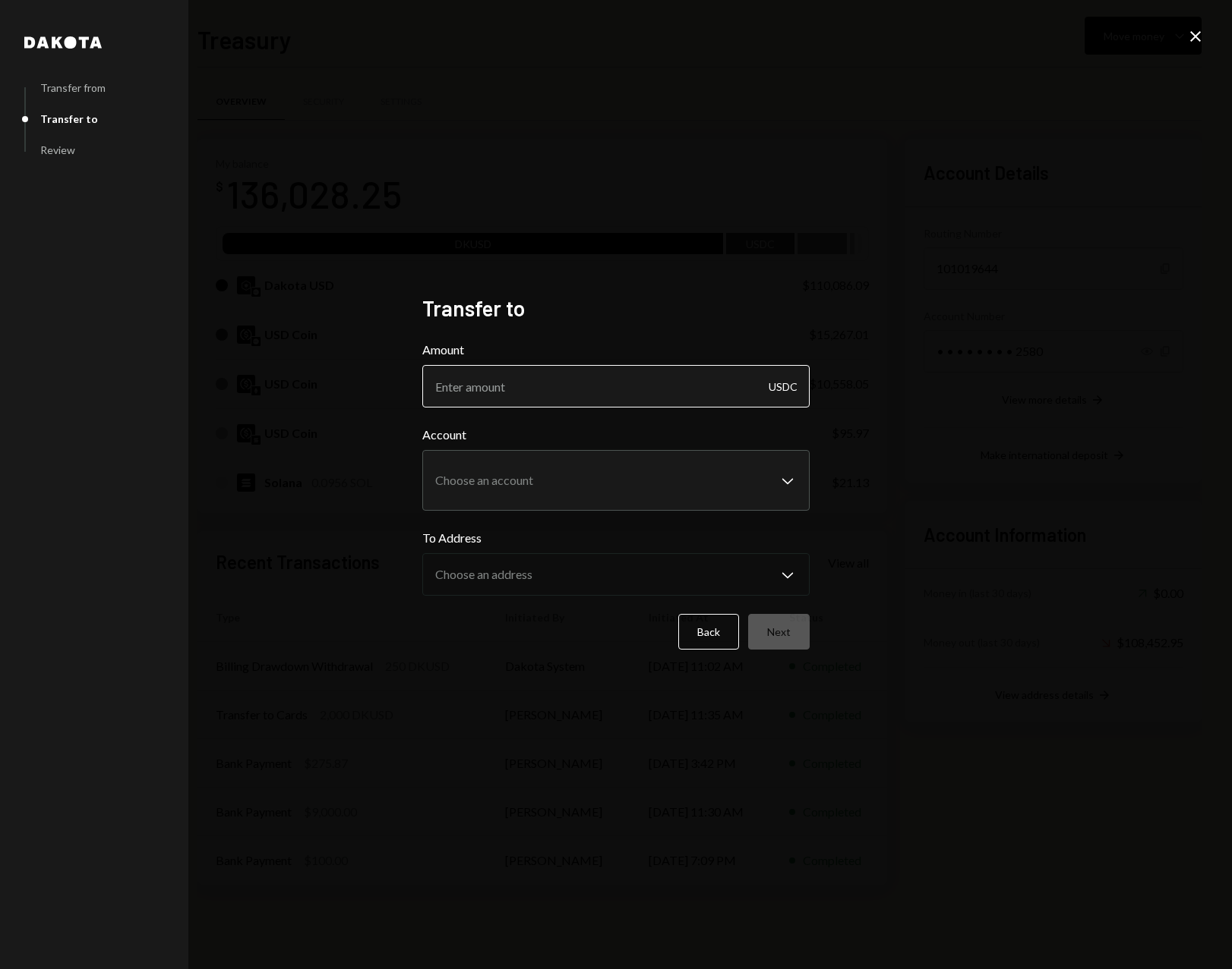
click at [491, 388] on input "Amount" at bounding box center [616, 386] width 387 height 43
type input "3000"
click at [477, 470] on body "D Darklake Labs Pt... Caret Down Home Home Inbox Inbox Activities Transactions …" at bounding box center [616, 484] width 1232 height 969
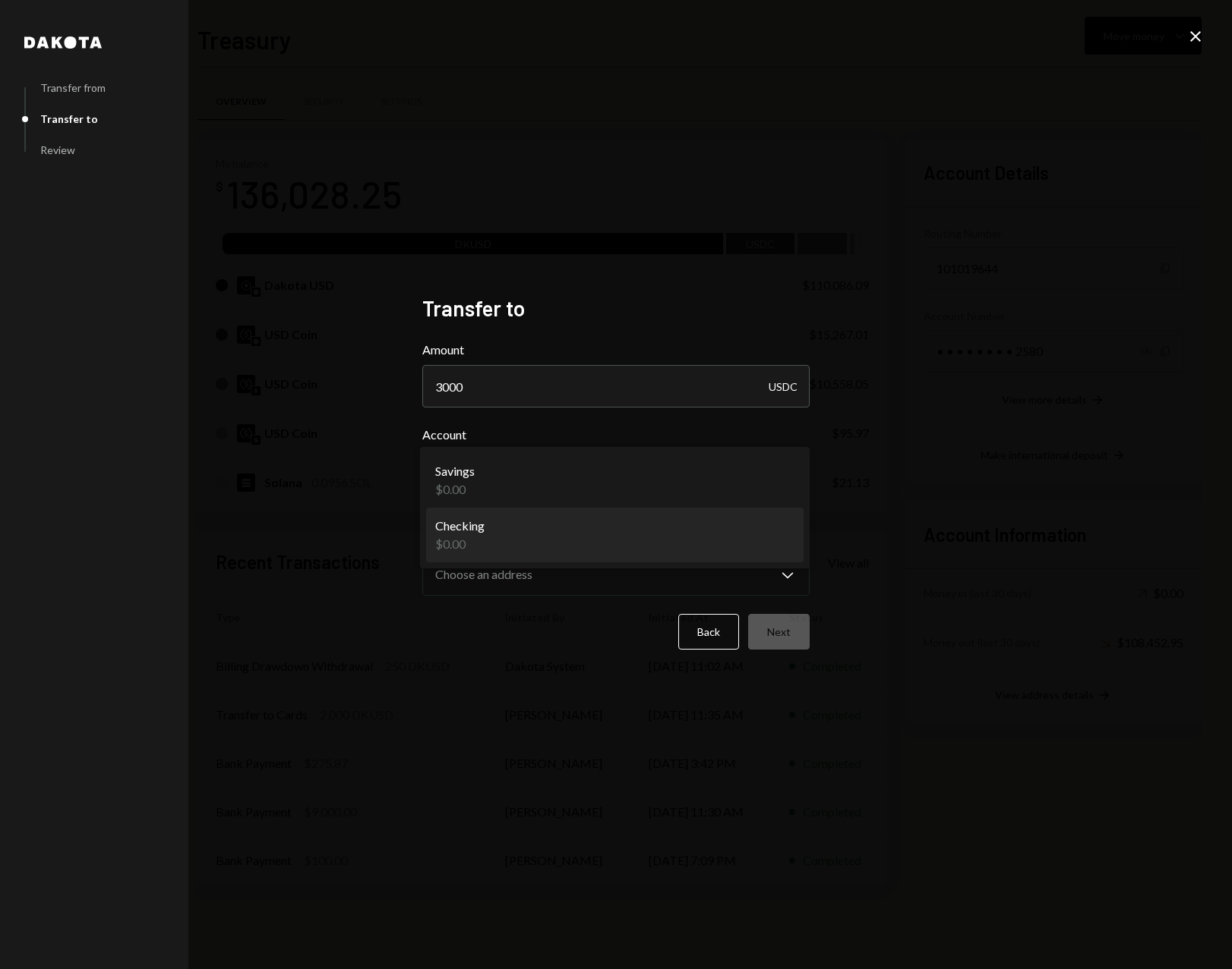
select select "**********"
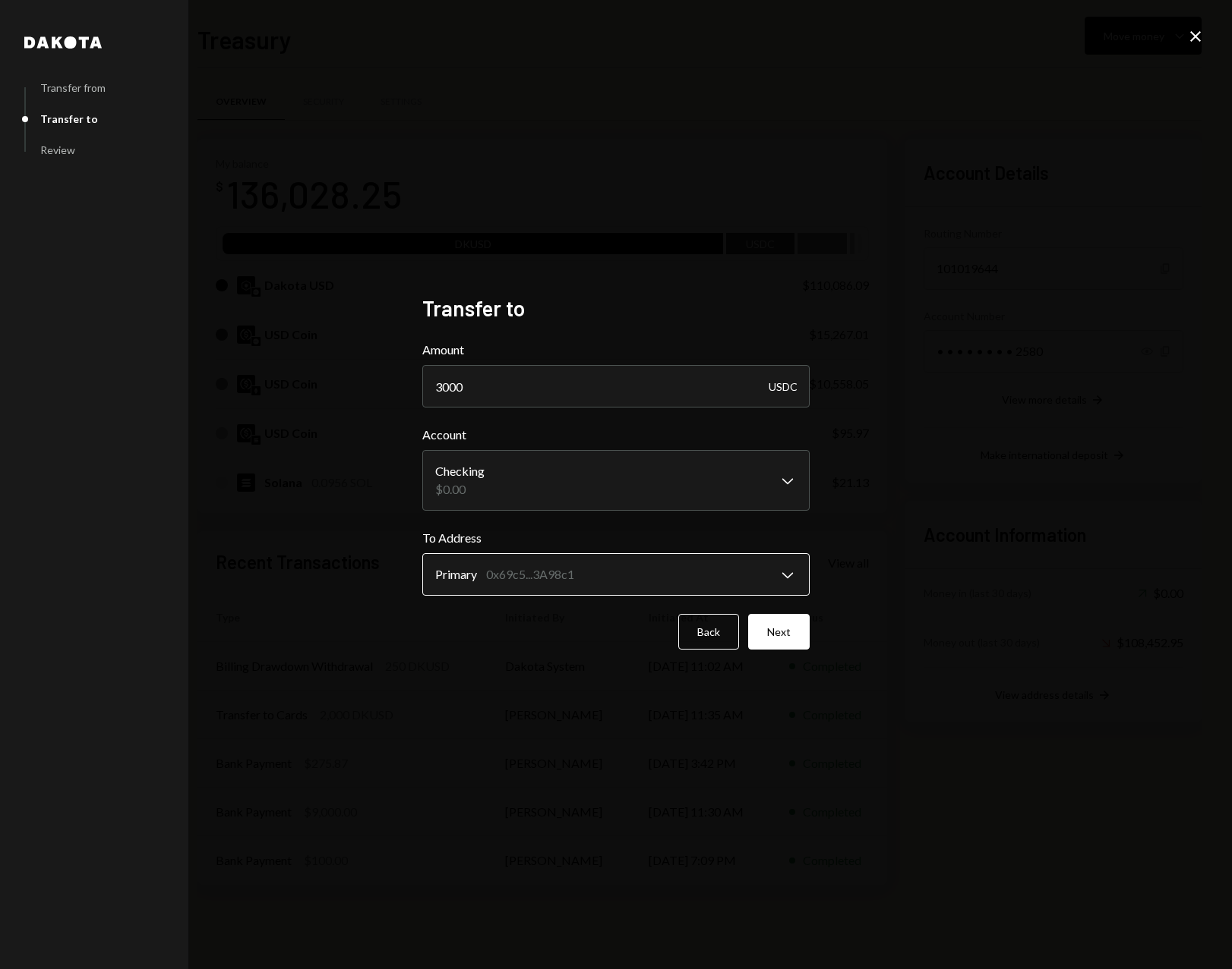
click at [618, 563] on body "D Darklake Labs Pt... Caret Down Home Home Inbox Inbox Activities Transactions …" at bounding box center [616, 484] width 1232 height 969
click at [1191, 33] on icon "Close" at bounding box center [1195, 36] width 18 height 18
